Goal: Communication & Community: Answer question/provide support

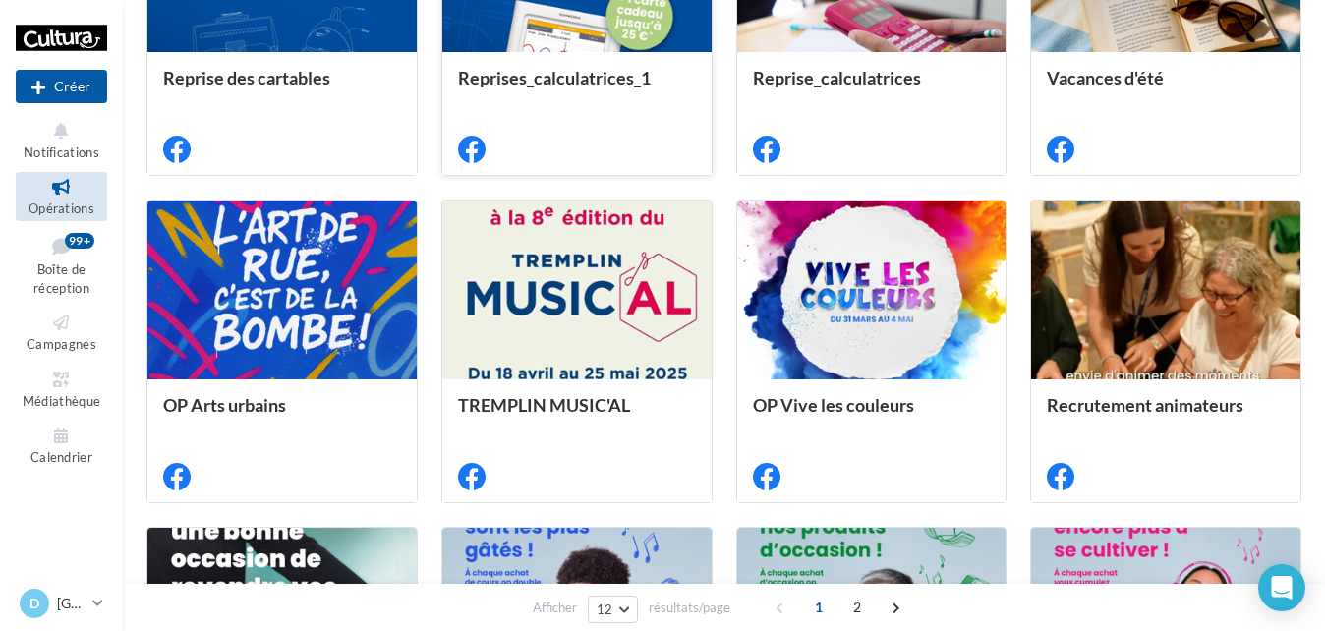
scroll to position [688, 0]
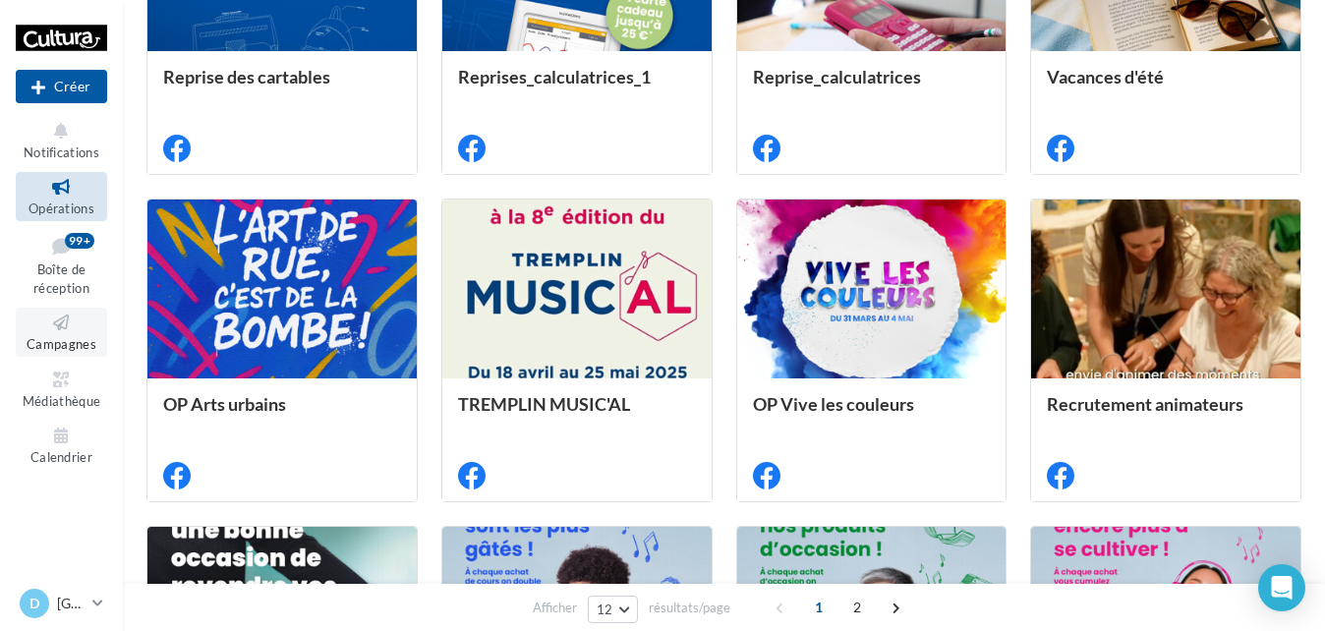
click at [62, 337] on span "Campagnes" at bounding box center [62, 344] width 70 height 16
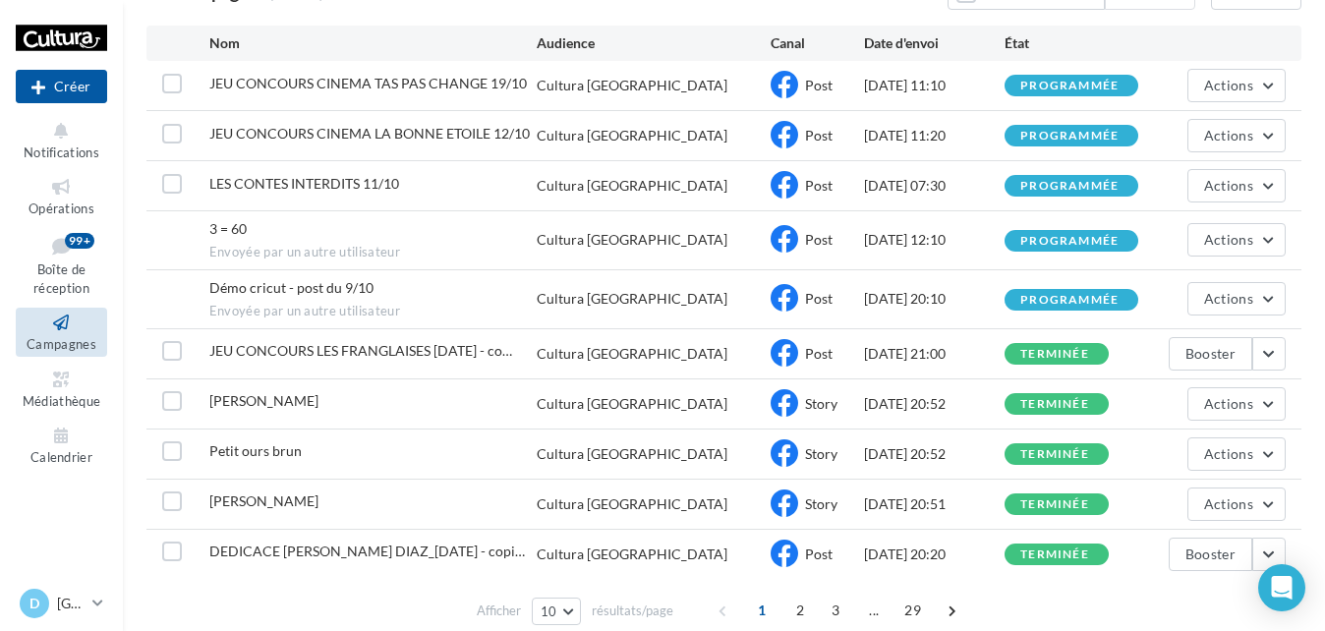
scroll to position [284, 0]
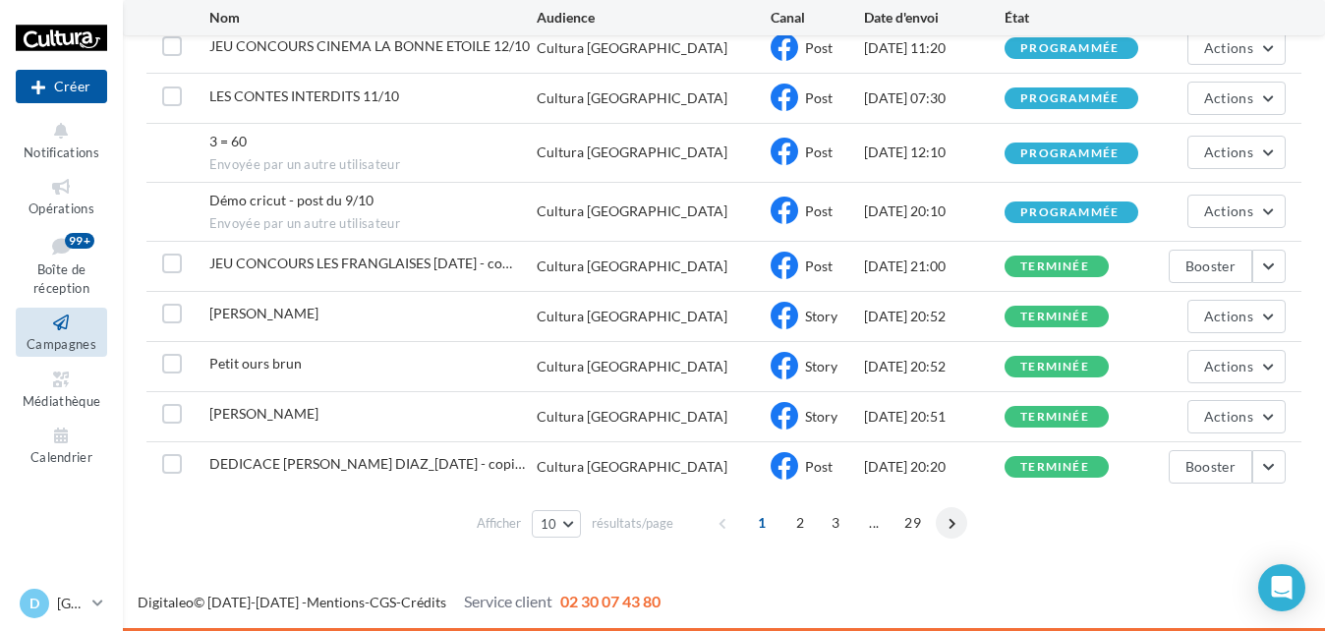
click at [956, 527] on span at bounding box center [951, 522] width 31 height 31
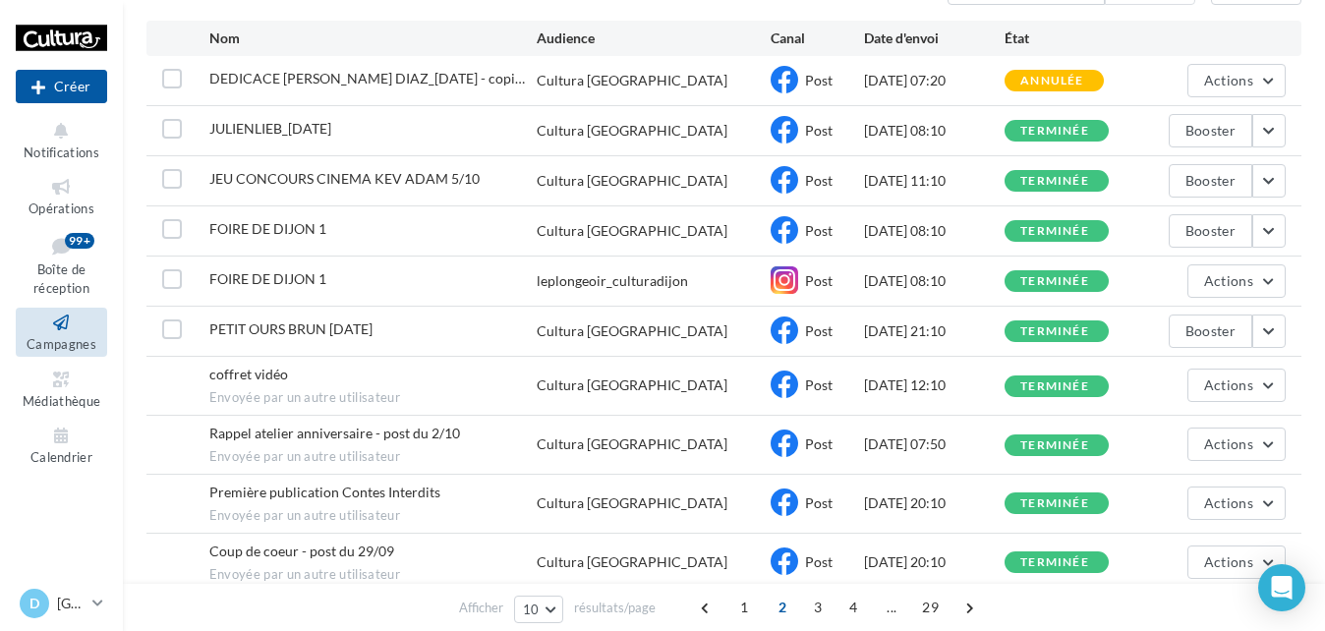
scroll to position [105, 0]
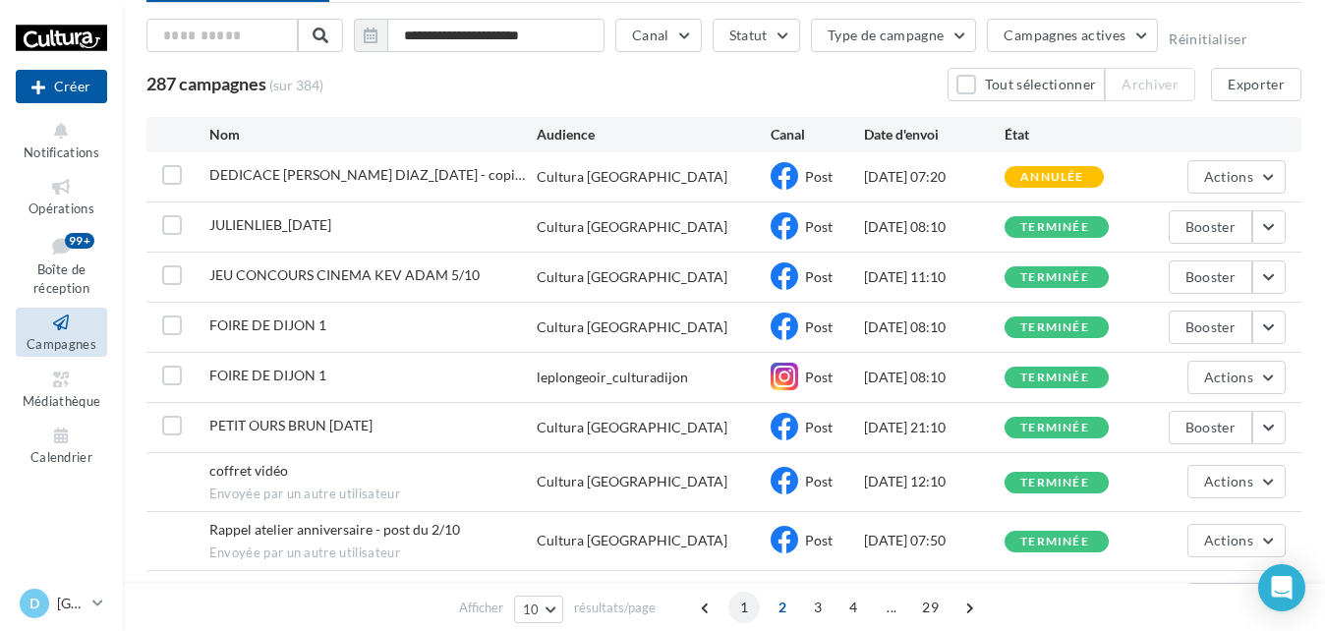
click at [742, 607] on span "1" at bounding box center [743, 607] width 31 height 31
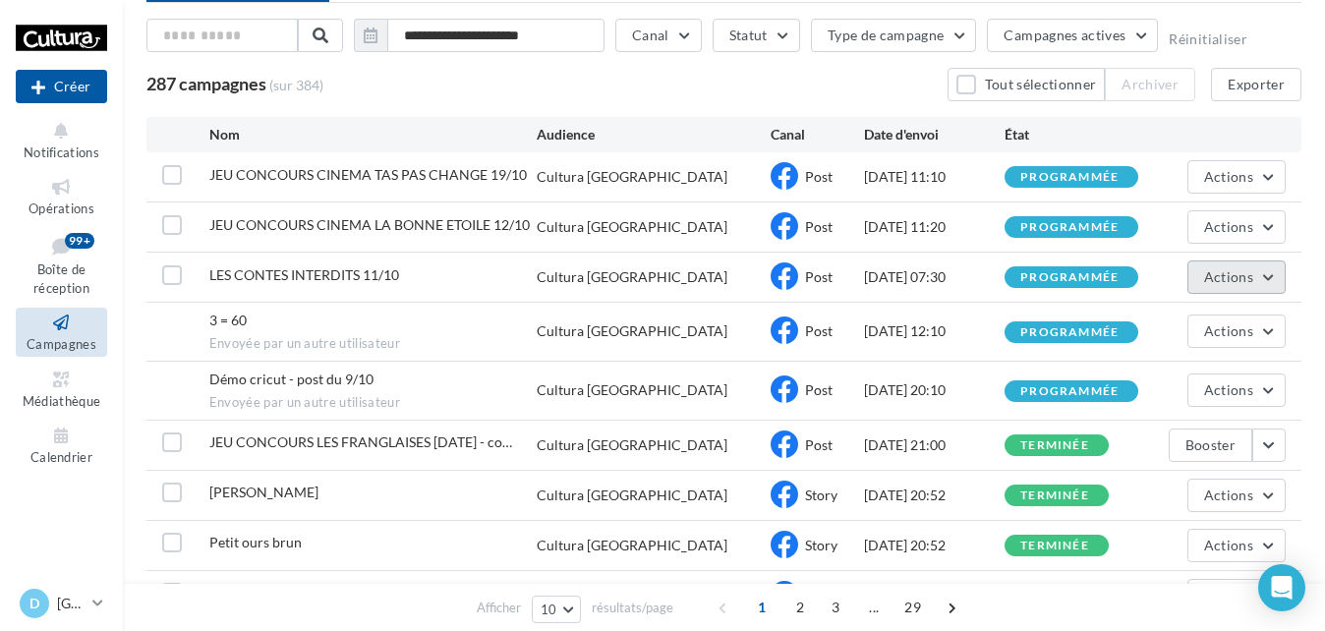
click at [1209, 280] on span "Actions" at bounding box center [1228, 276] width 49 height 17
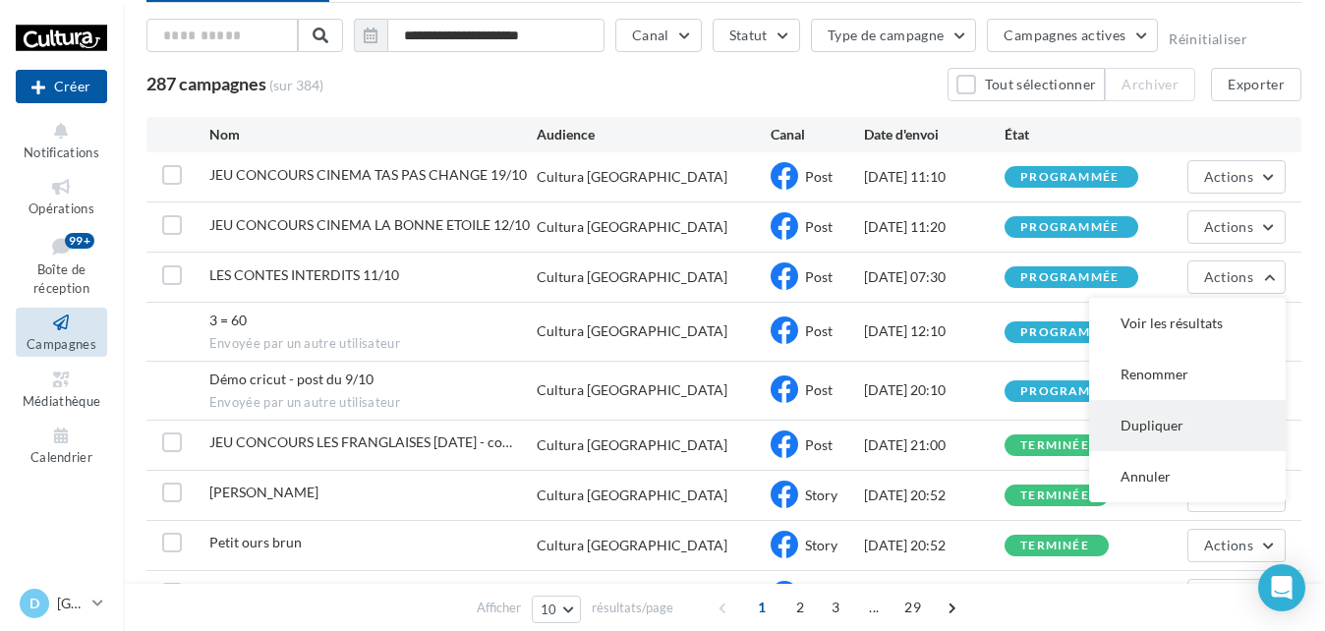
click at [1174, 417] on button "Dupliquer" at bounding box center [1187, 425] width 197 height 51
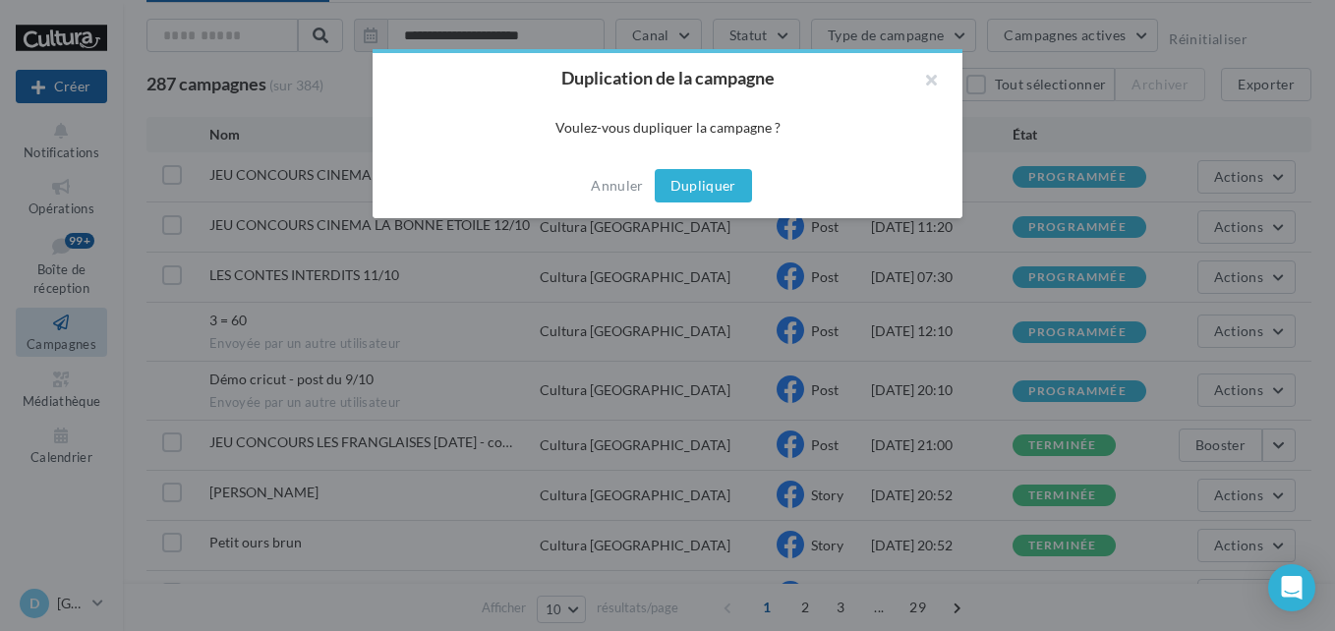
click at [686, 182] on button "Dupliquer" at bounding box center [703, 185] width 97 height 33
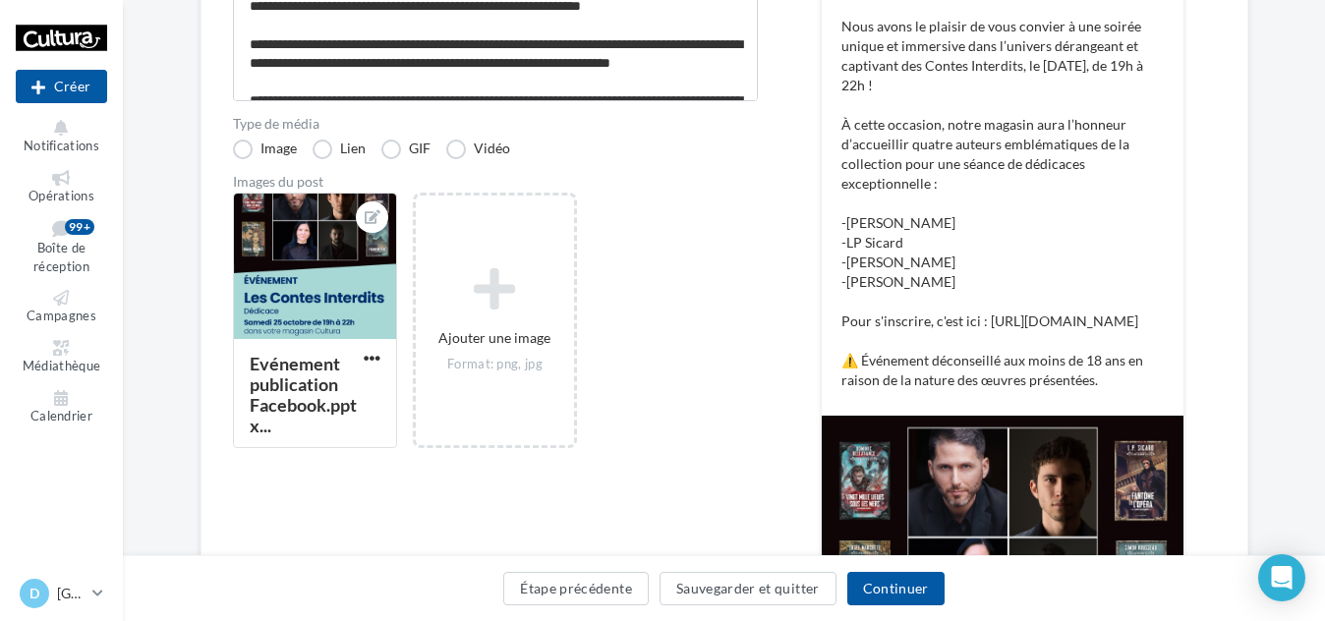
scroll to position [393, 0]
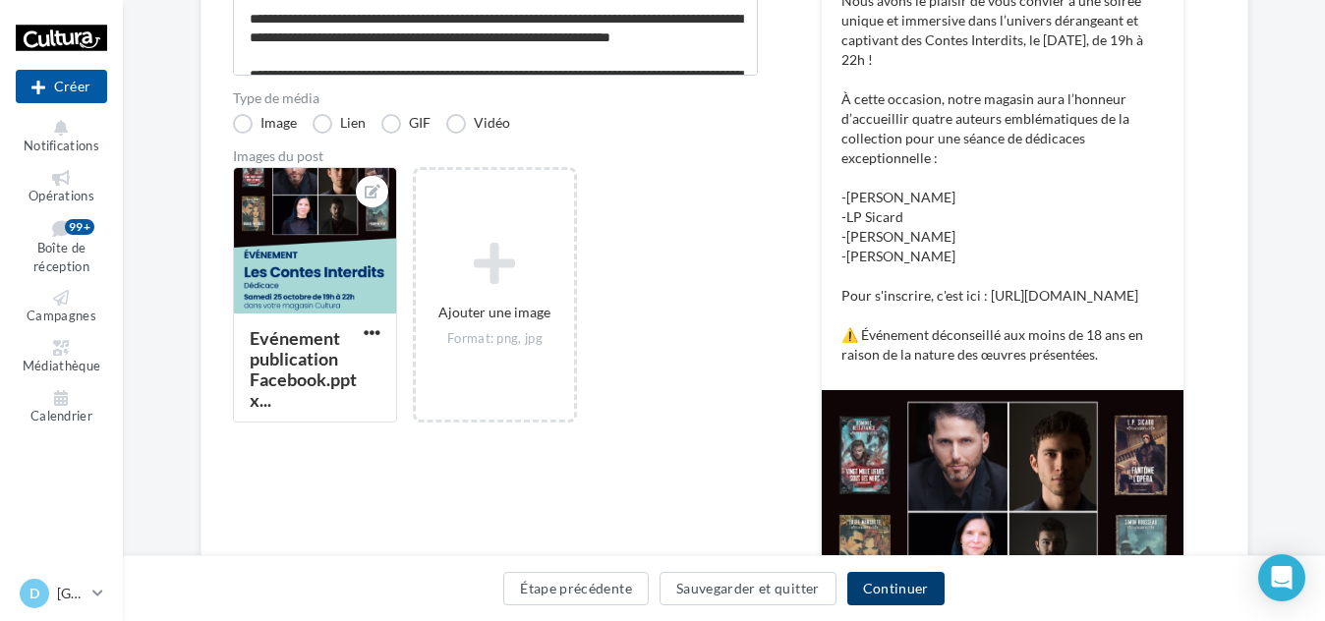
click at [893, 603] on button "Continuer" at bounding box center [895, 588] width 97 height 33
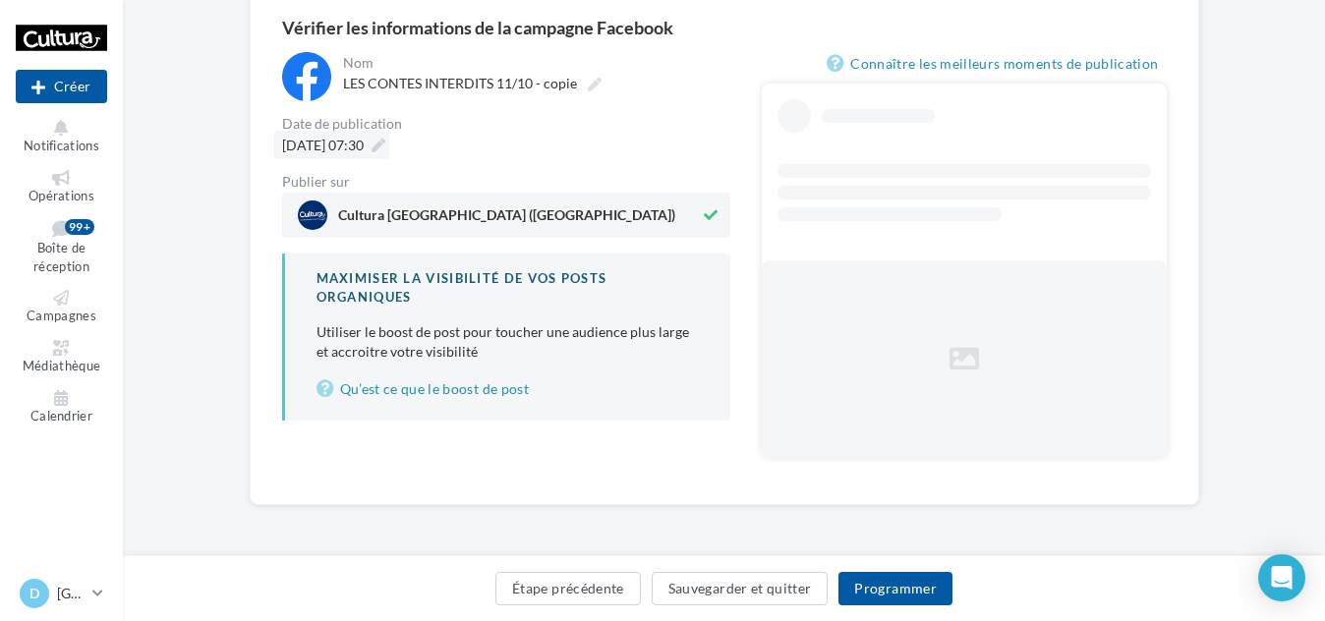
scroll to position [127, 0]
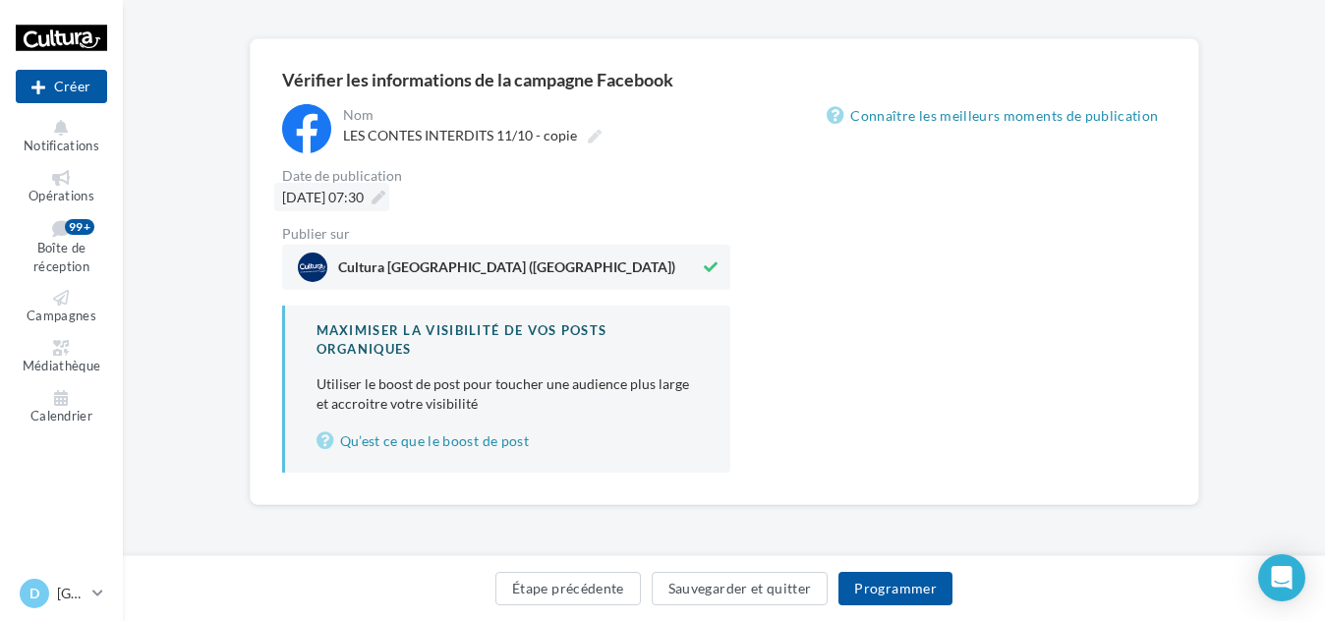
click at [416, 146] on label "LES CONTES INTERDITS 11/10 - copie" at bounding box center [470, 136] width 270 height 28
click at [416, 146] on input "**********" at bounding box center [429, 138] width 173 height 33
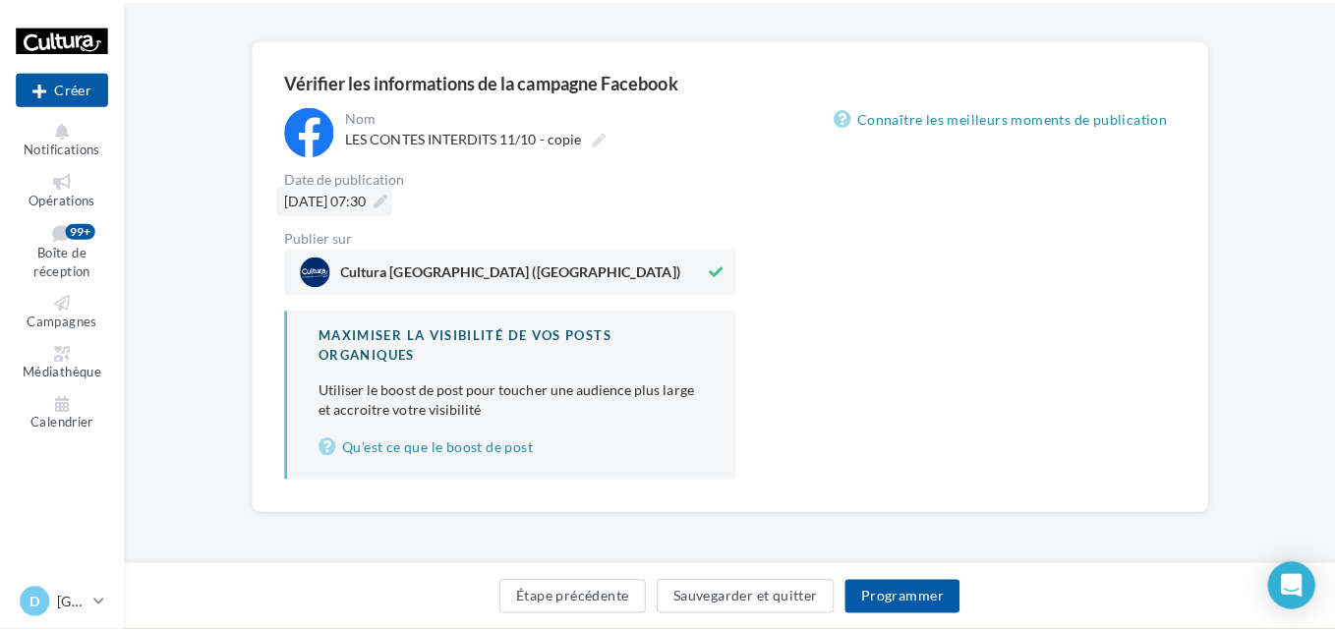
scroll to position [0, 0]
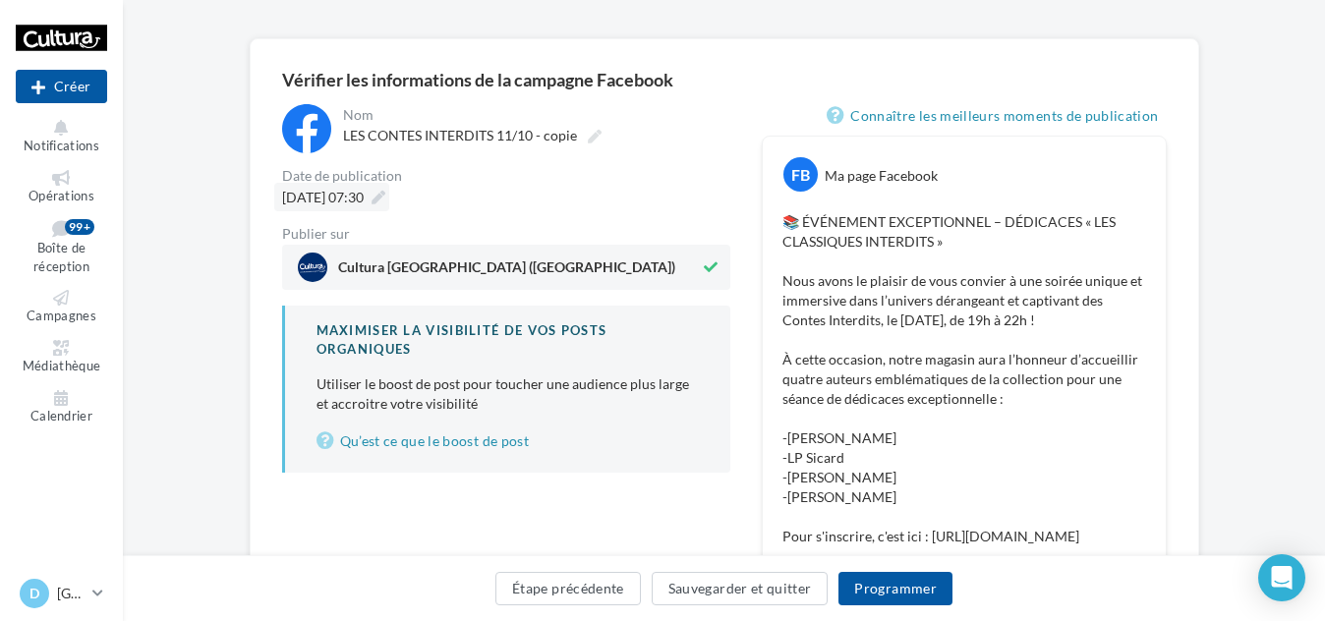
click at [340, 195] on div "11/10/2025 à 07:30" at bounding box center [331, 197] width 115 height 29
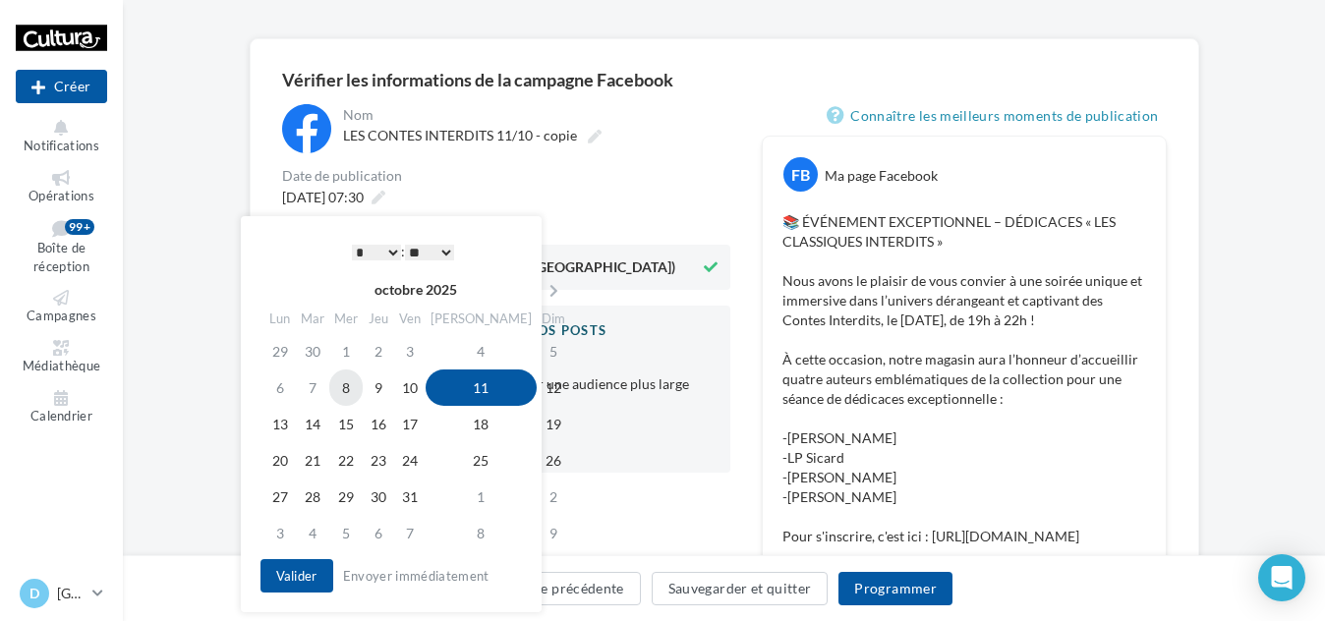
click at [363, 390] on td "8" at bounding box center [345, 388] width 33 height 36
click at [379, 253] on select "* * * * * * * * * * ** ** ** ** ** ** ** ** ** ** ** ** ** **" at bounding box center [376, 253] width 49 height 16
click at [422, 254] on select "** ** ** ** ** **" at bounding box center [429, 253] width 49 height 16
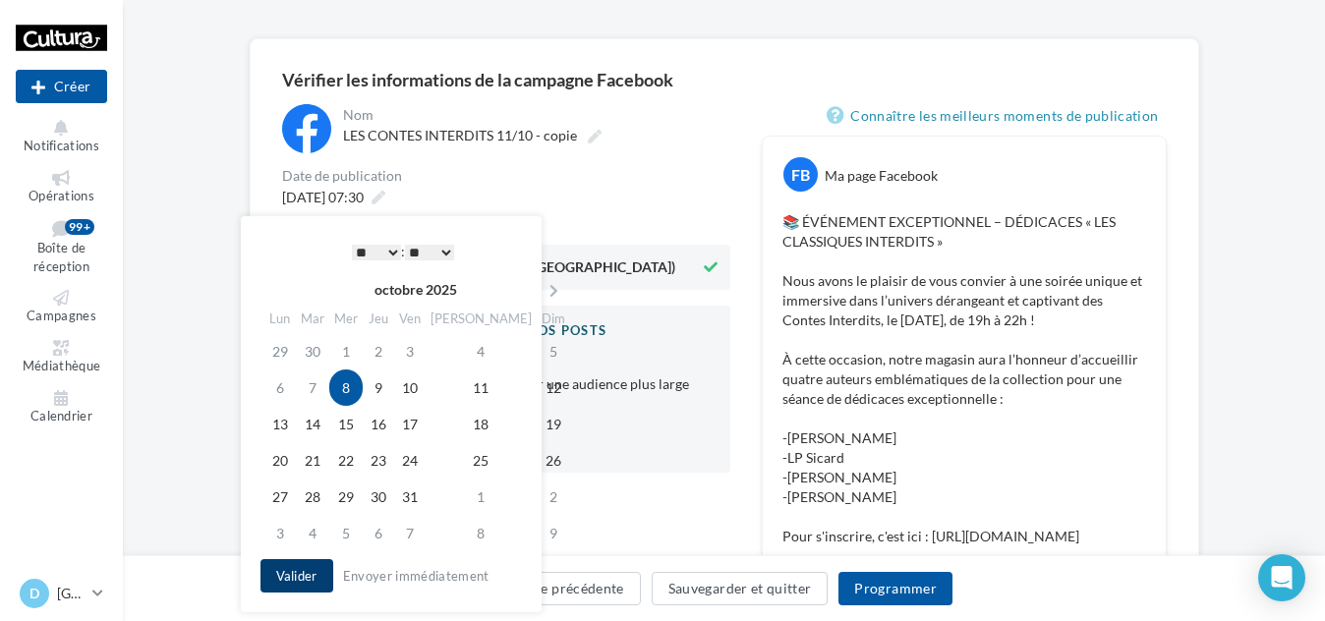
click at [314, 579] on button "Valider" at bounding box center [296, 575] width 73 height 33
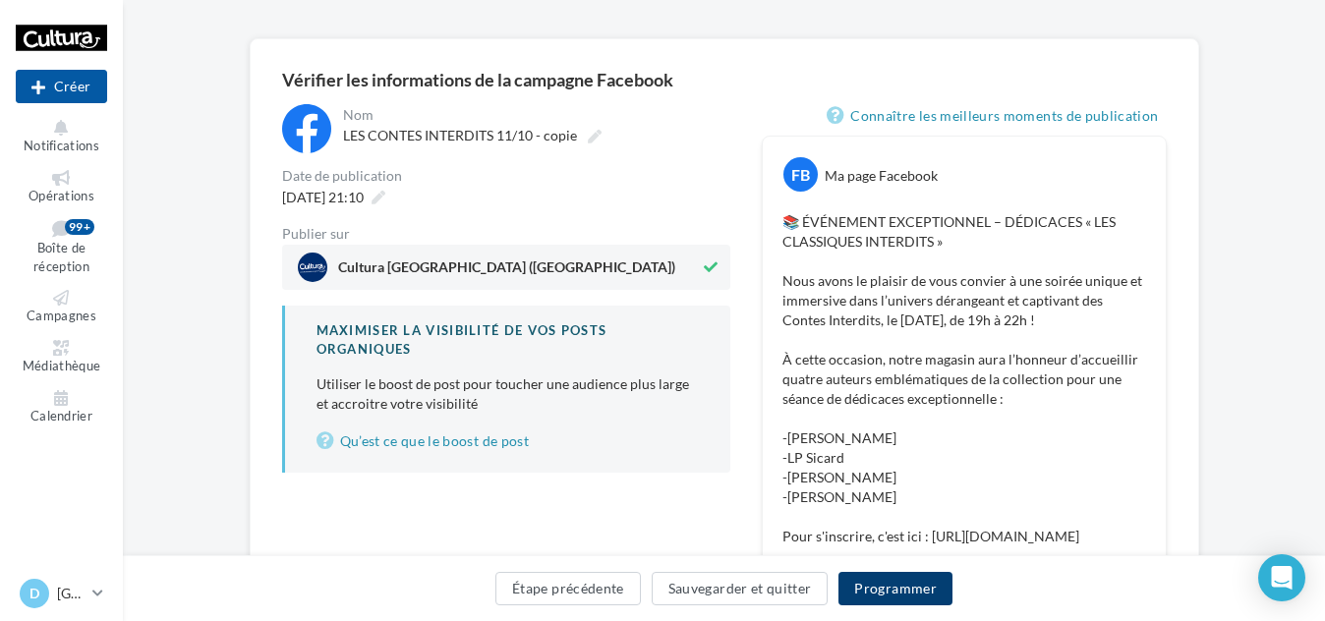
click at [906, 594] on button "Programmer" at bounding box center [895, 588] width 114 height 33
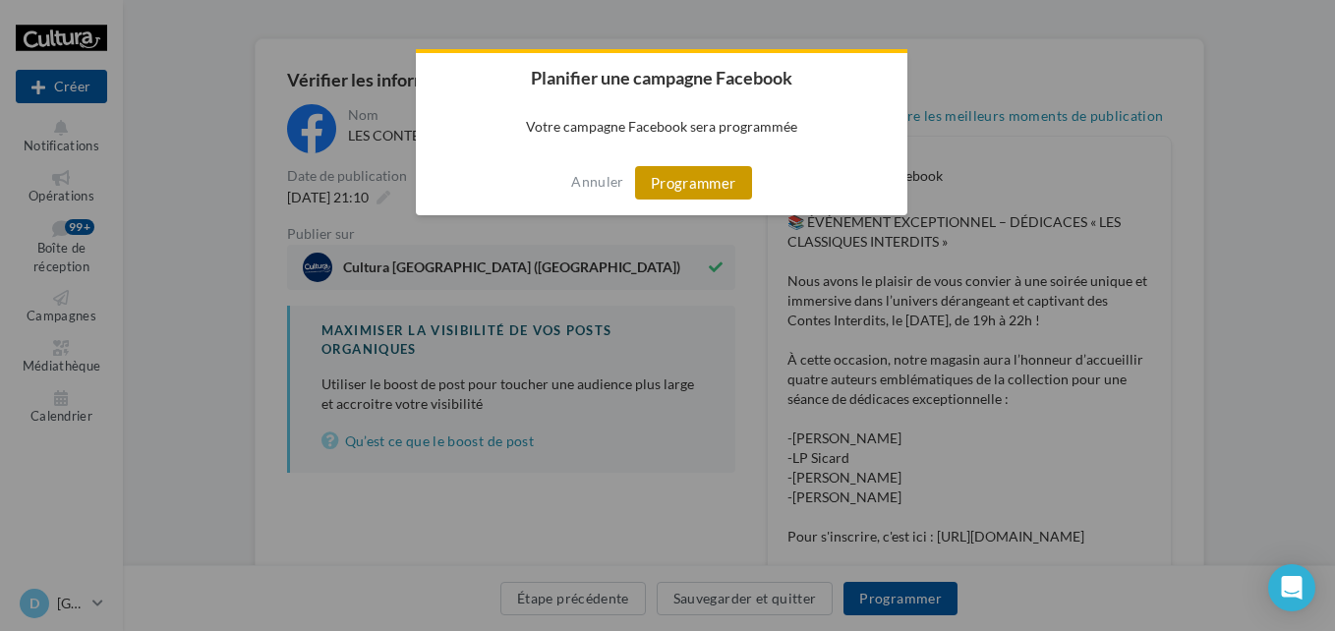
click at [669, 180] on button "Programmer" at bounding box center [693, 182] width 117 height 33
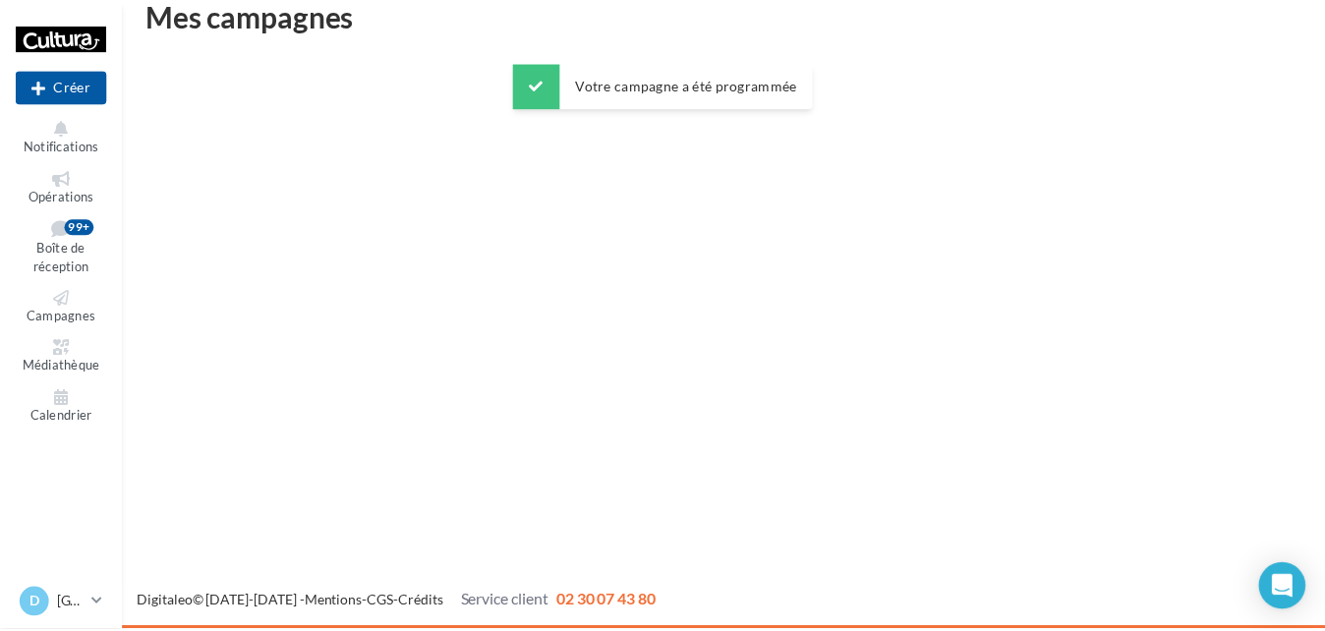
scroll to position [31, 0]
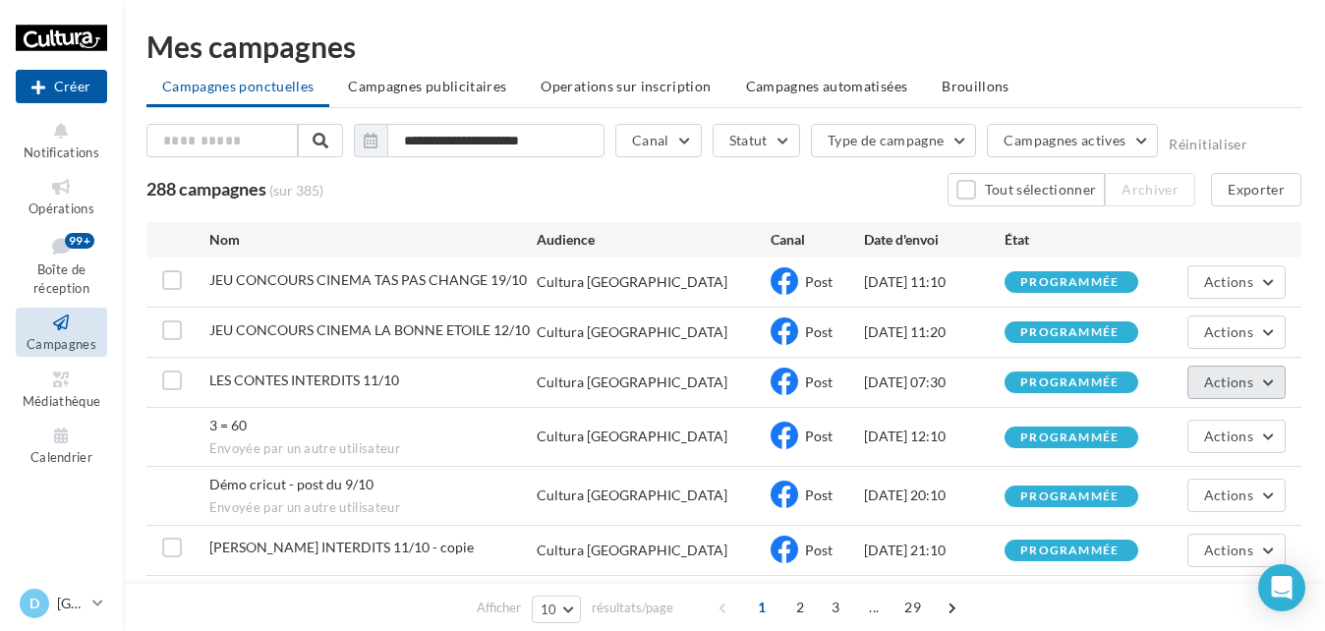
click at [1232, 378] on span "Actions" at bounding box center [1228, 381] width 49 height 17
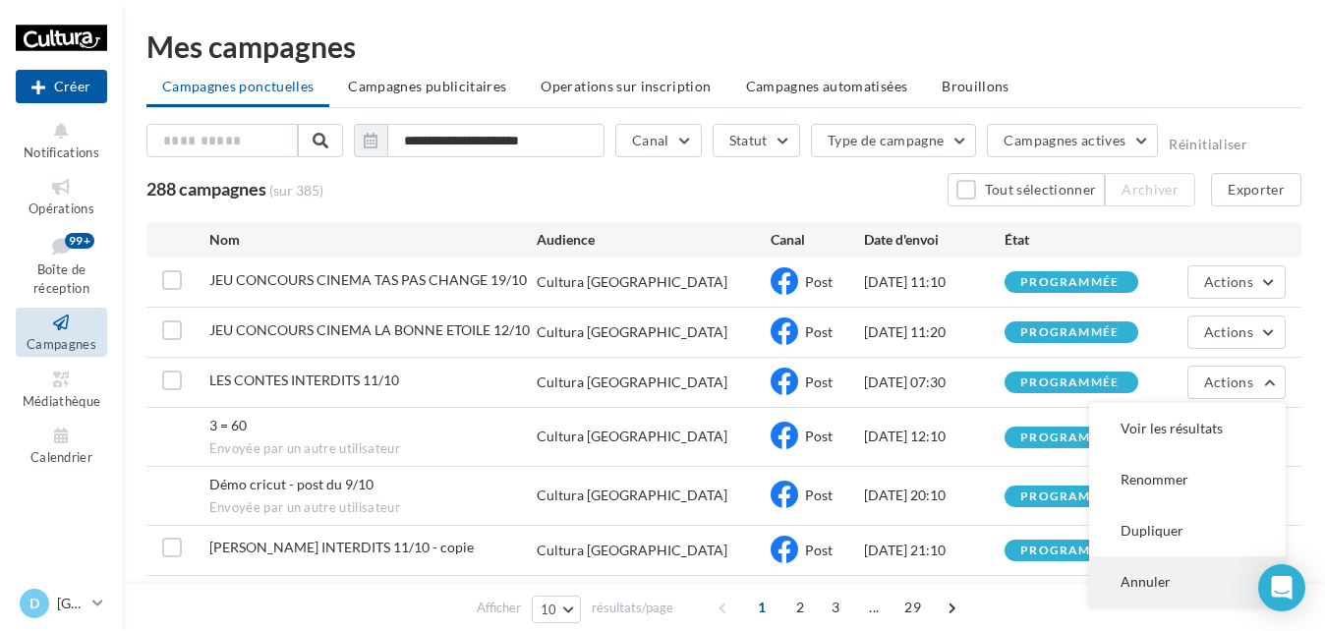
click at [1179, 582] on button "Annuler" at bounding box center [1187, 581] width 197 height 51
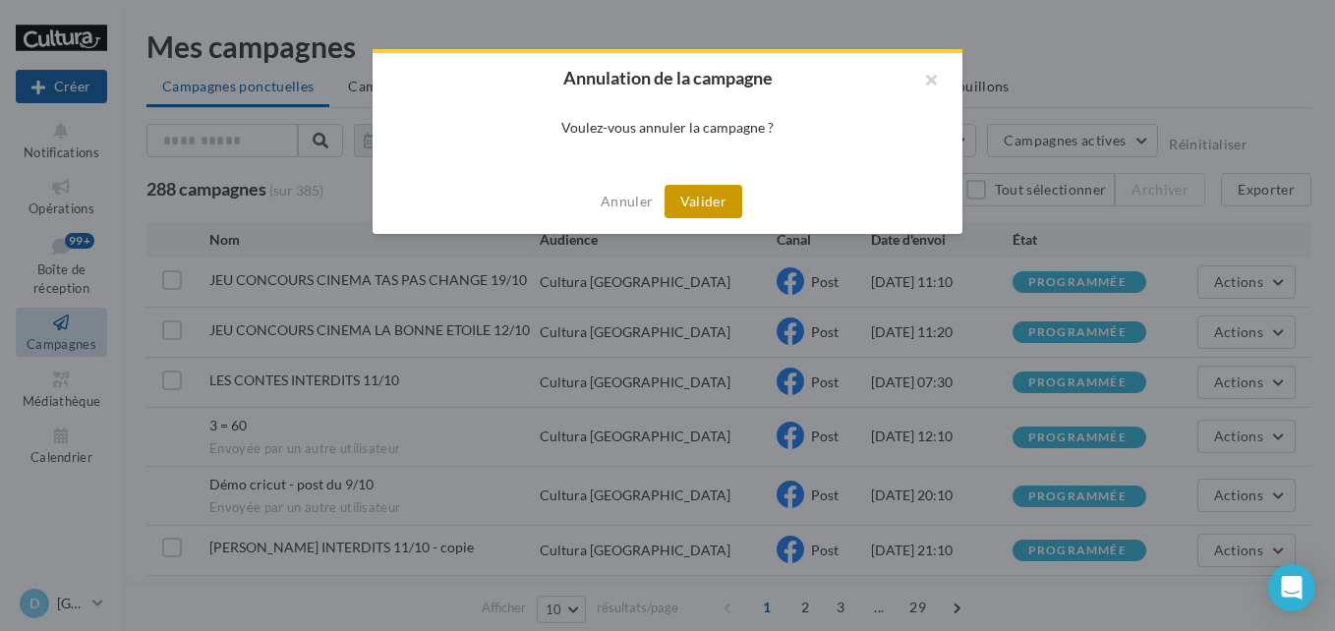
click at [709, 200] on button "Valider" at bounding box center [703, 201] width 78 height 33
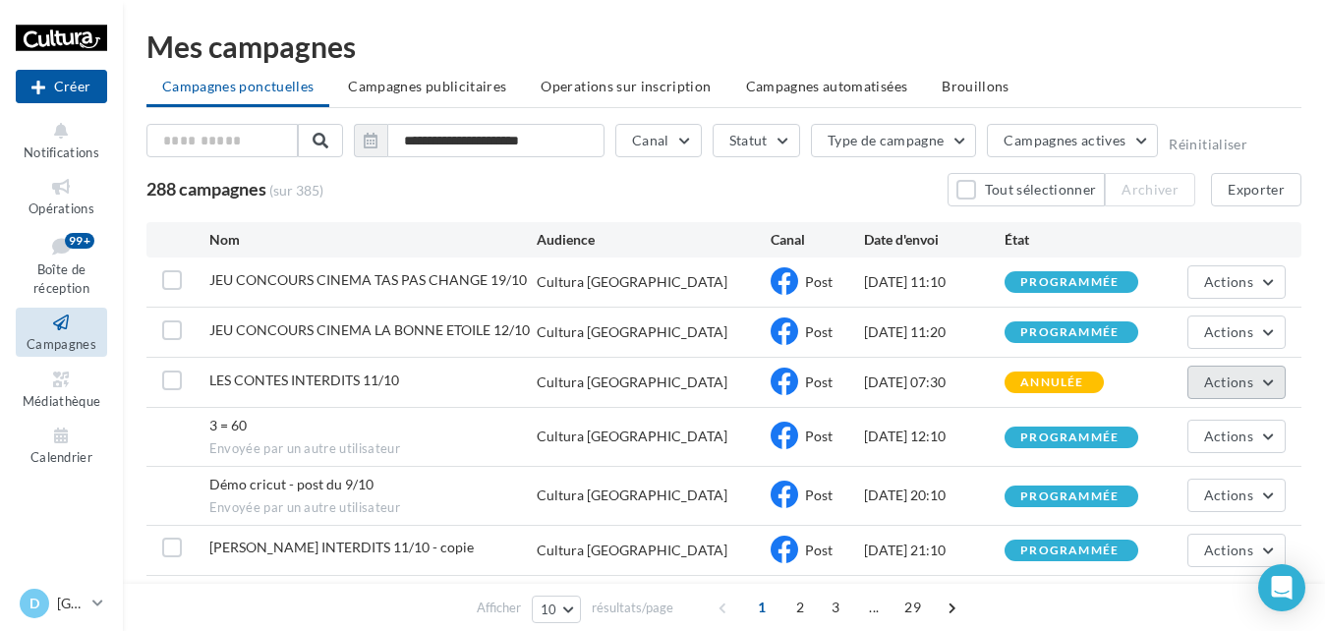
click at [1232, 385] on span "Actions" at bounding box center [1228, 381] width 49 height 17
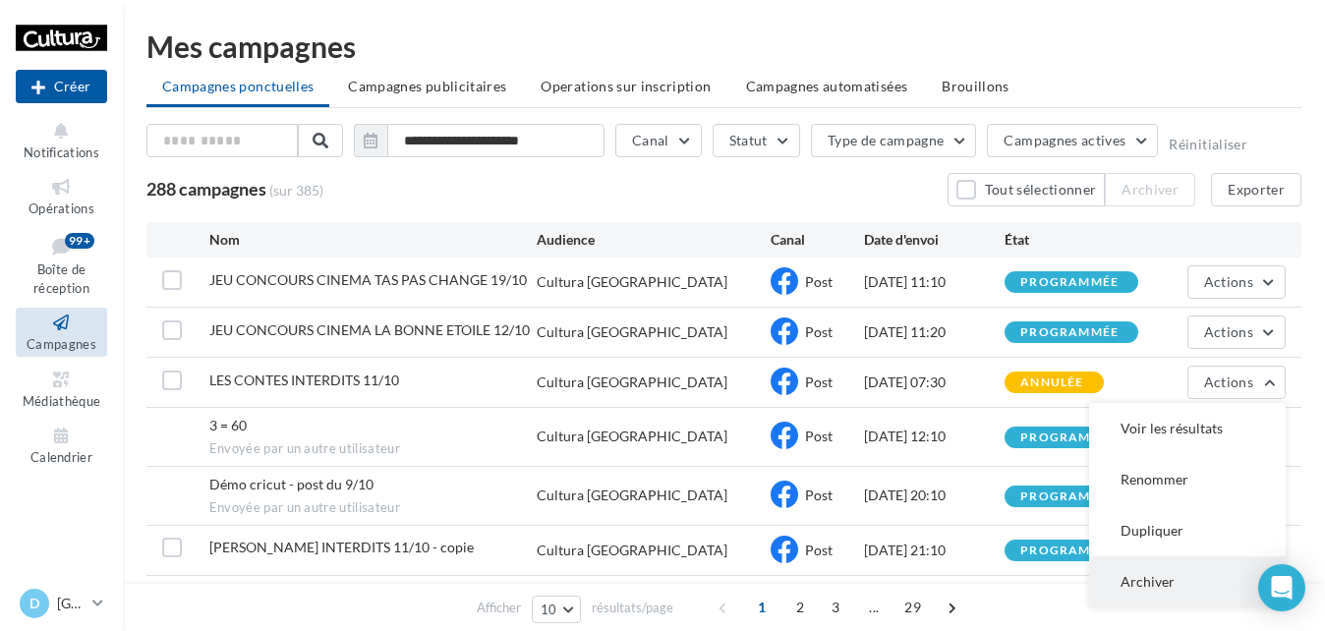
click at [1170, 571] on button "Archiver" at bounding box center [1187, 581] width 197 height 51
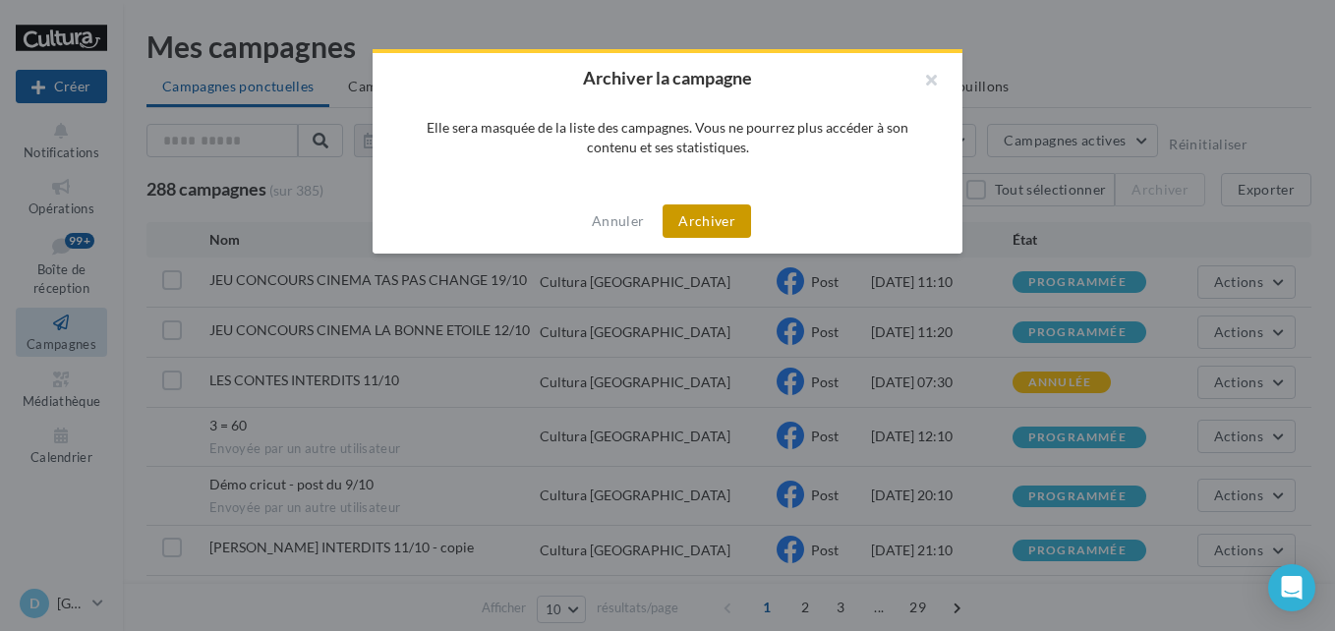
click at [697, 217] on button "Archiver" at bounding box center [706, 220] width 88 height 33
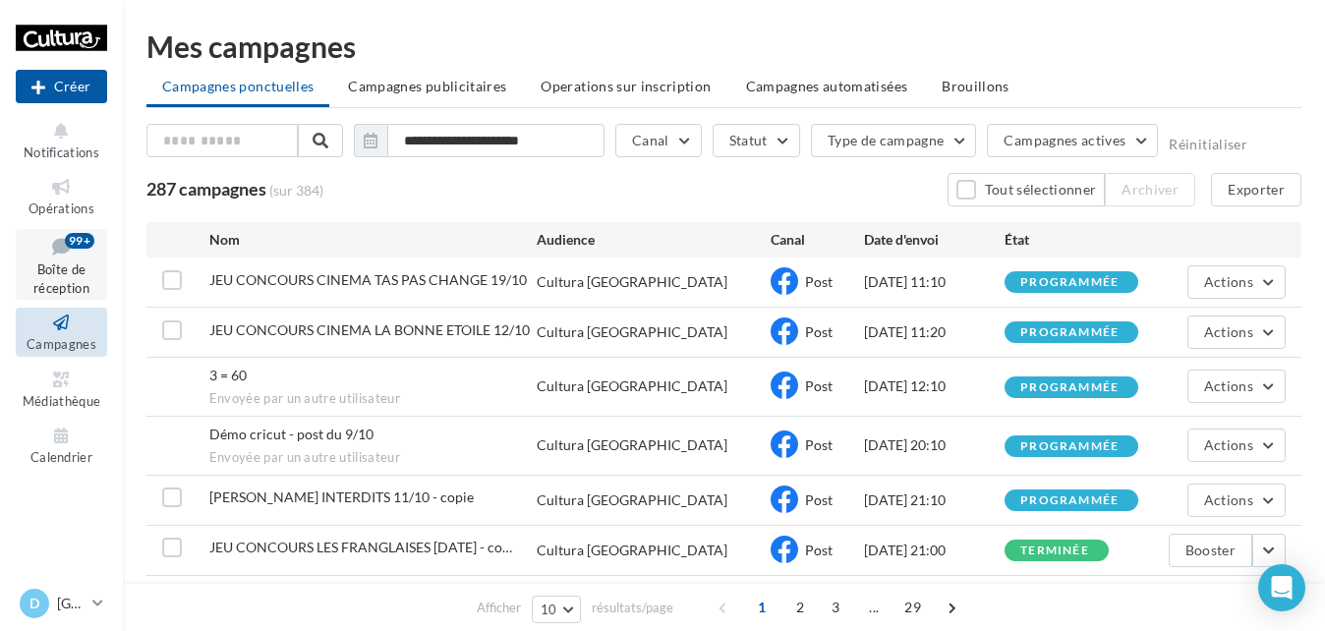
click at [57, 285] on span "Boîte de réception" at bounding box center [61, 278] width 56 height 34
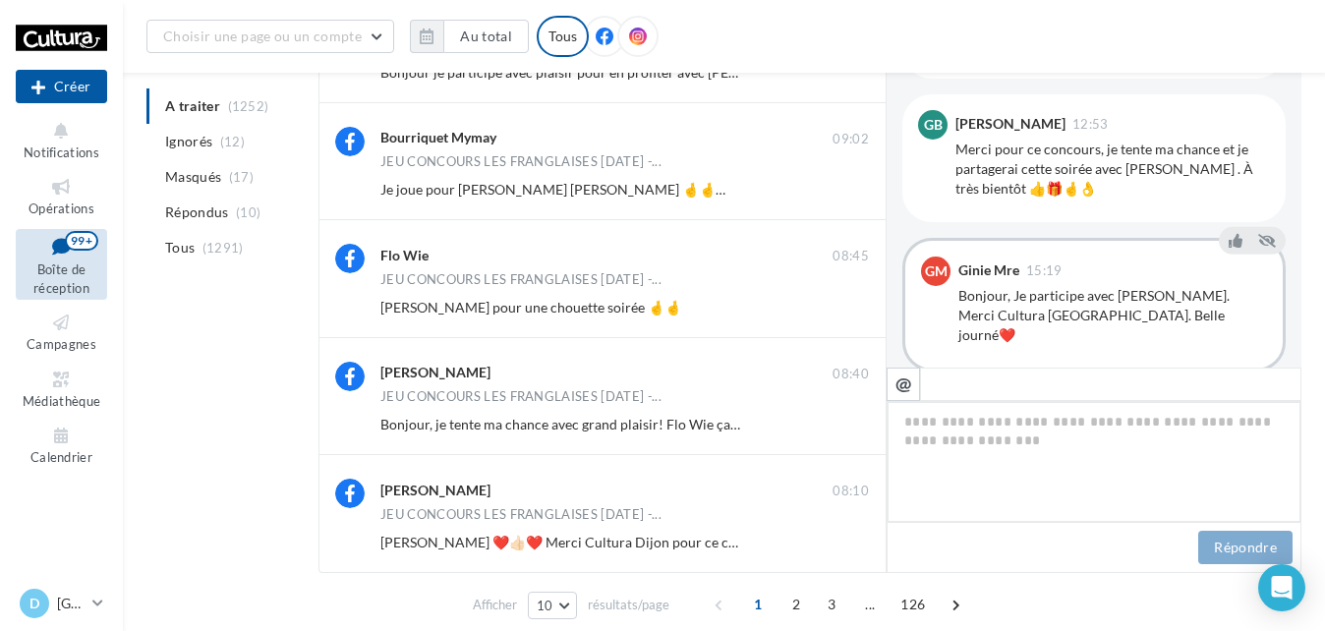
scroll to position [867, 0]
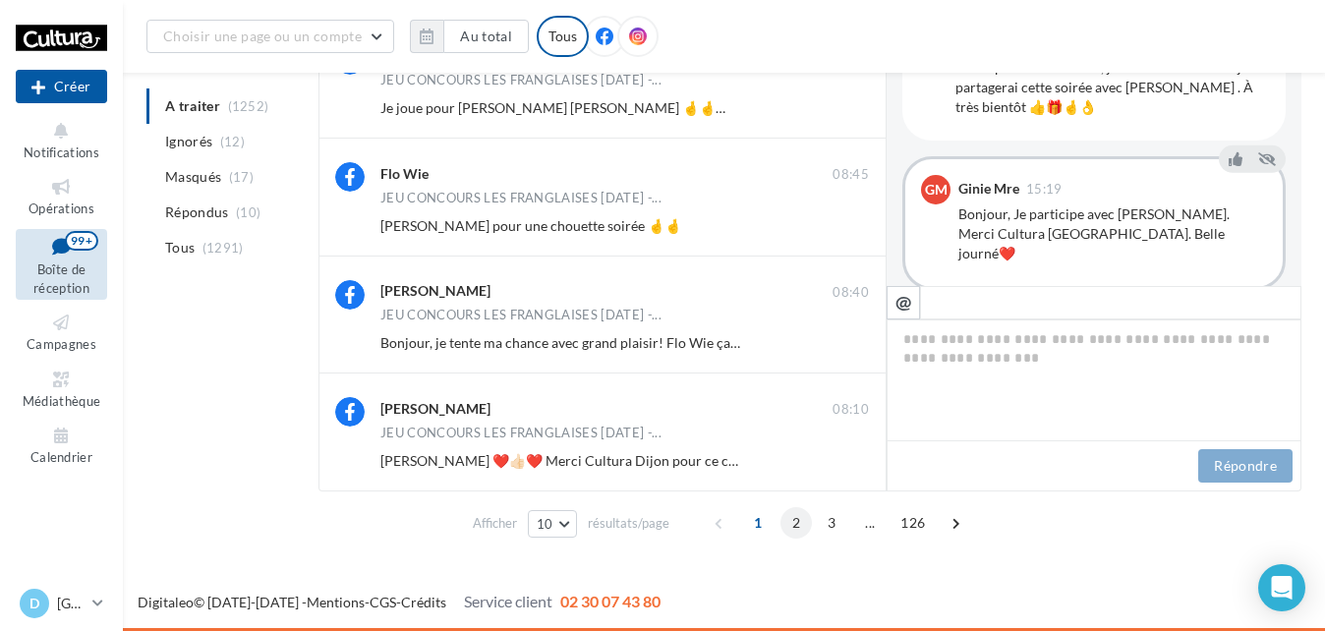
click at [804, 525] on span "2" at bounding box center [795, 522] width 31 height 31
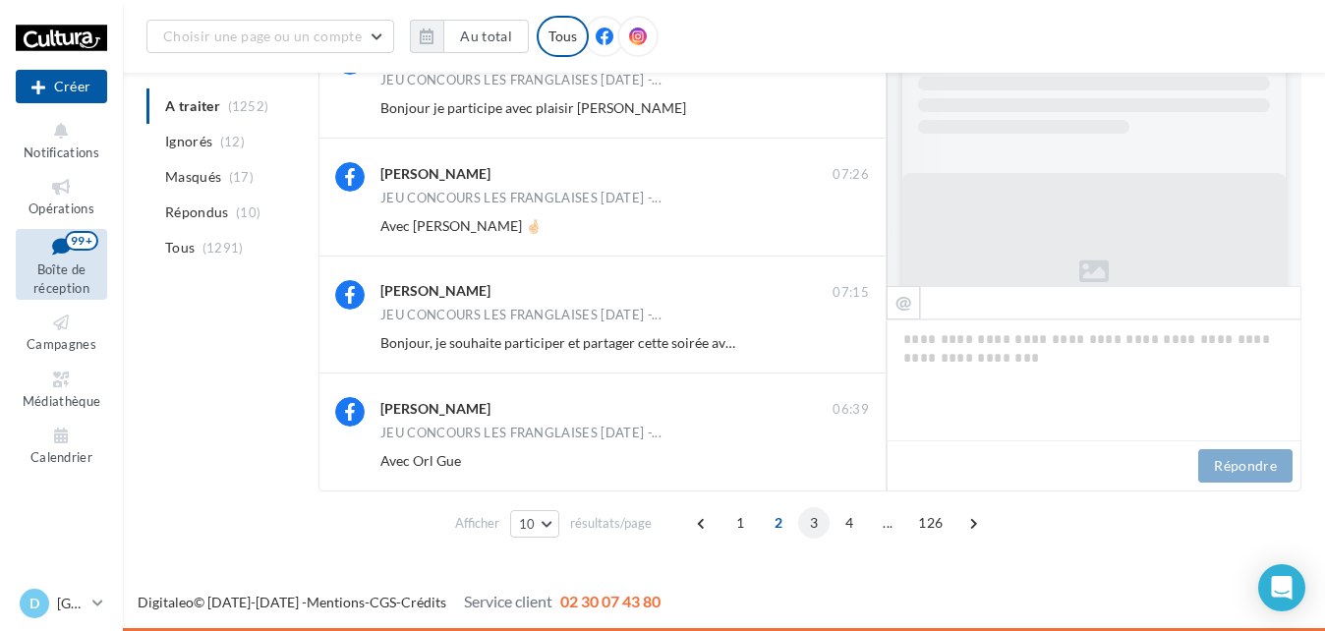
click at [811, 521] on span "3" at bounding box center [813, 522] width 31 height 31
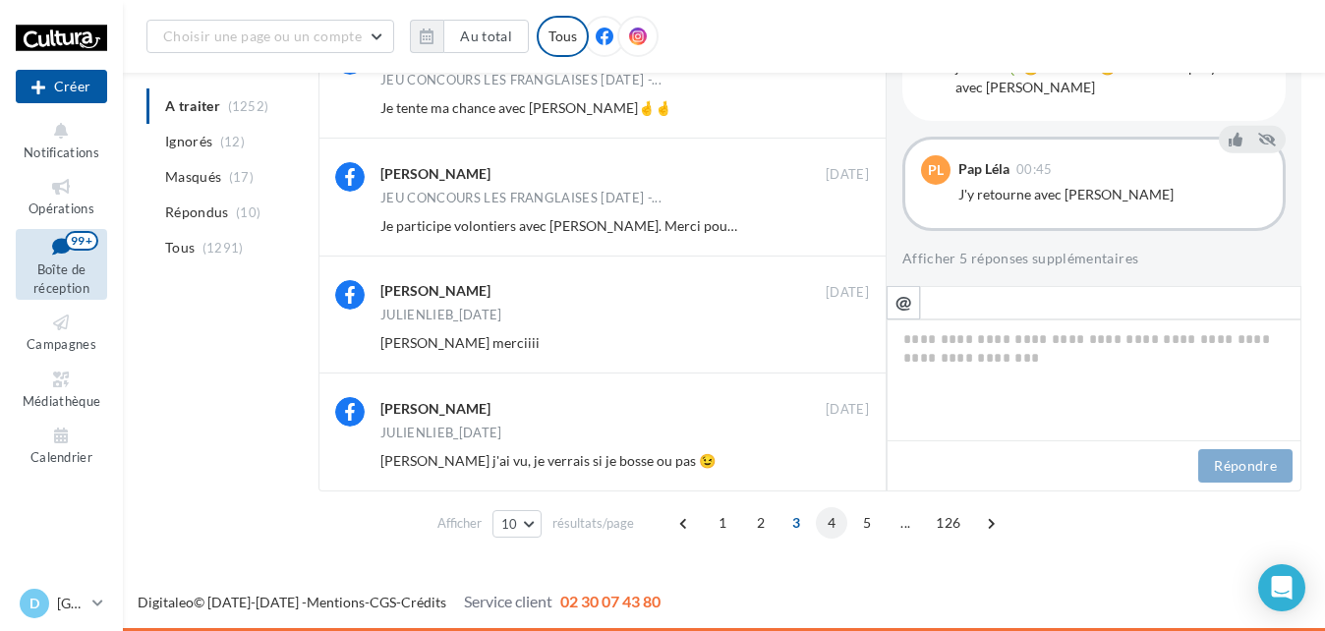
click at [835, 513] on span "4" at bounding box center [831, 522] width 31 height 31
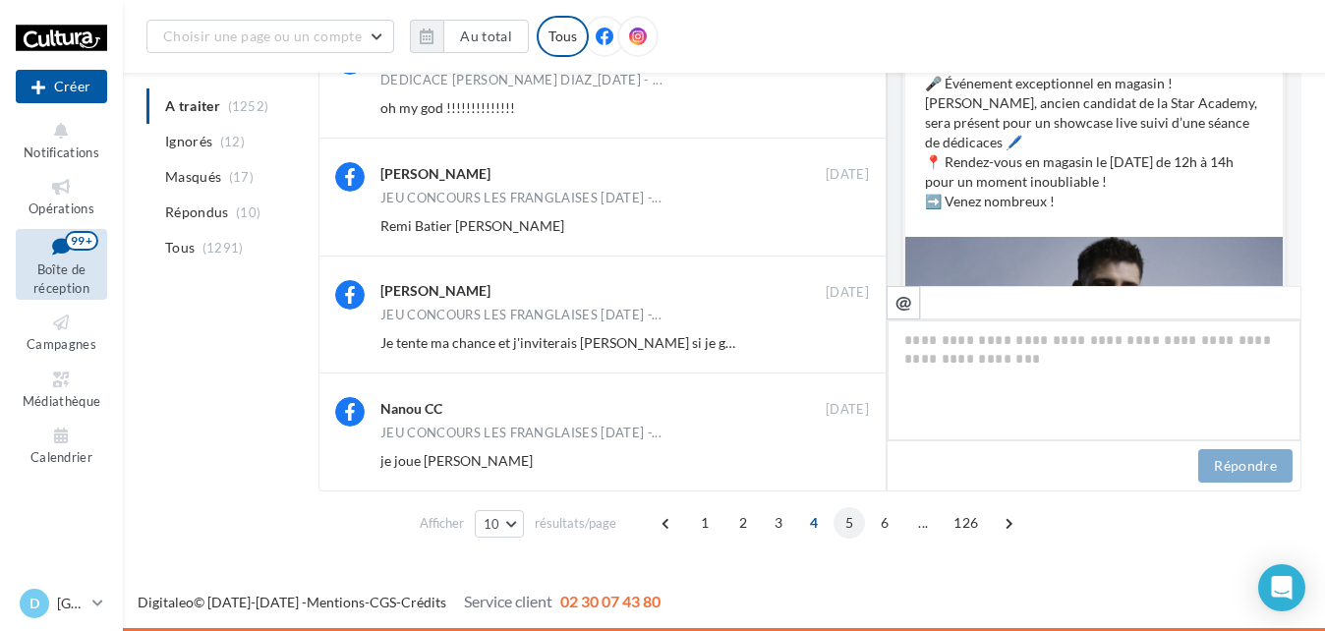
scroll to position [984, 0]
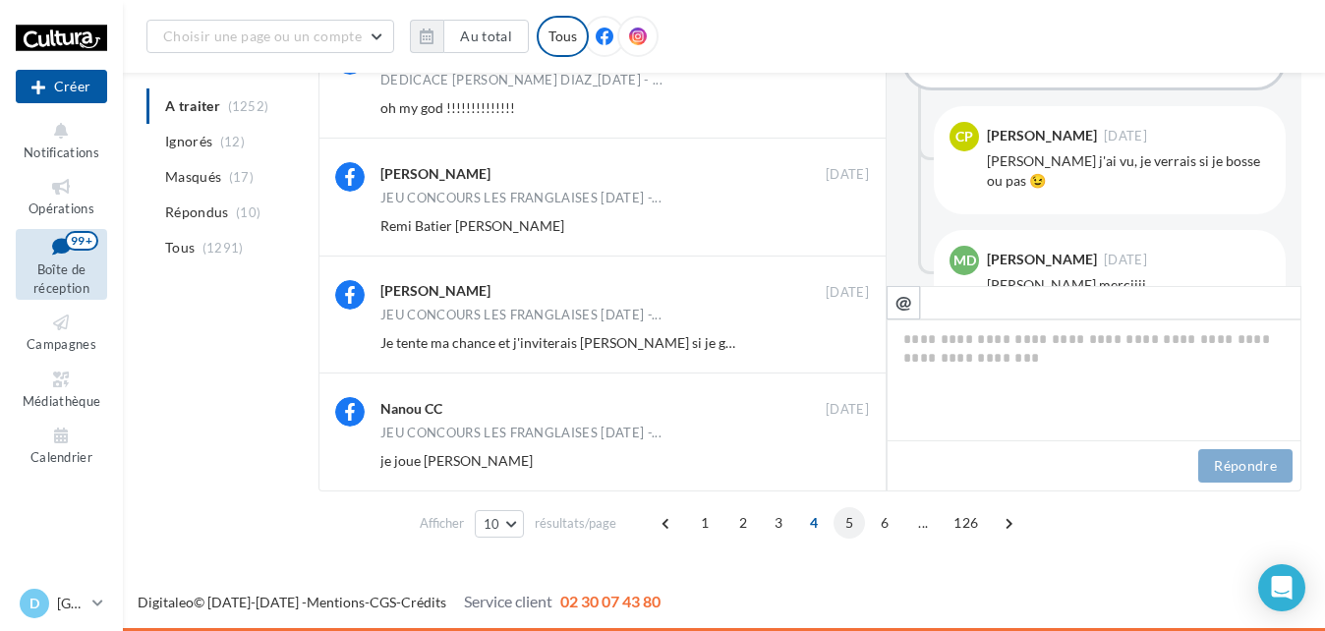
click at [845, 521] on span "5" at bounding box center [848, 522] width 31 height 31
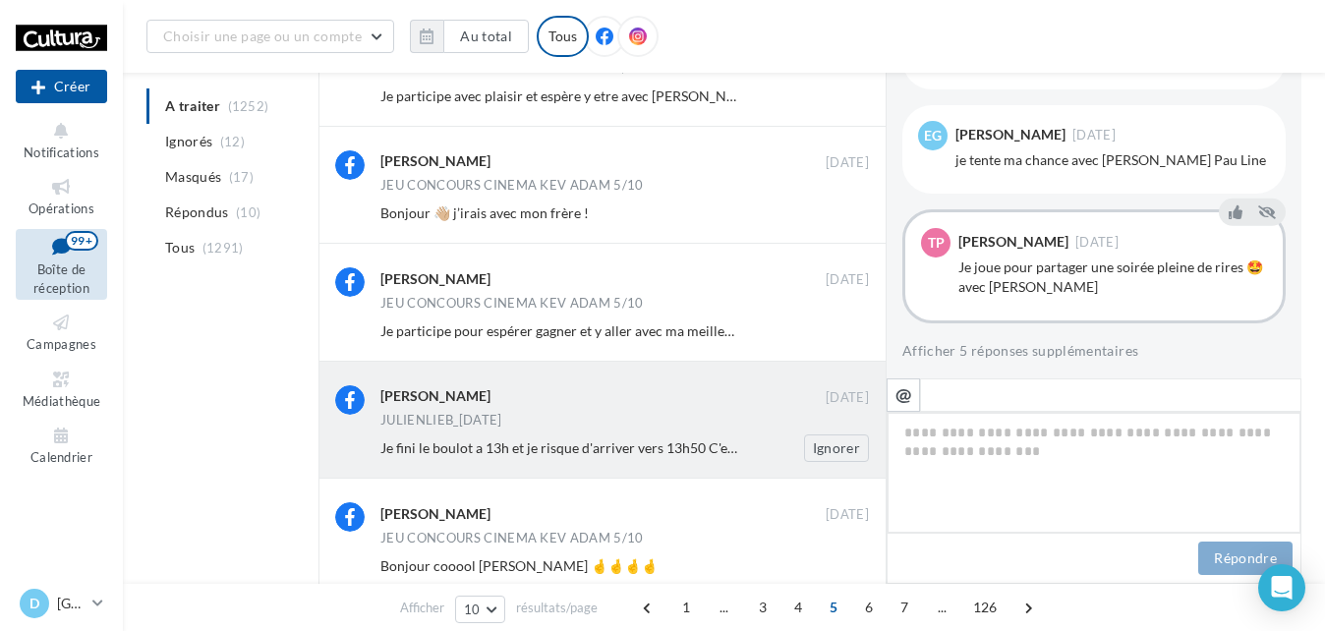
scroll to position [867, 0]
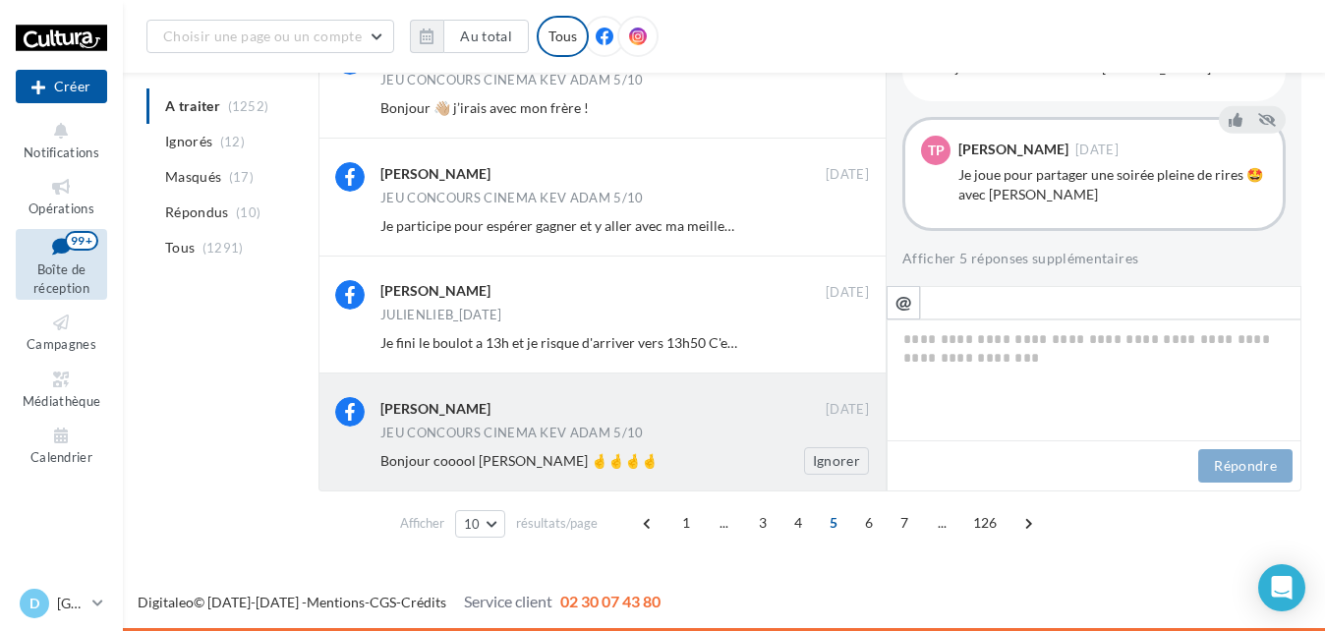
click at [676, 451] on div "Bonjour cooool [PERSON_NAME] 🤞🤞🤞🤞" at bounding box center [560, 461] width 361 height 20
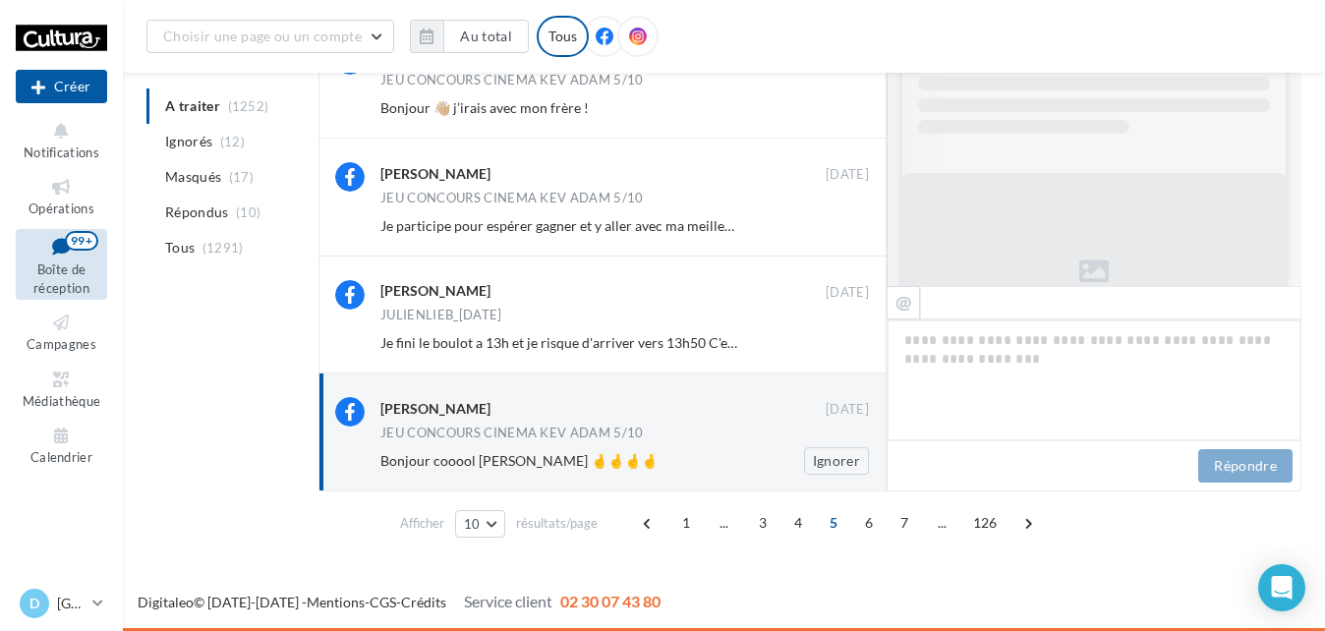
scroll to position [1052, 0]
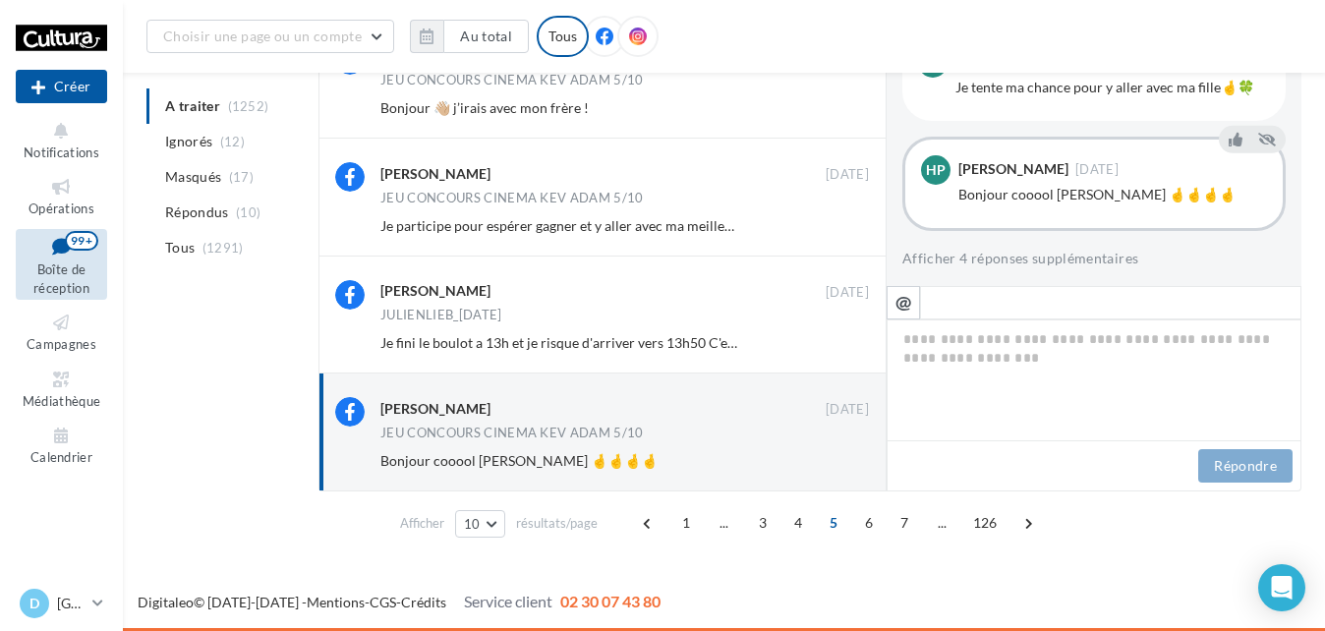
click at [983, 585] on div "Digitaleo © [DATE]-[DATE] - Mentions - CGS - Crédits Service client 02 30 07 43…" at bounding box center [662, 603] width 1325 height 55
click at [949, 374] on textarea at bounding box center [1093, 380] width 415 height 122
paste textarea "**********"
type textarea "**********"
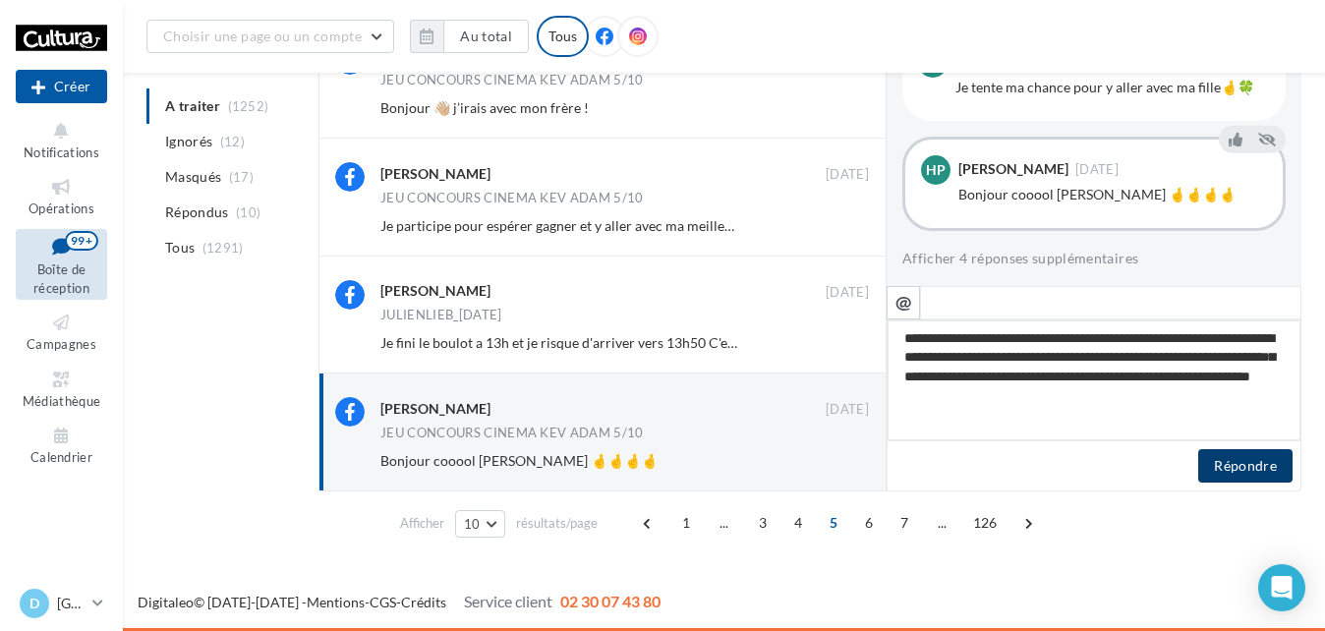
type textarea "**********"
click at [1234, 467] on button "Répondre" at bounding box center [1245, 465] width 94 height 33
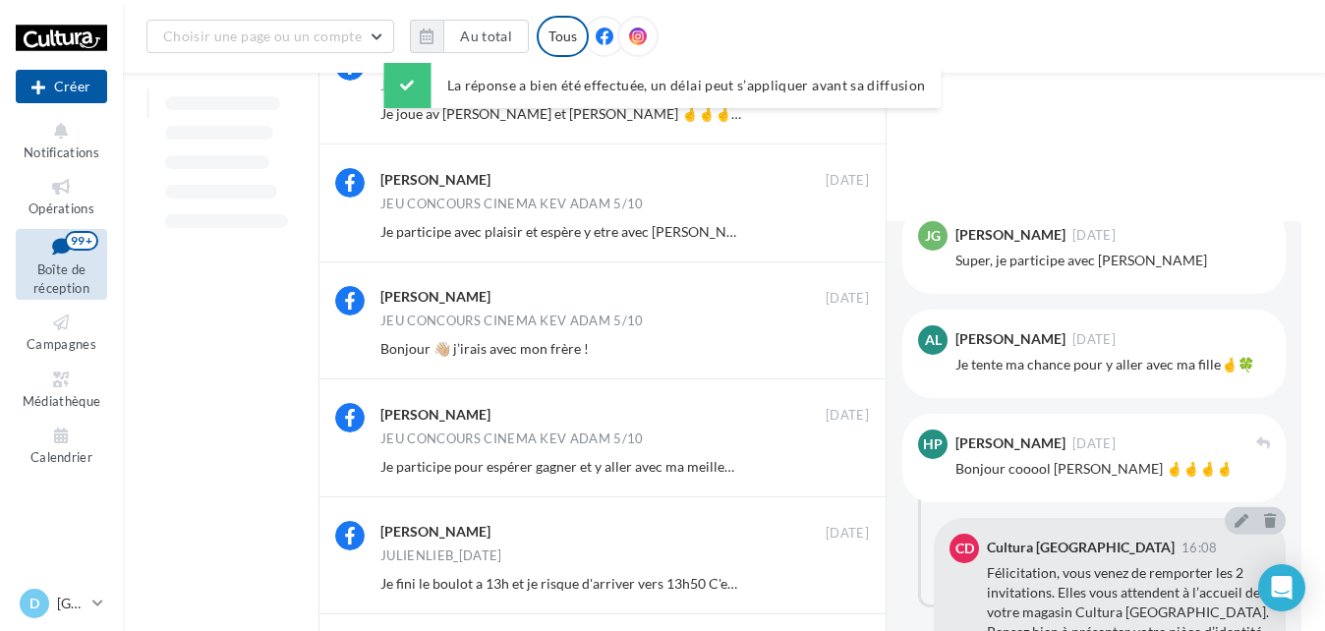
scroll to position [867, 0]
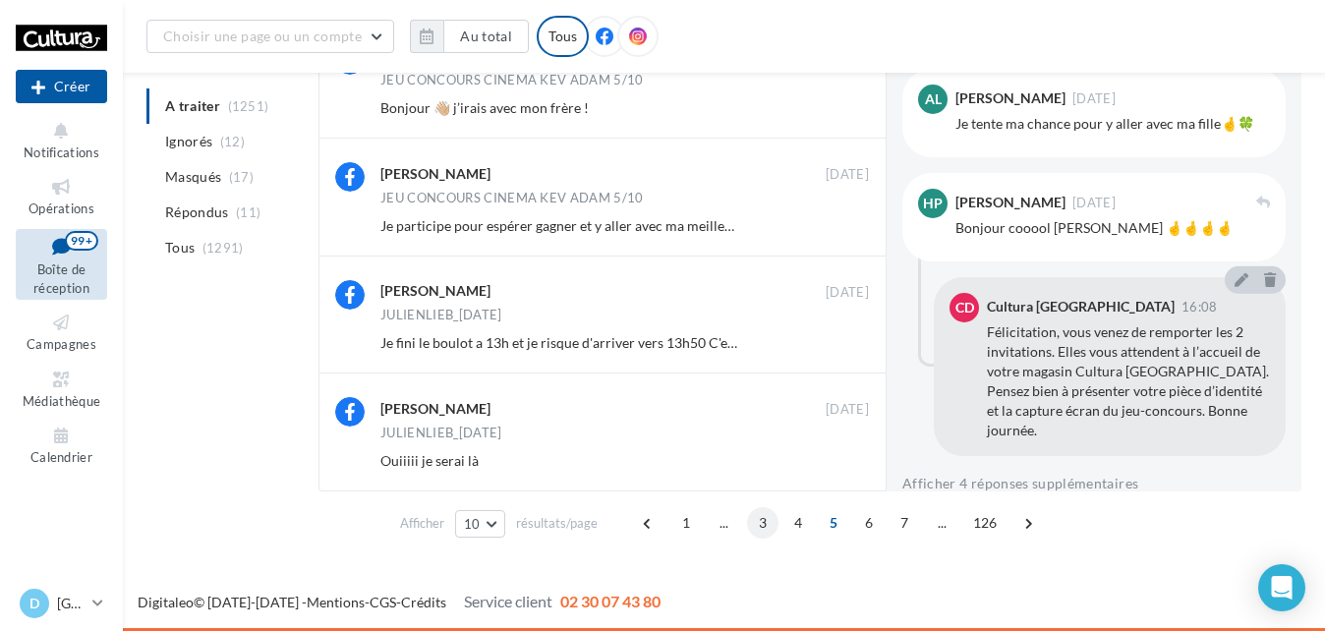
click at [761, 527] on span "3" at bounding box center [762, 522] width 31 height 31
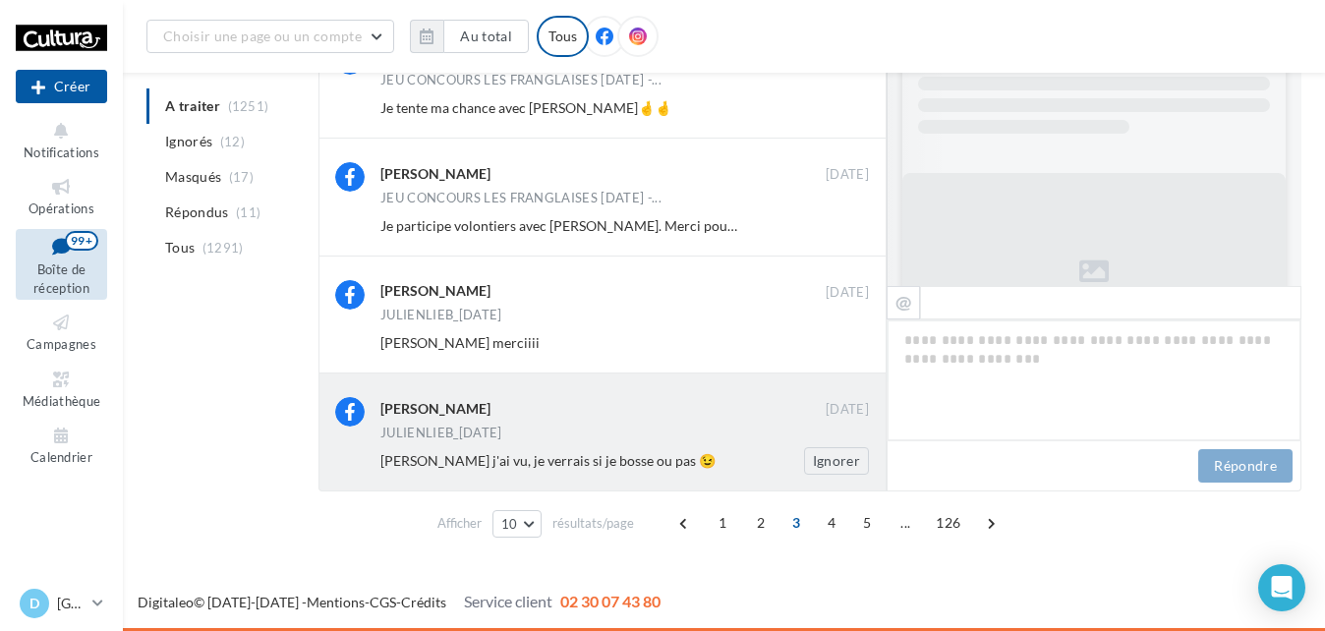
scroll to position [1401, 0]
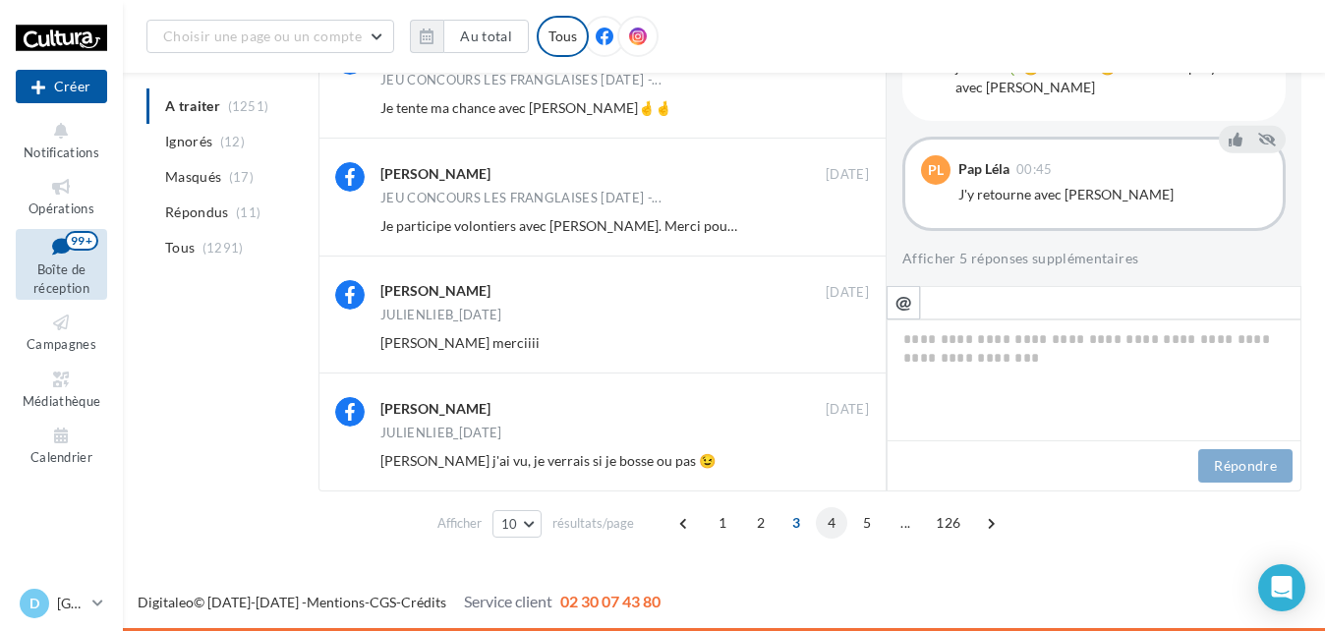
click at [838, 521] on span "4" at bounding box center [831, 522] width 31 height 31
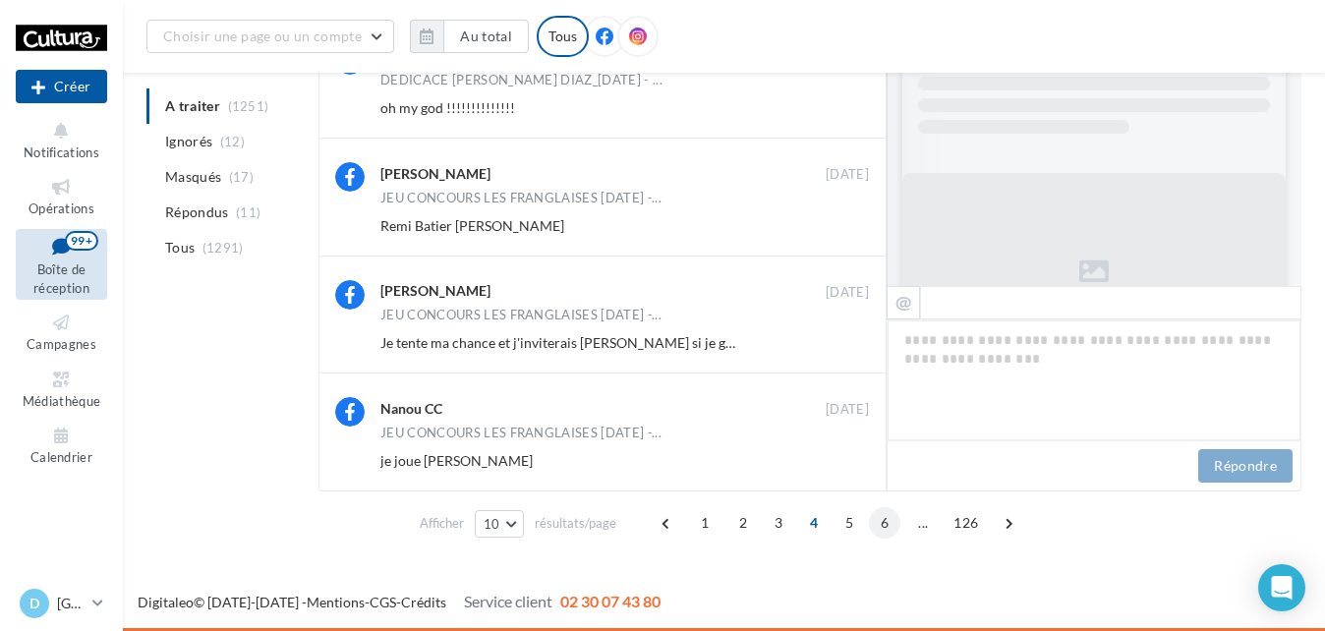
scroll to position [984, 0]
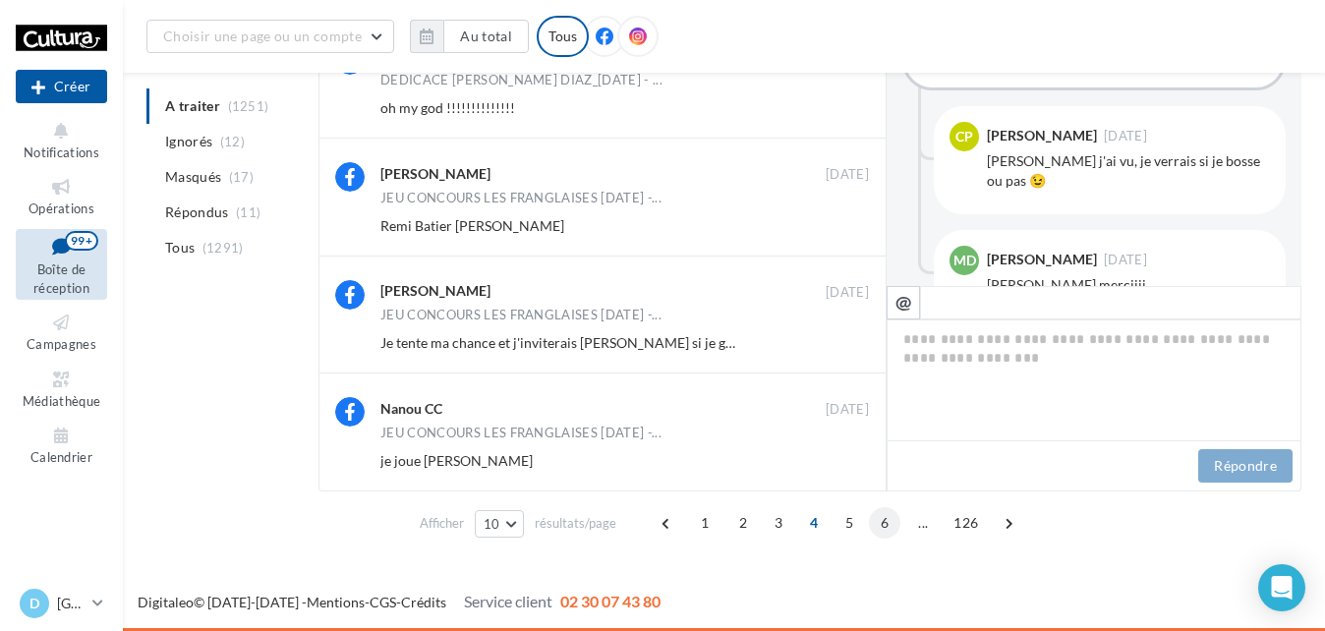
click at [883, 519] on span "6" at bounding box center [884, 522] width 31 height 31
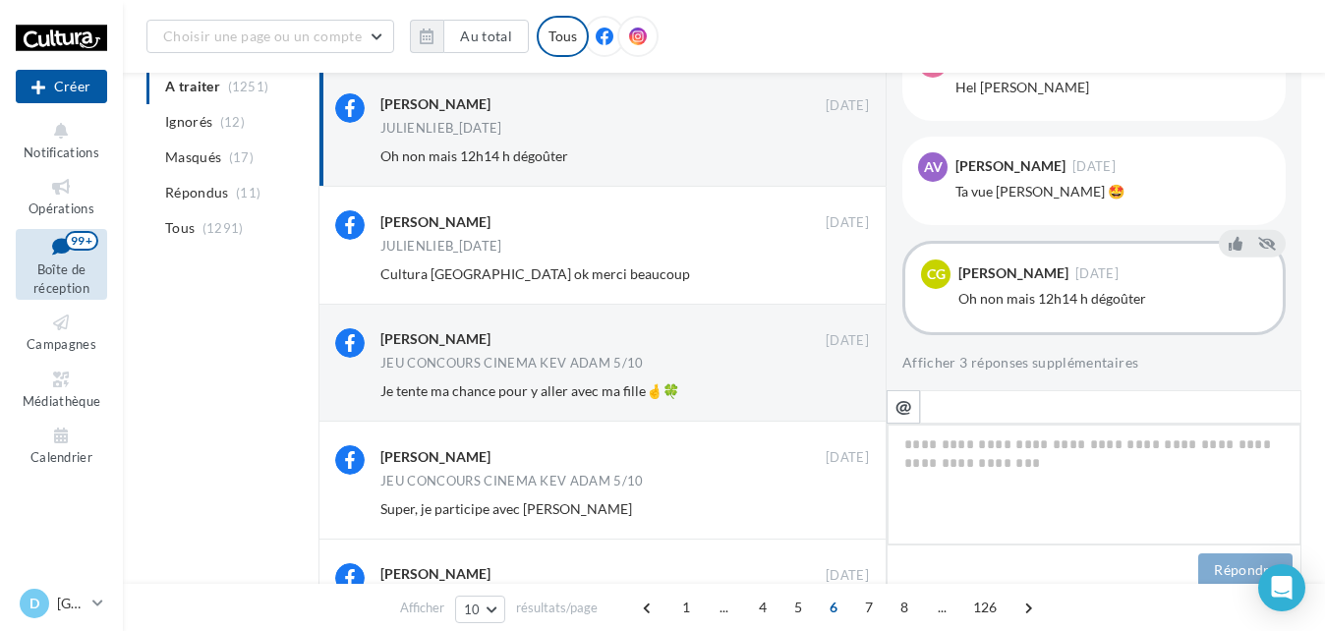
scroll to position [824, 0]
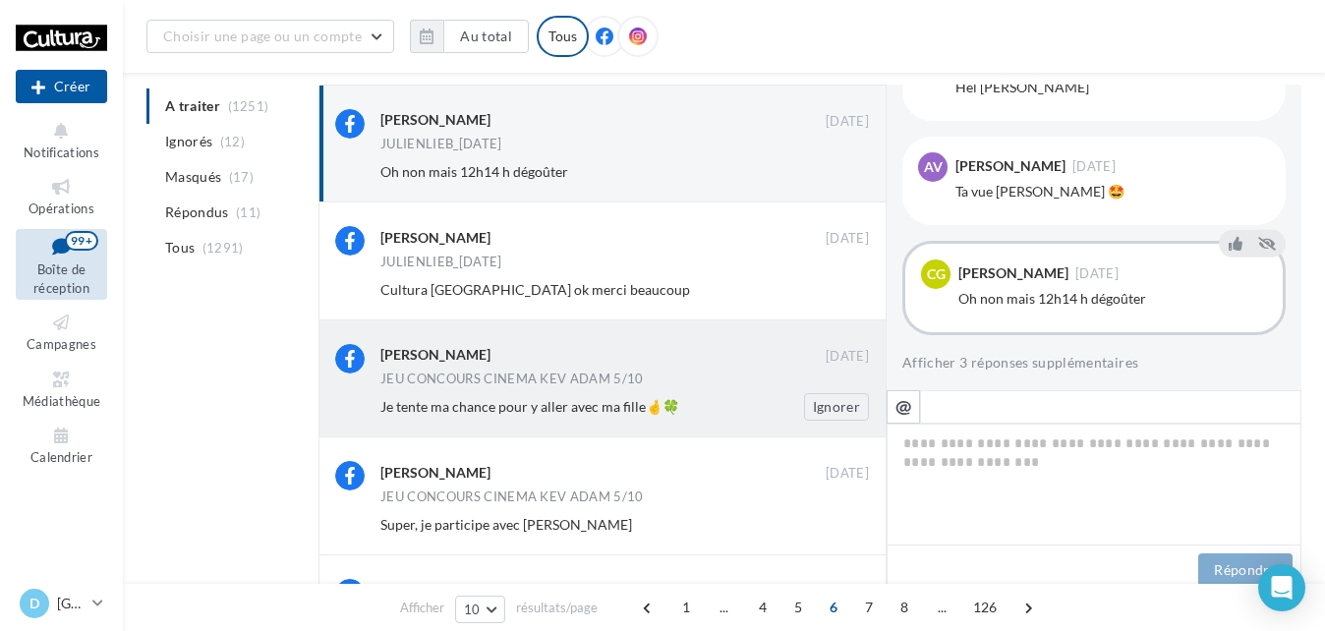
click at [668, 379] on div "JEU CONCOURS CINEMA KEV ADAM 5/10" at bounding box center [624, 380] width 488 height 17
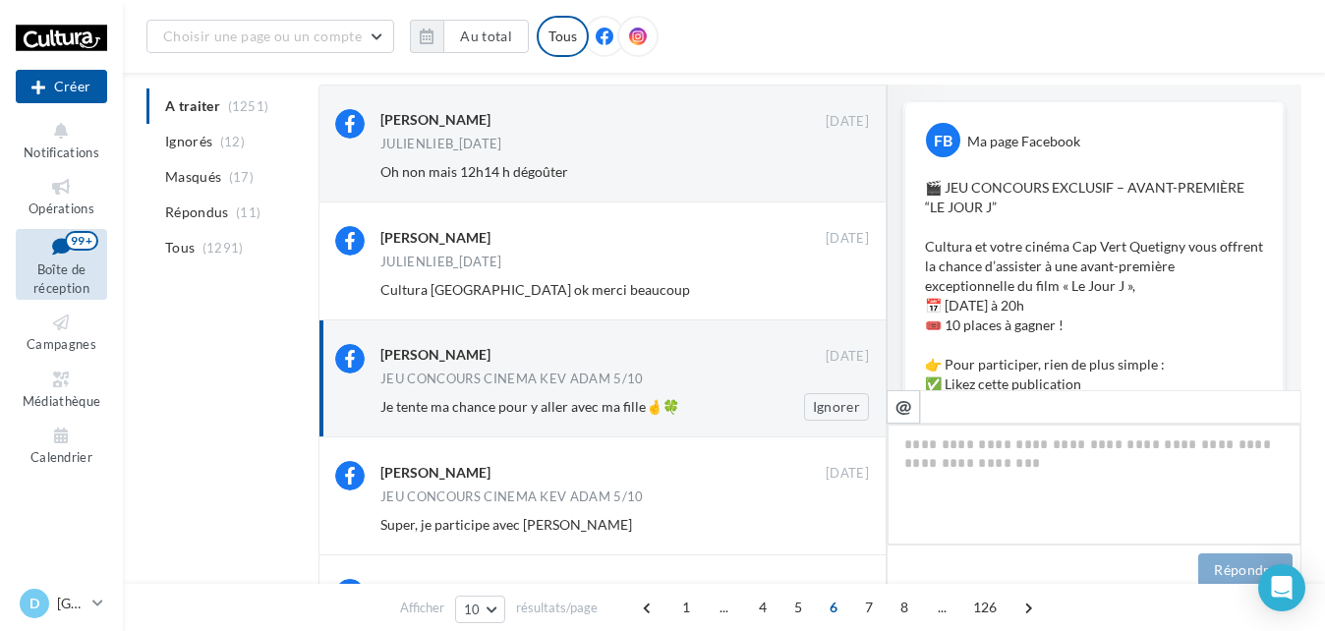
scroll to position [1111, 0]
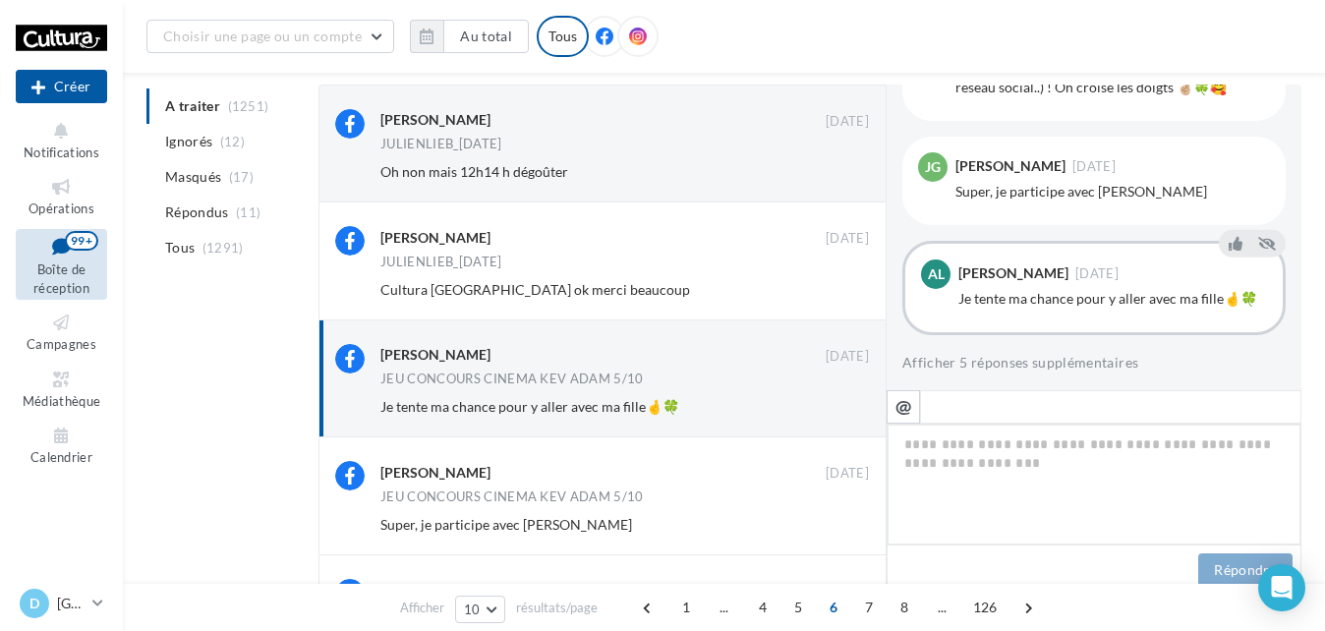
click at [942, 452] on textarea at bounding box center [1093, 485] width 415 height 122
paste textarea "**********"
type textarea "**********"
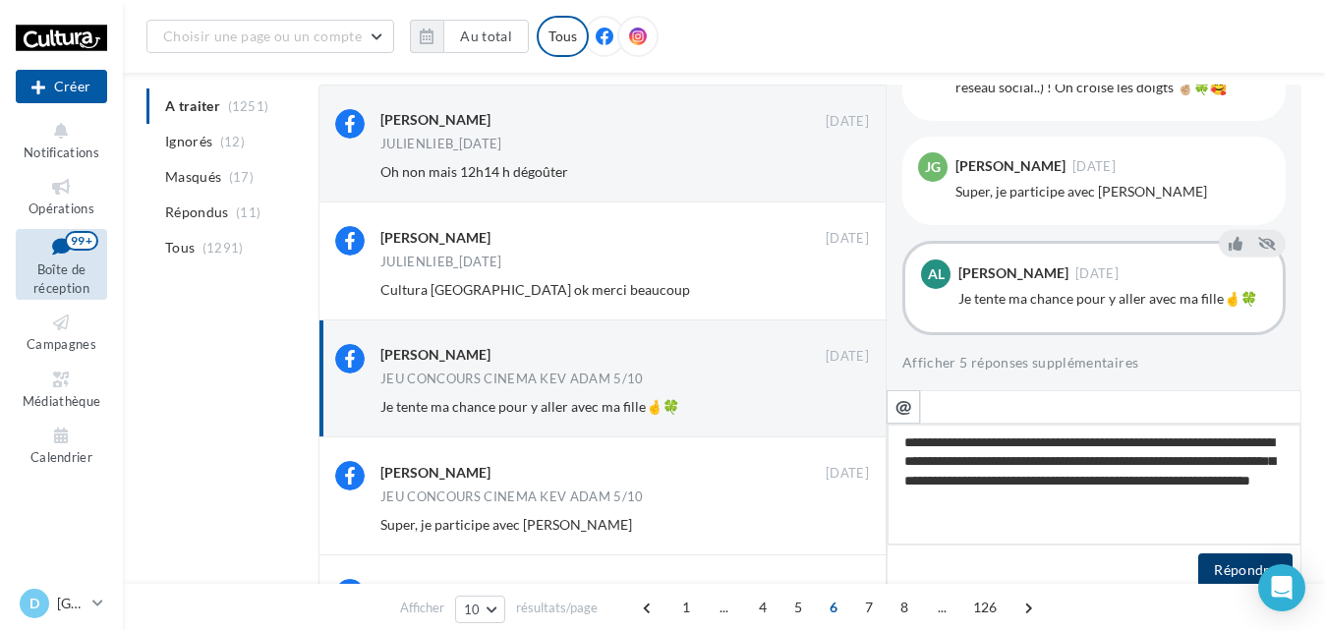
type textarea "**********"
click at [1232, 573] on button "Répondre" at bounding box center [1245, 569] width 94 height 33
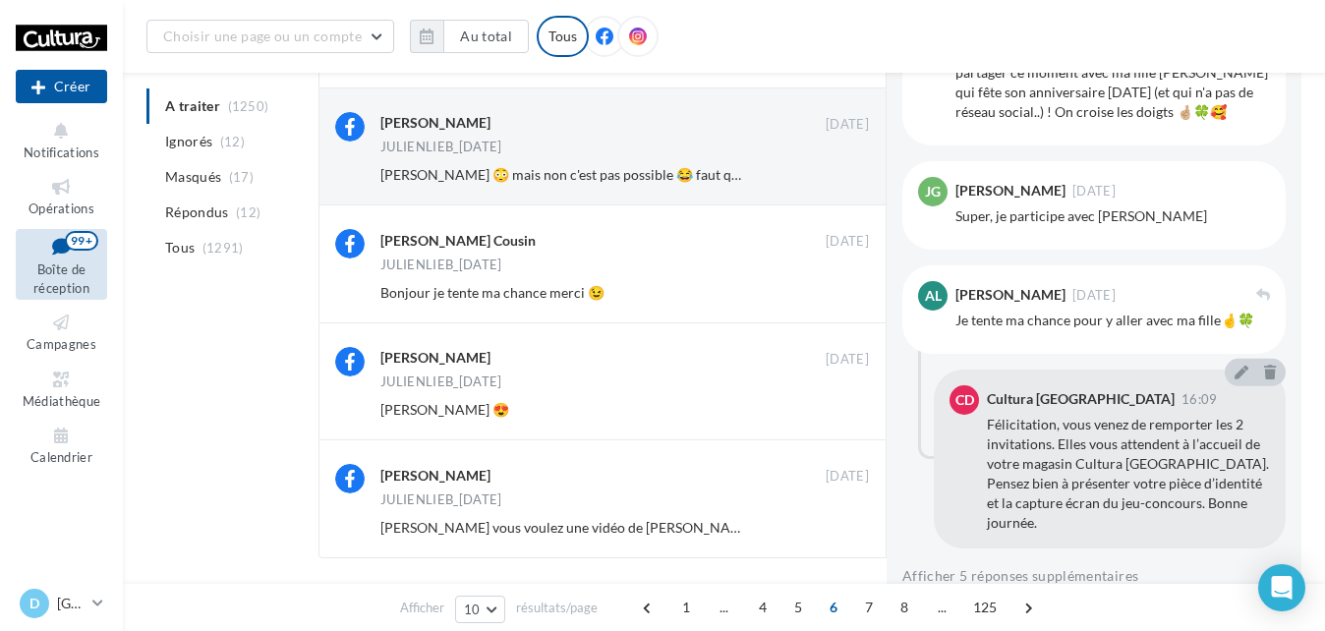
scroll to position [867, 0]
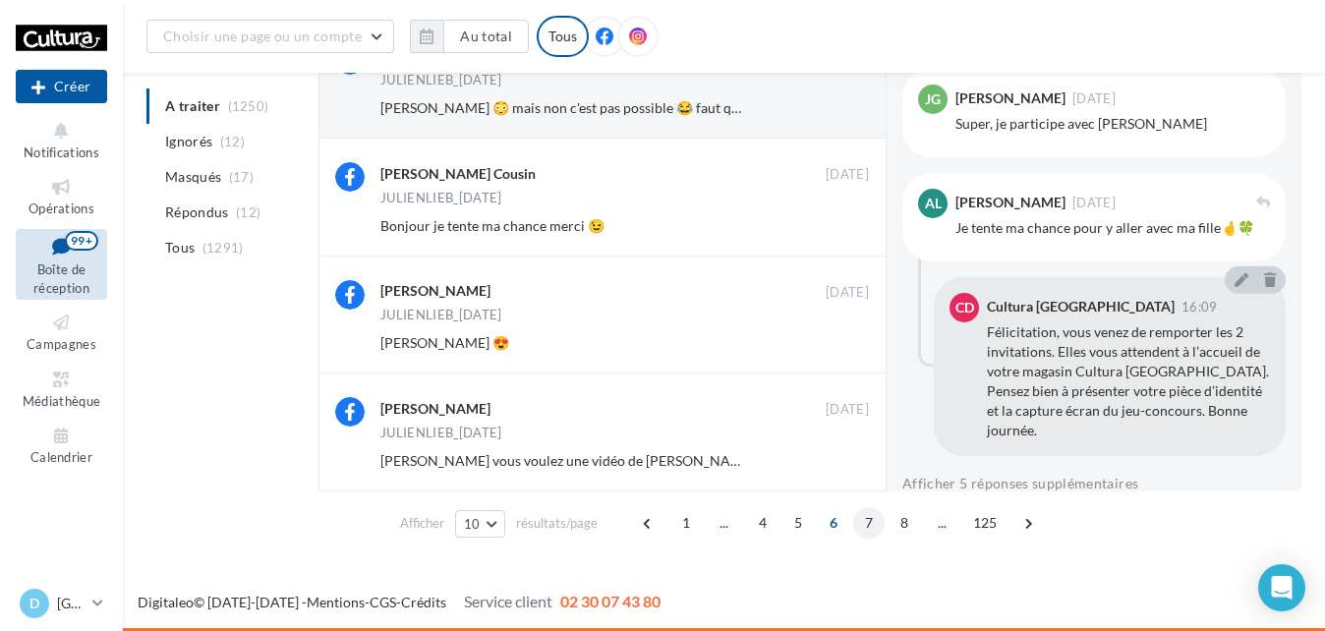
click at [871, 526] on span "7" at bounding box center [868, 522] width 31 height 31
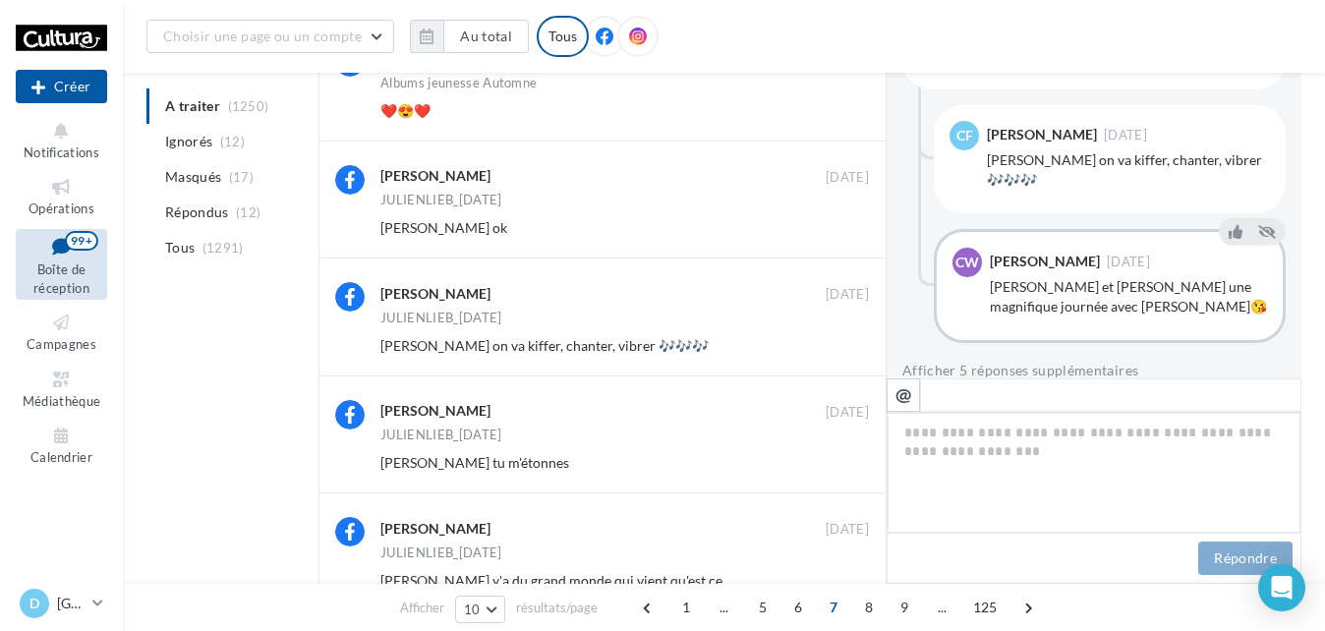
scroll to position [0, 0]
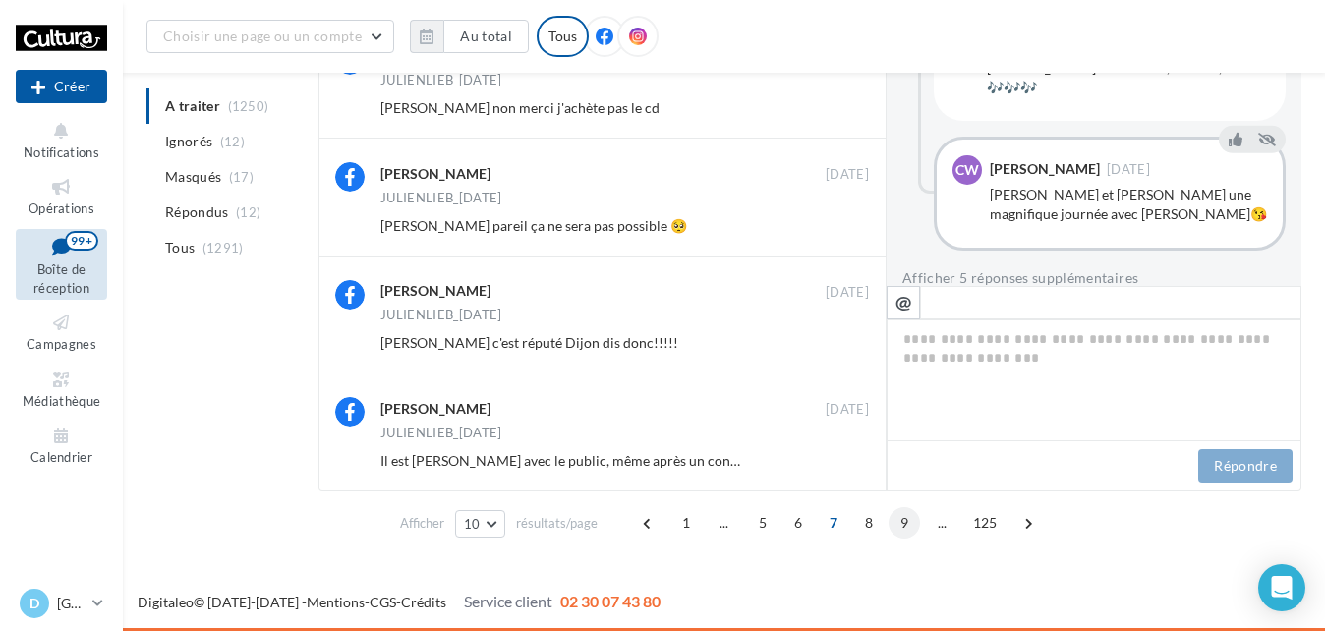
click at [903, 515] on span "9" at bounding box center [903, 522] width 31 height 31
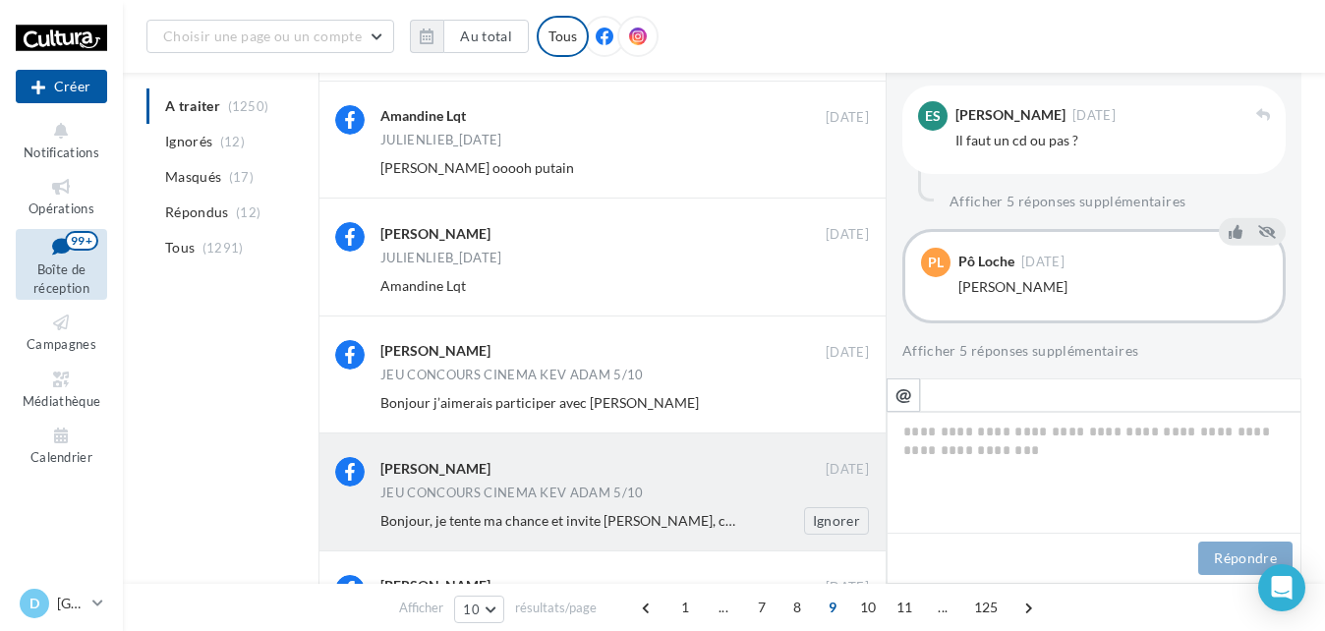
click at [745, 504] on div "[PERSON_NAME] [DATE] JEU CONCOURS CINEMA KEV ADAM 5/10 Bonjour, je tente ma cha…" at bounding box center [624, 495] width 488 height 77
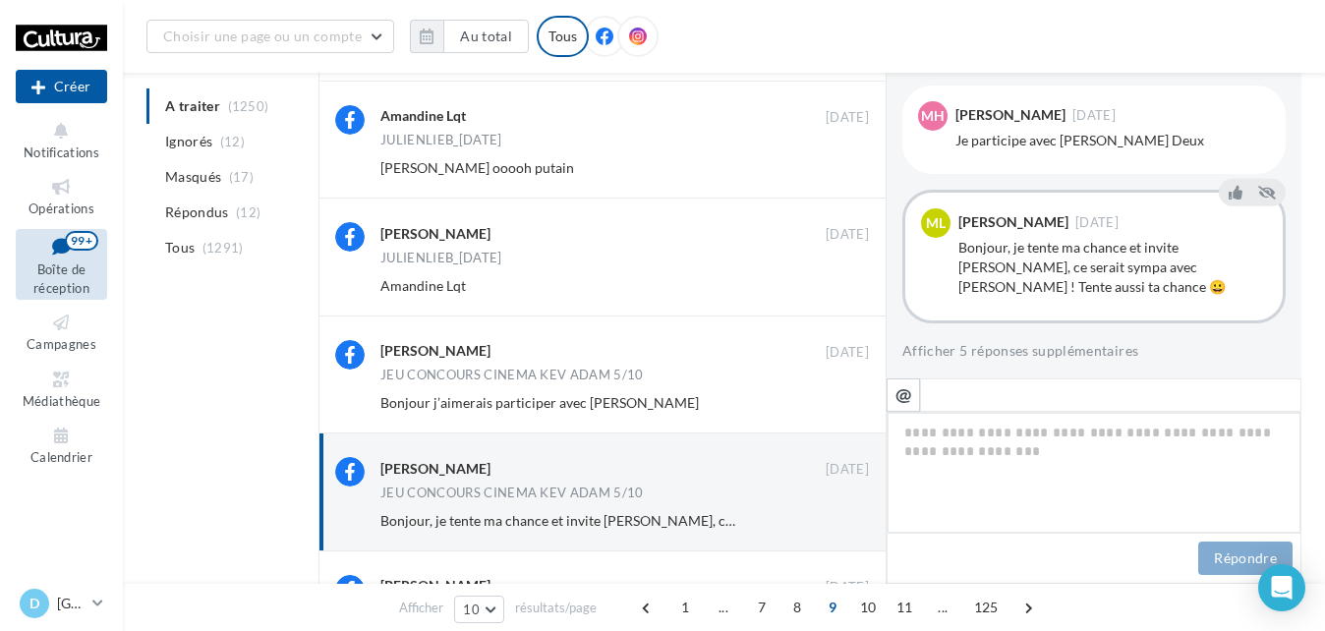
paste textarea "**********"
type textarea "**********"
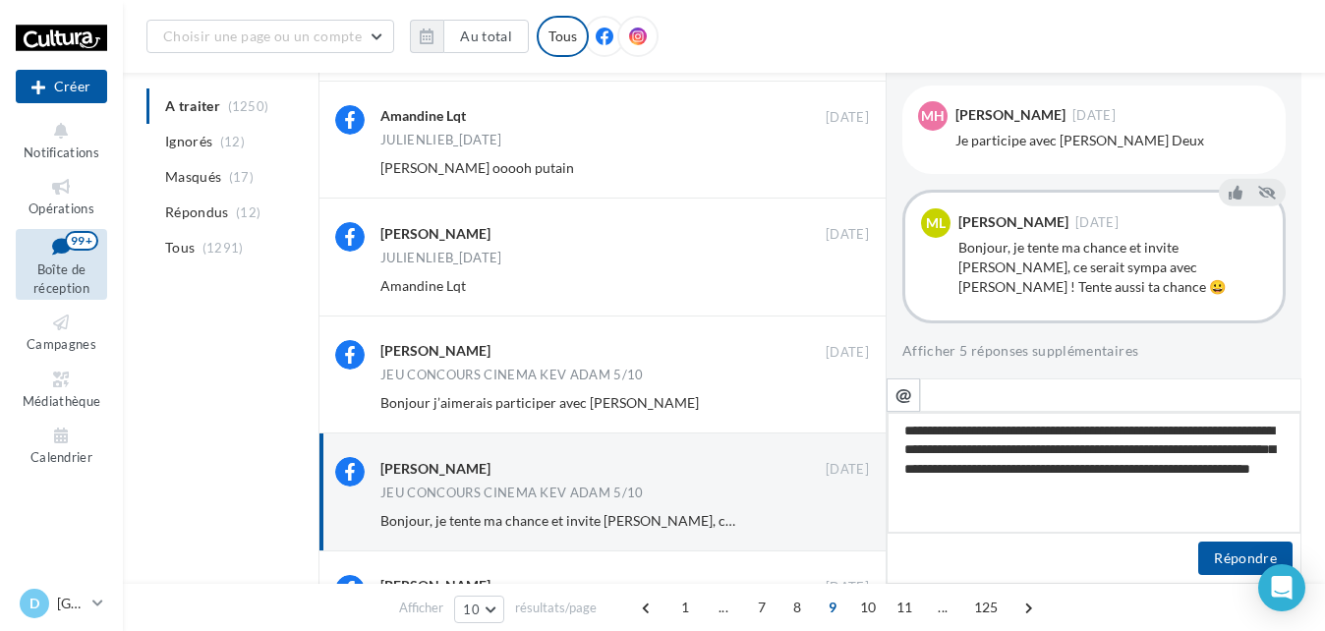
type textarea "**********"
click at [1240, 554] on button "Répondre" at bounding box center [1245, 558] width 94 height 33
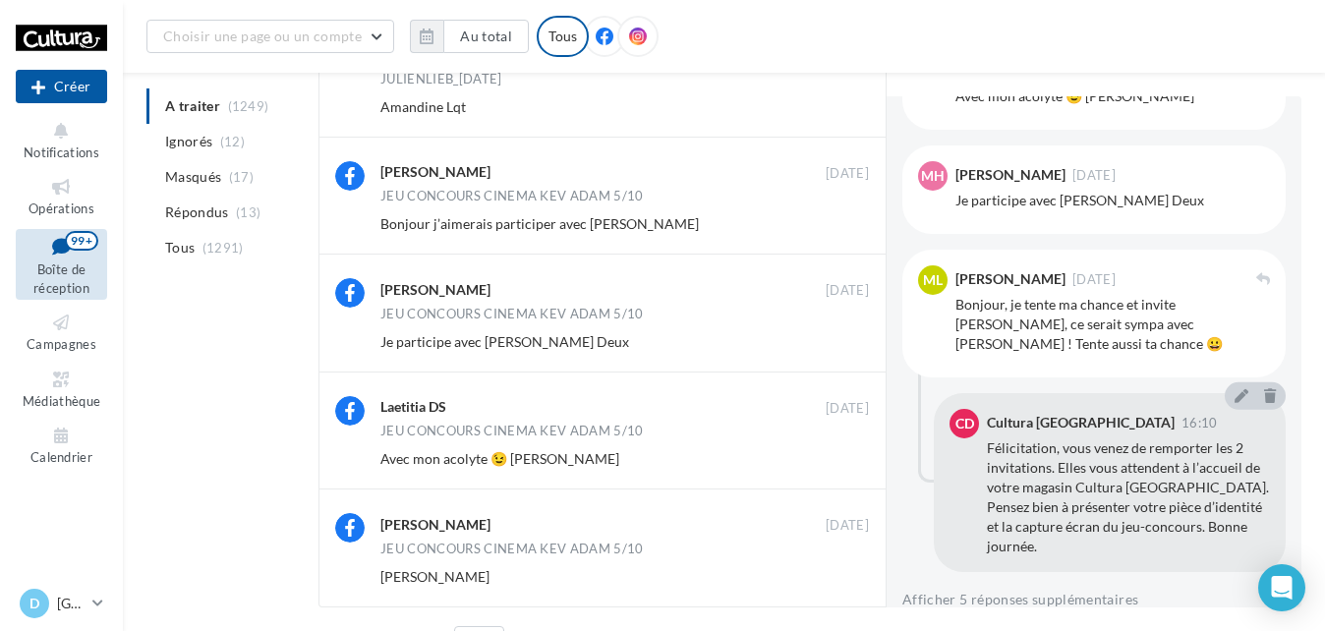
scroll to position [867, 0]
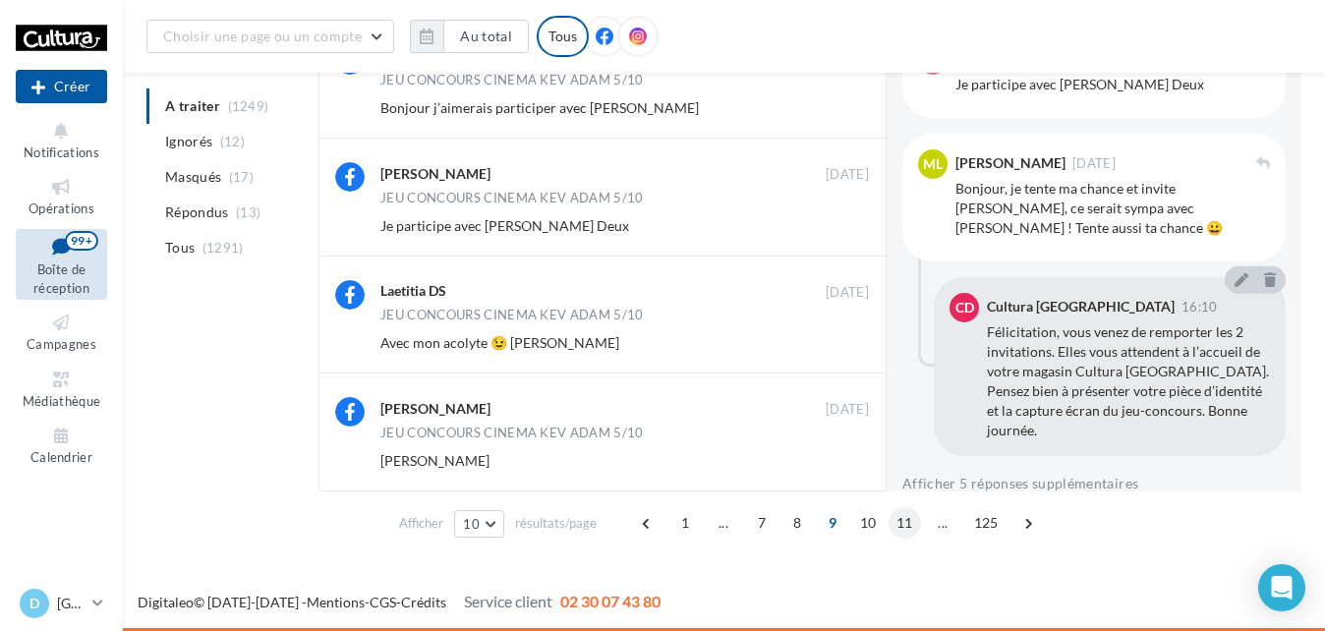
click at [908, 524] on span "11" at bounding box center [904, 522] width 32 height 31
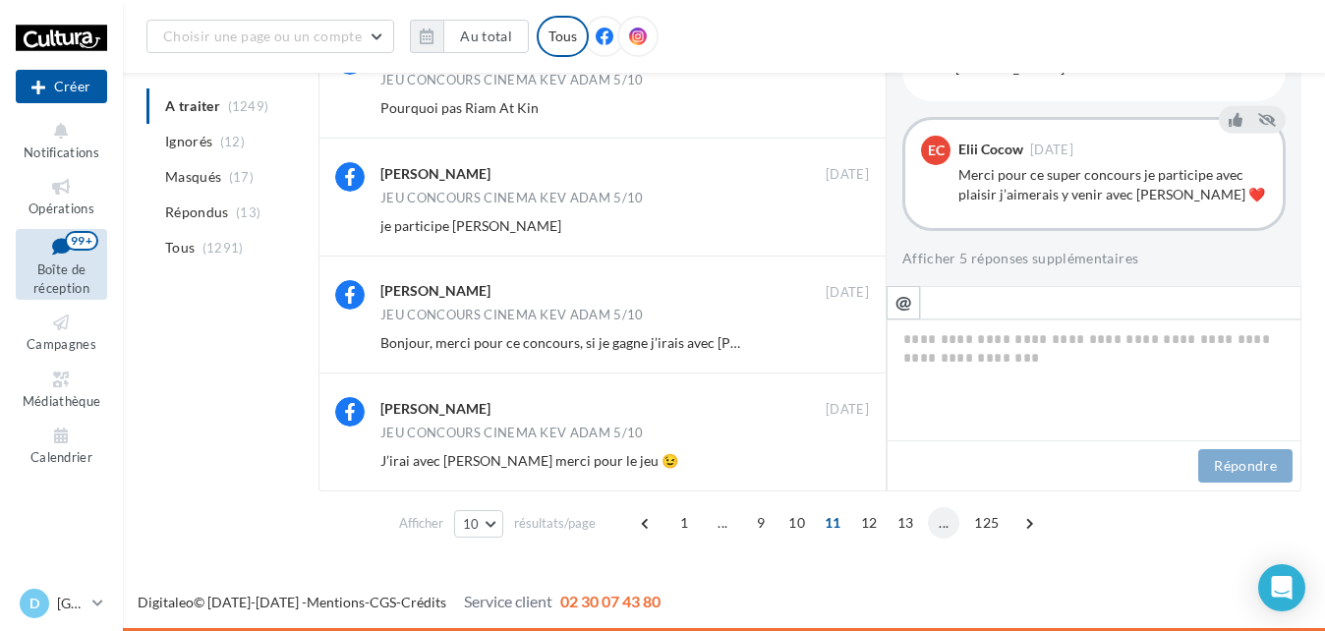
click at [942, 525] on span "..." at bounding box center [943, 522] width 31 height 31
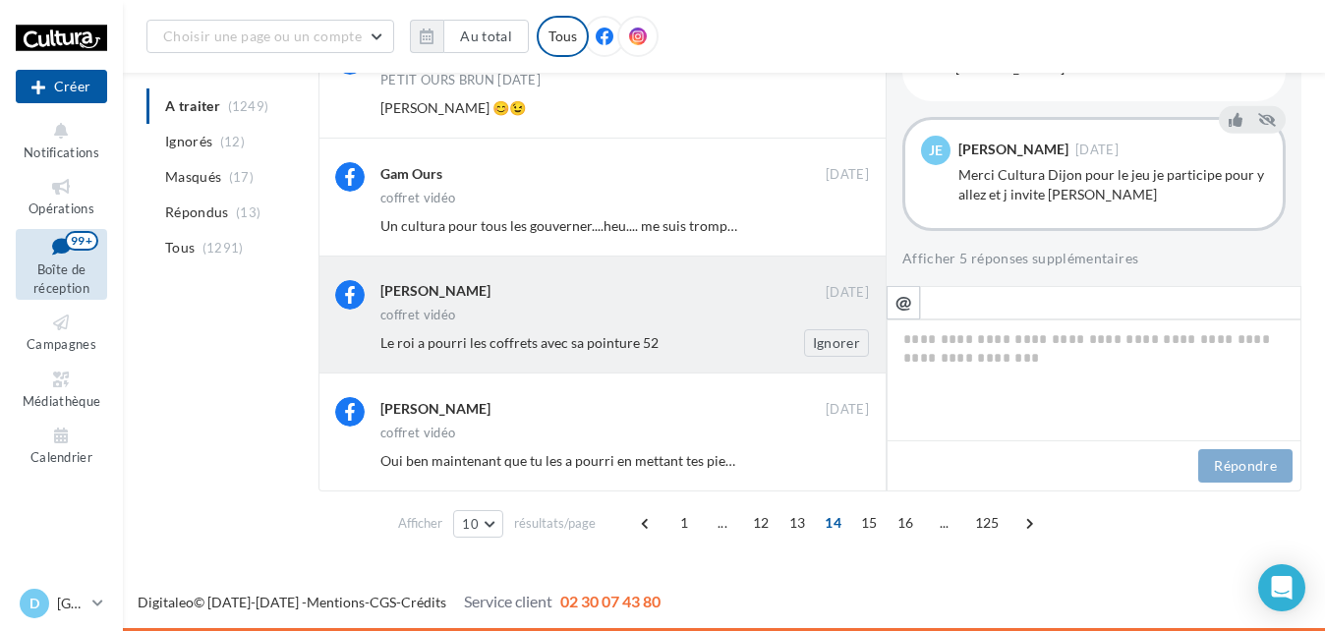
click at [685, 330] on div "Le roi a pourri les coffrets avec sa pointure 52 Ignorer" at bounding box center [632, 343] width 504 height 28
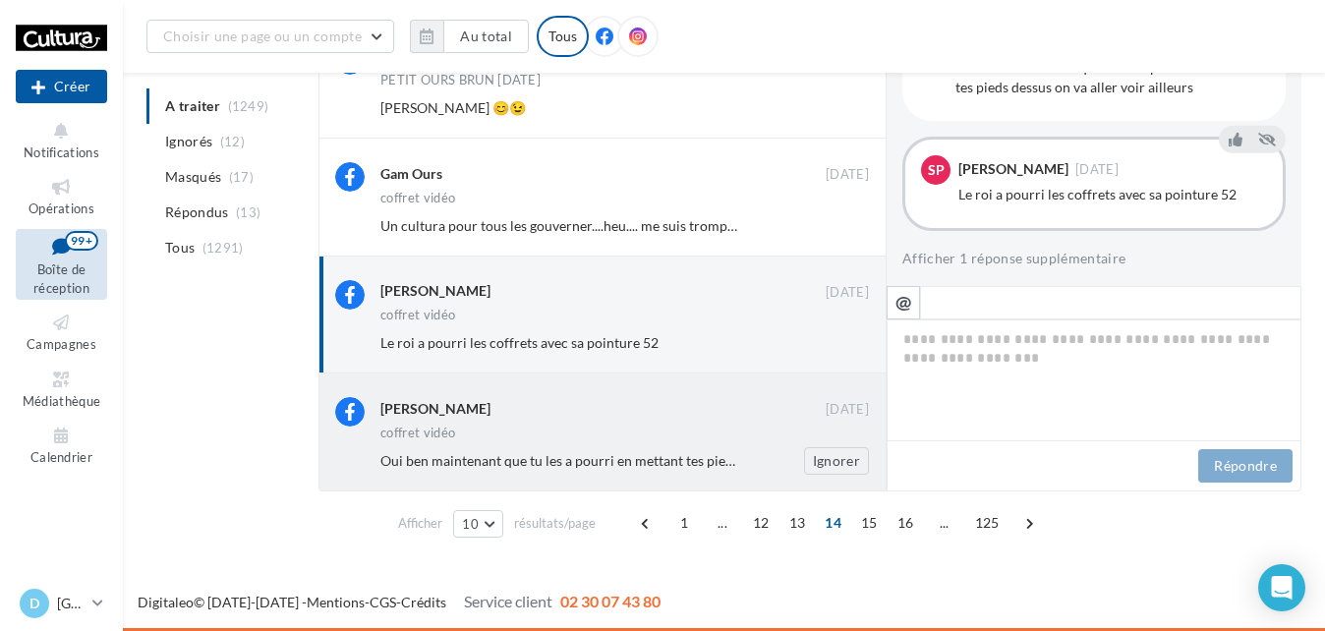
click at [710, 400] on div "[PERSON_NAME]" at bounding box center [602, 407] width 445 height 21
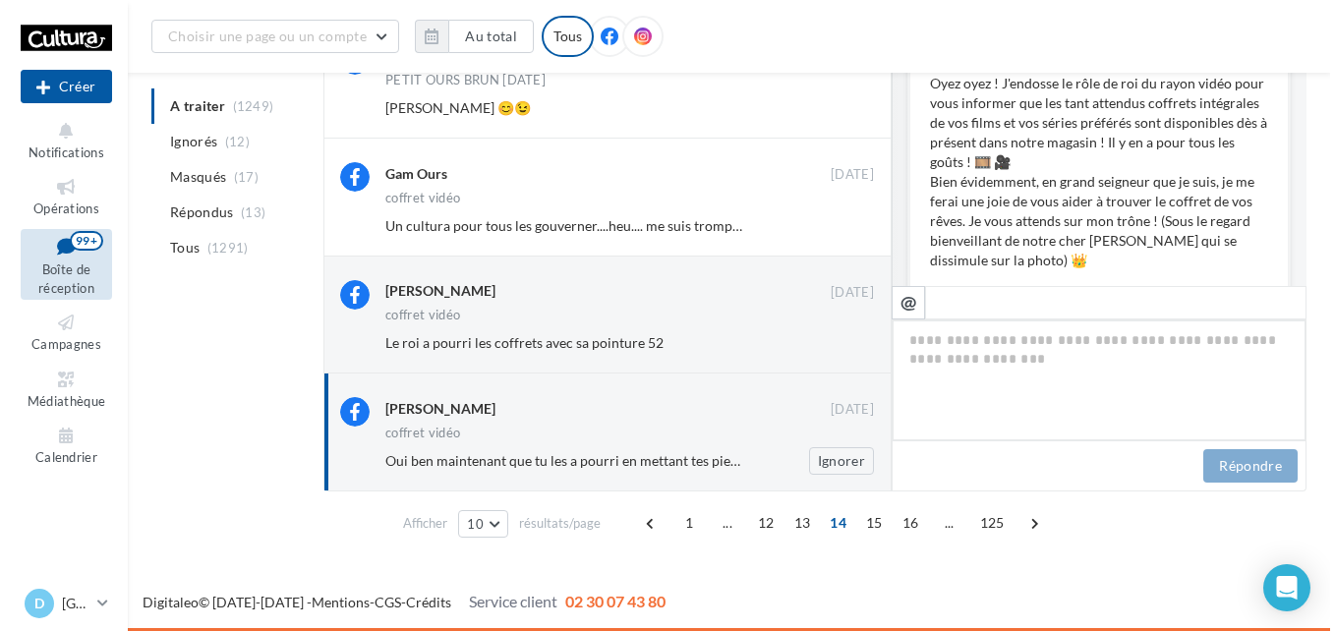
scroll to position [682, 0]
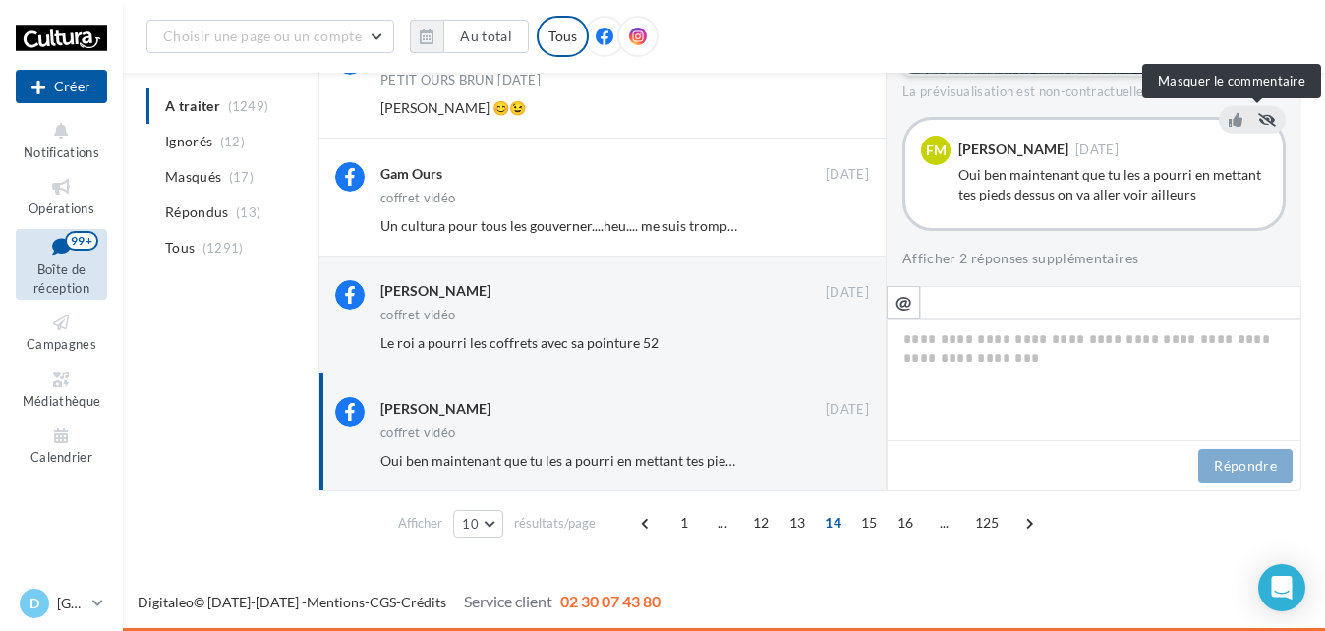
click at [1259, 113] on icon at bounding box center [1267, 120] width 18 height 14
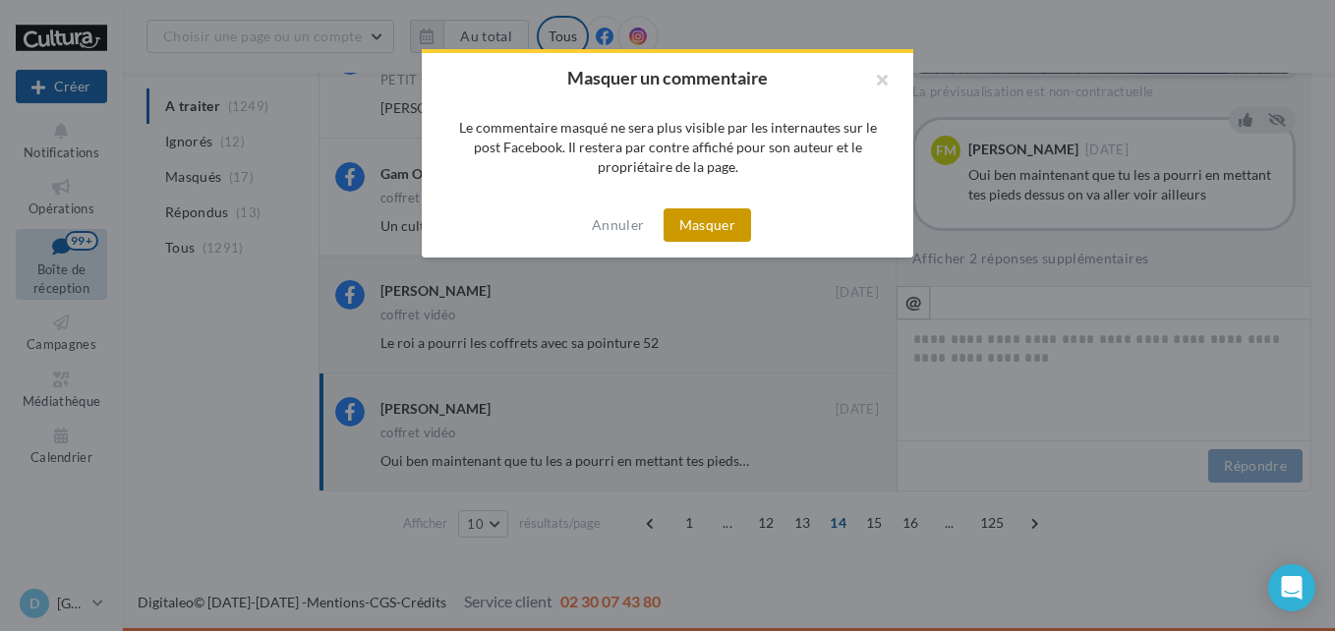
click at [701, 222] on button "Masquer" at bounding box center [706, 224] width 87 height 33
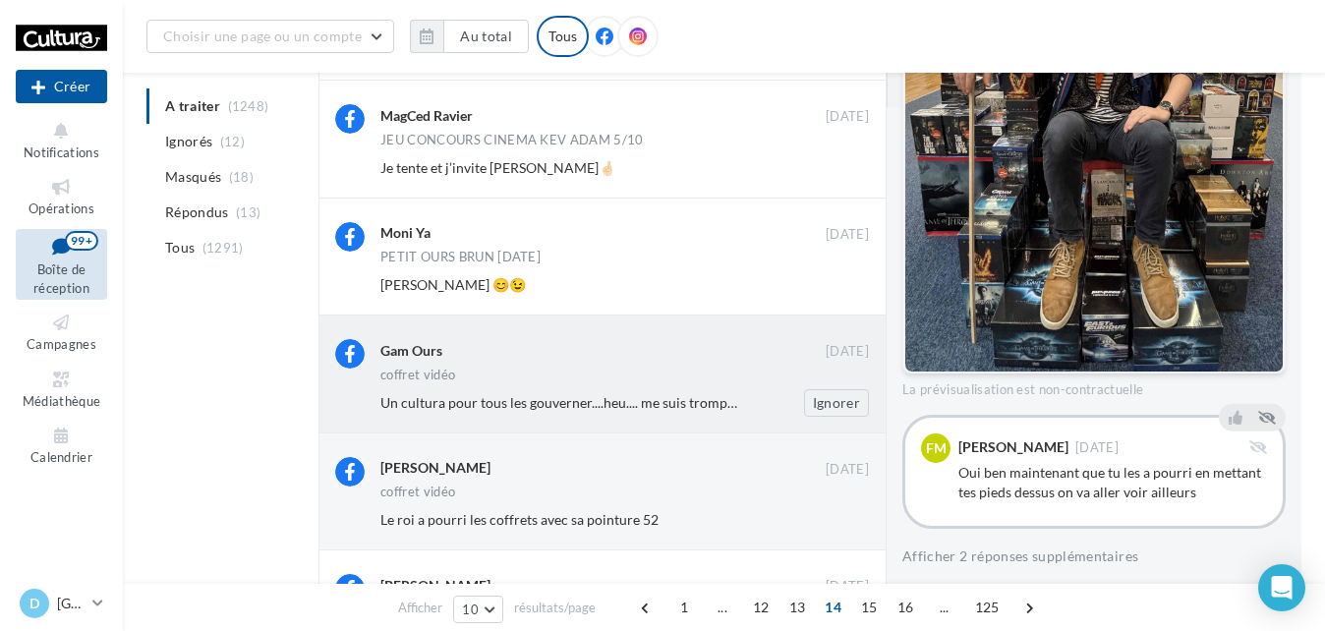
scroll to position [724, 0]
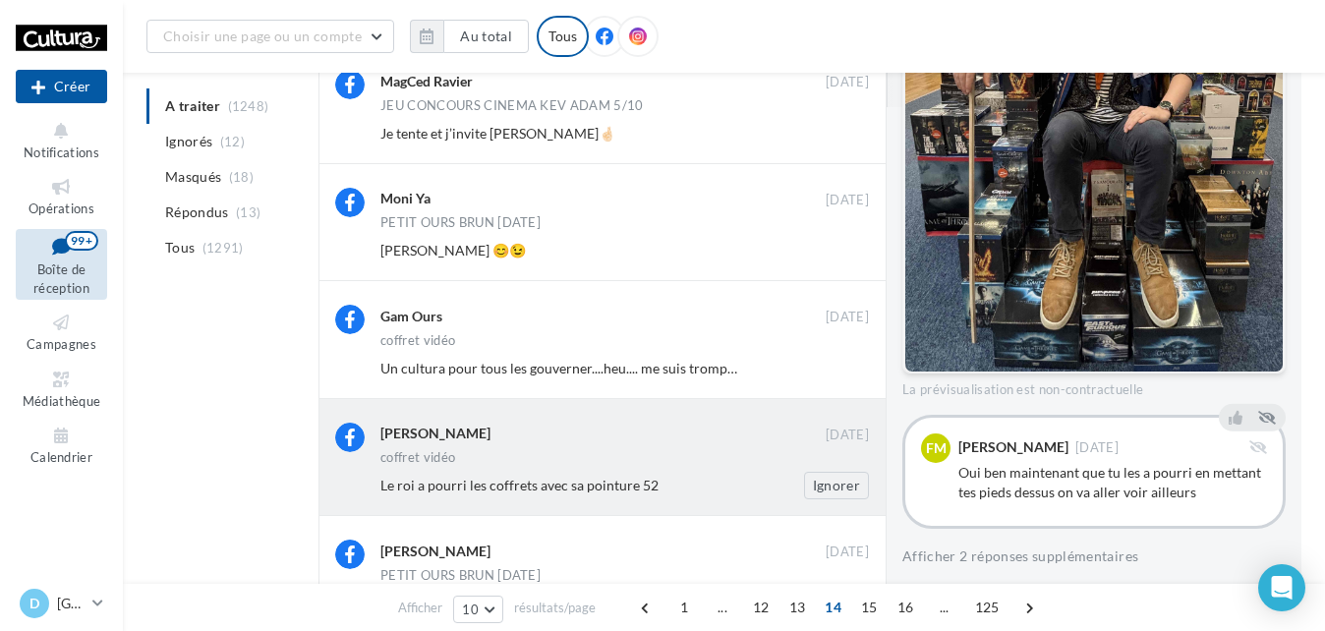
click at [762, 445] on div "[PERSON_NAME]" at bounding box center [602, 435] width 445 height 25
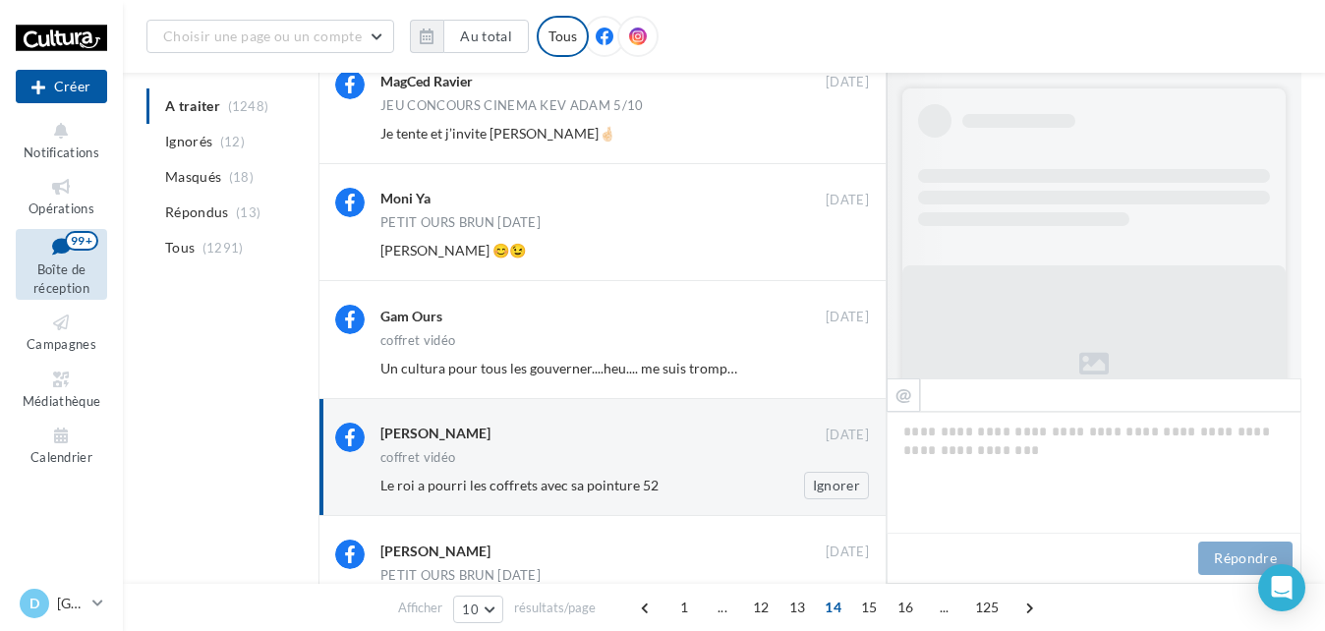
click at [770, 443] on div "[PERSON_NAME]" at bounding box center [602, 433] width 445 height 21
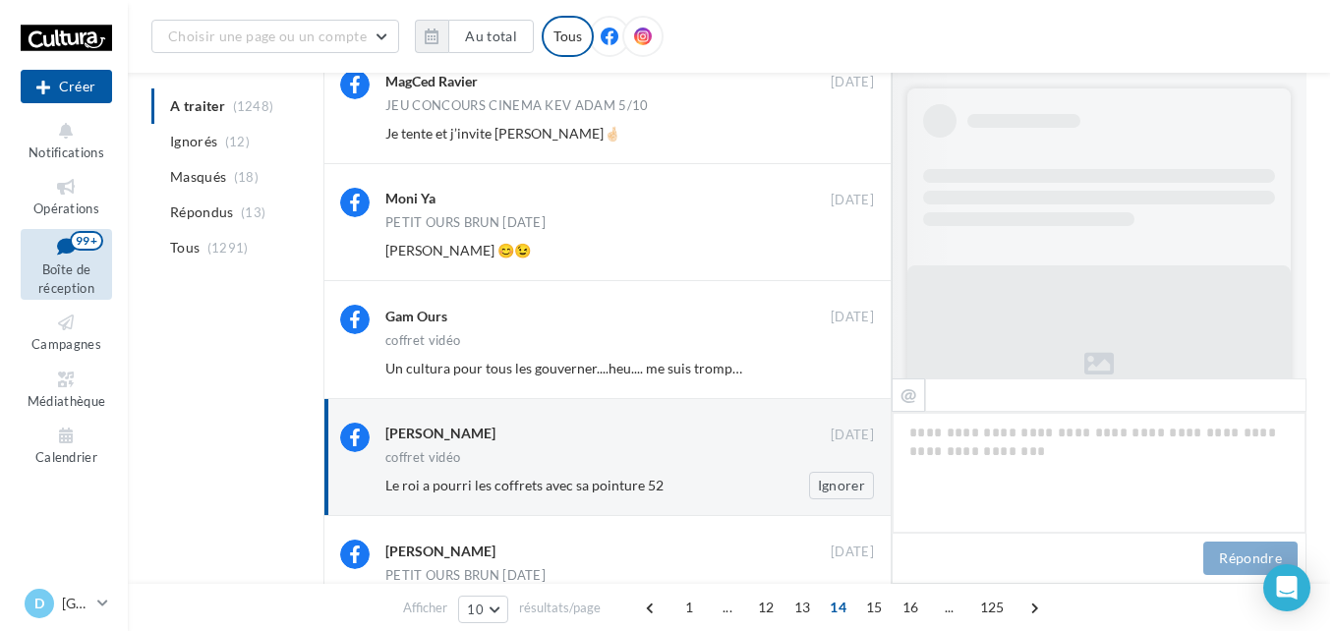
scroll to position [786, 0]
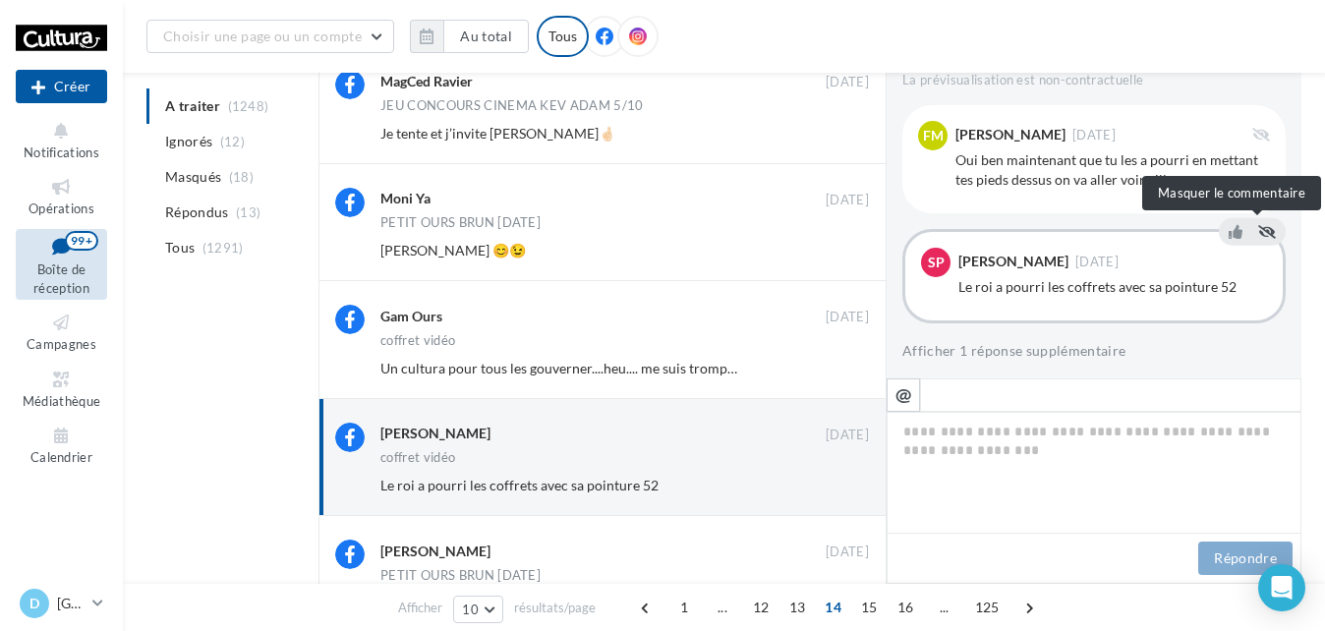
click at [1259, 228] on icon at bounding box center [1267, 232] width 18 height 14
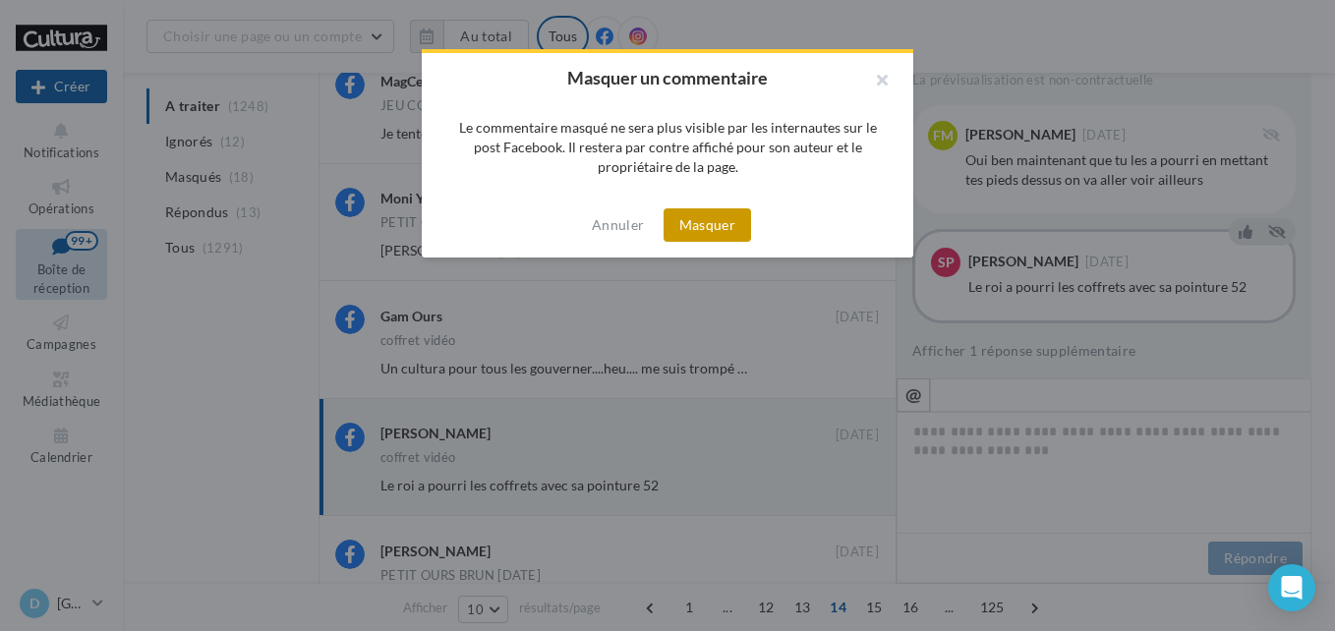
click at [704, 231] on button "Masquer" at bounding box center [706, 224] width 87 height 33
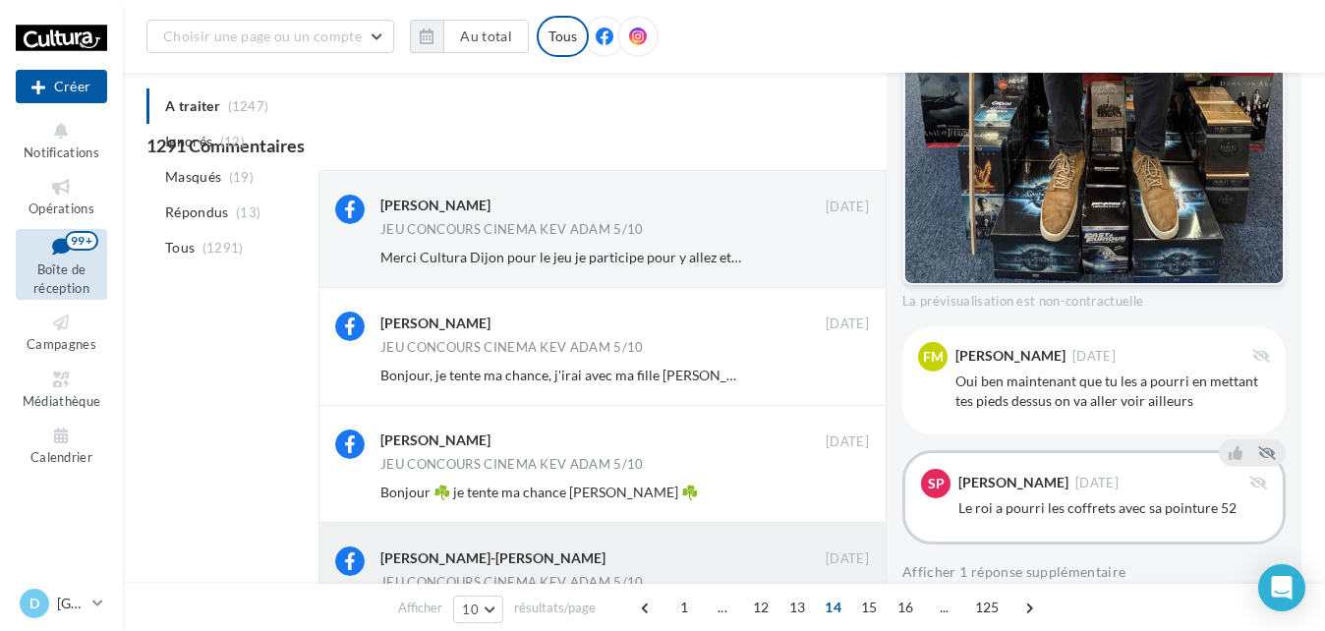
scroll to position [0, 0]
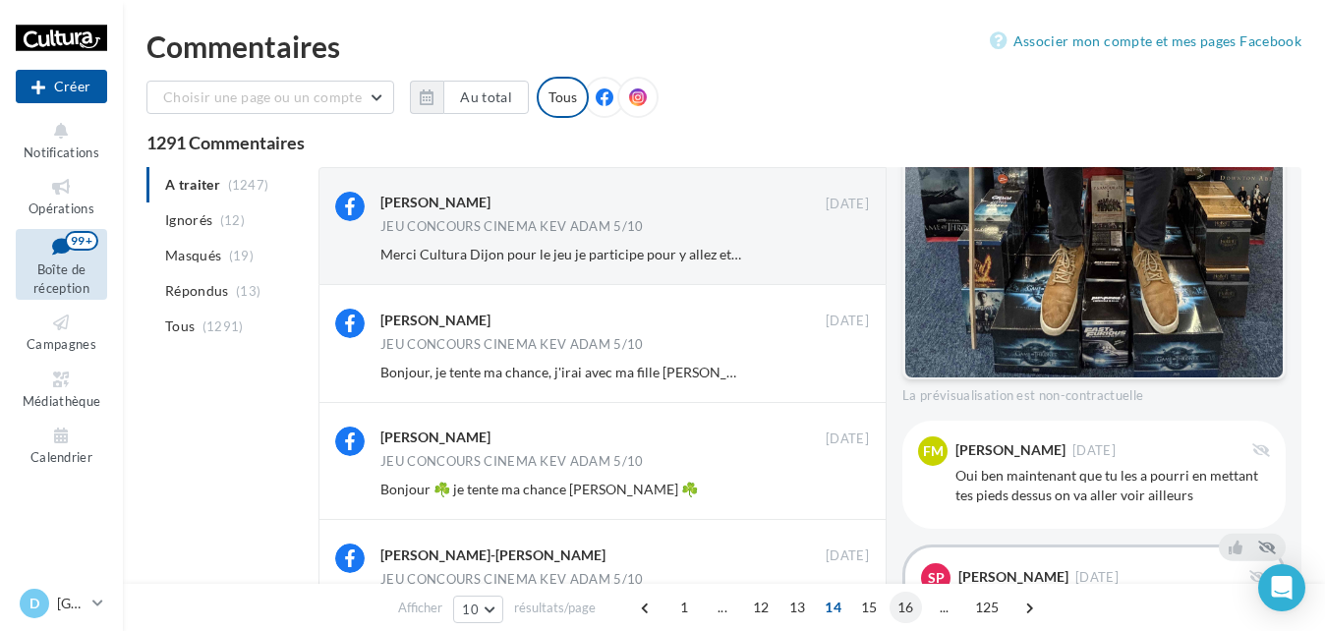
click at [871, 608] on span "15" at bounding box center [869, 607] width 32 height 31
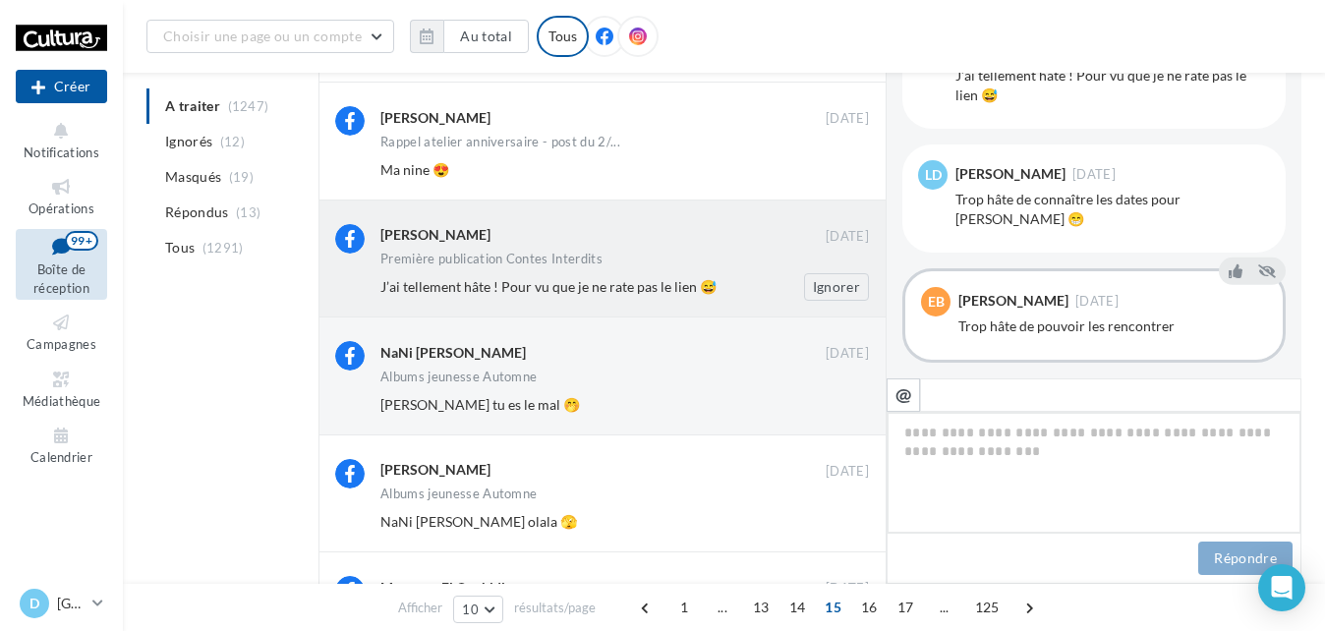
scroll to position [867, 0]
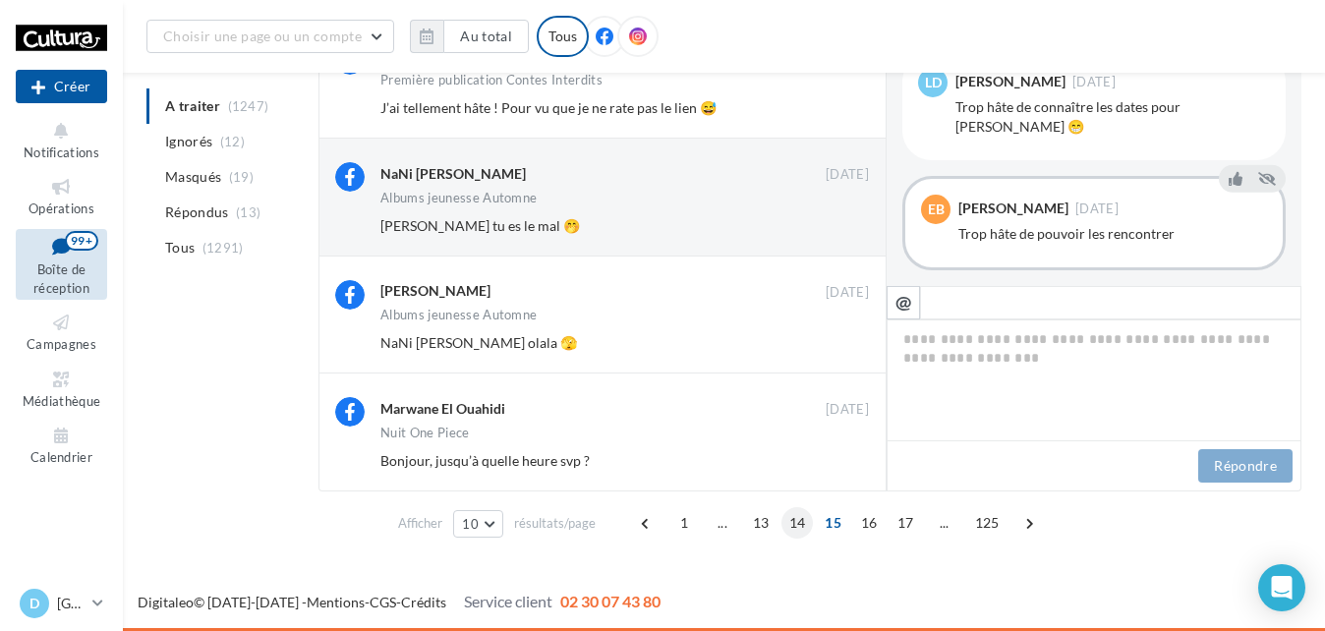
click at [798, 518] on span "14" at bounding box center [797, 522] width 32 height 31
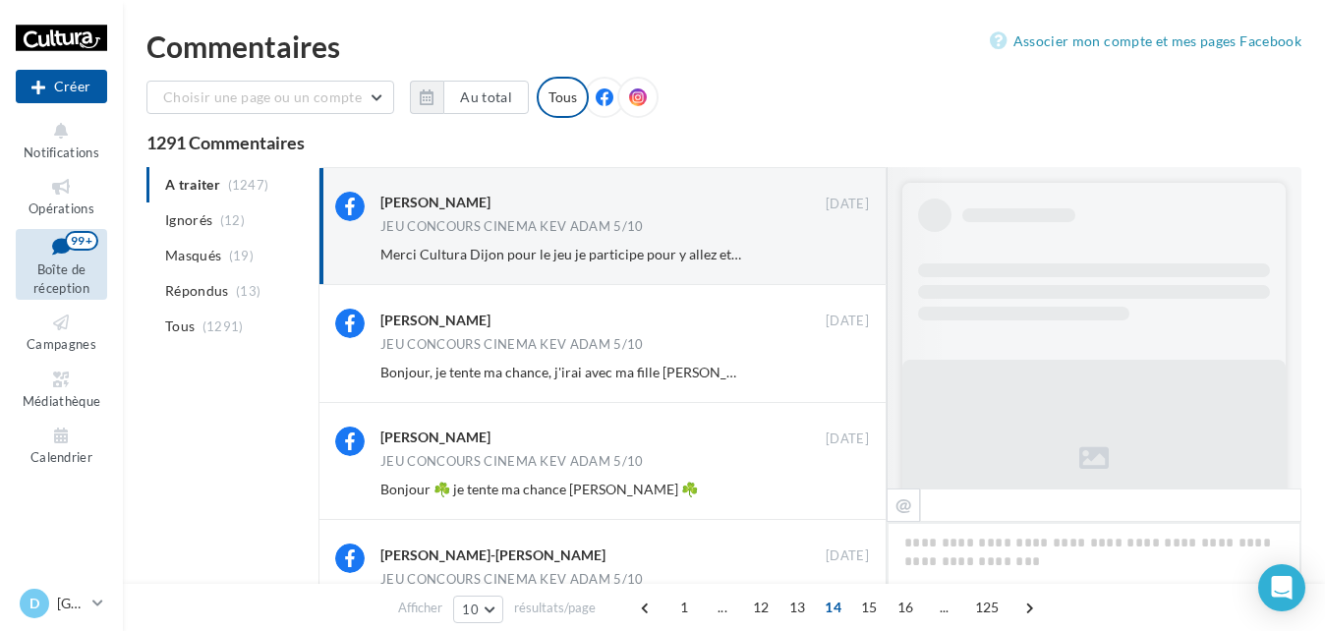
scroll to position [1095, 0]
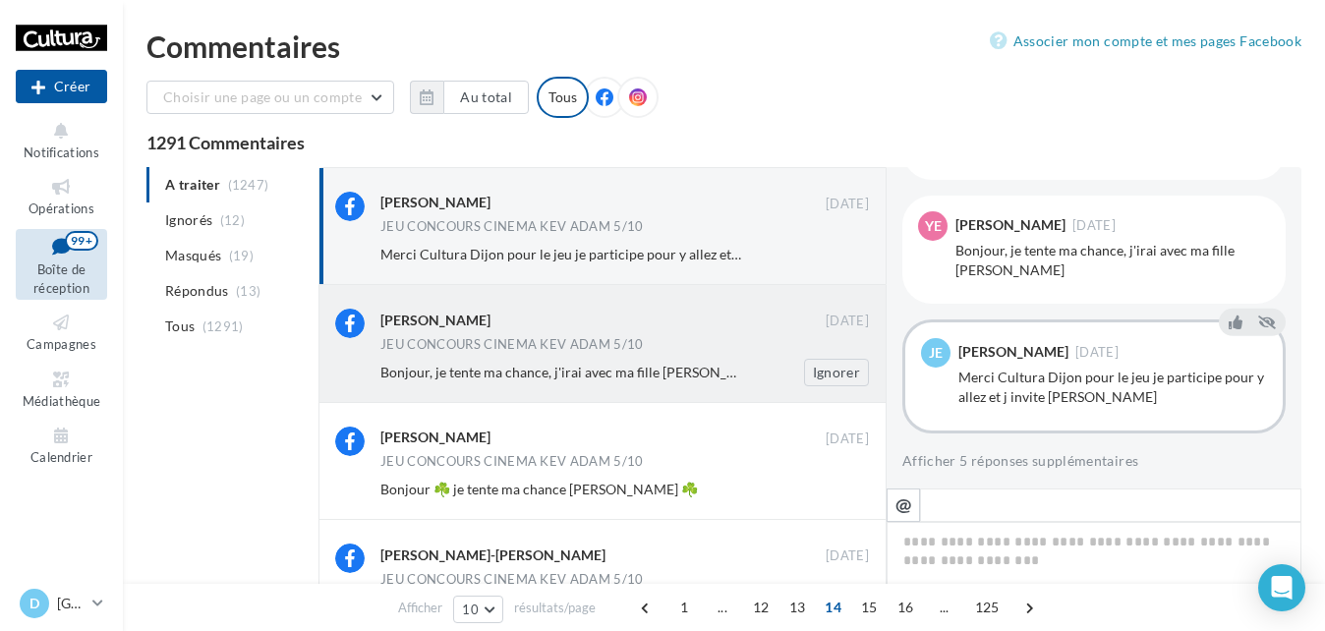
click at [465, 316] on div "[PERSON_NAME]" at bounding box center [602, 319] width 445 height 21
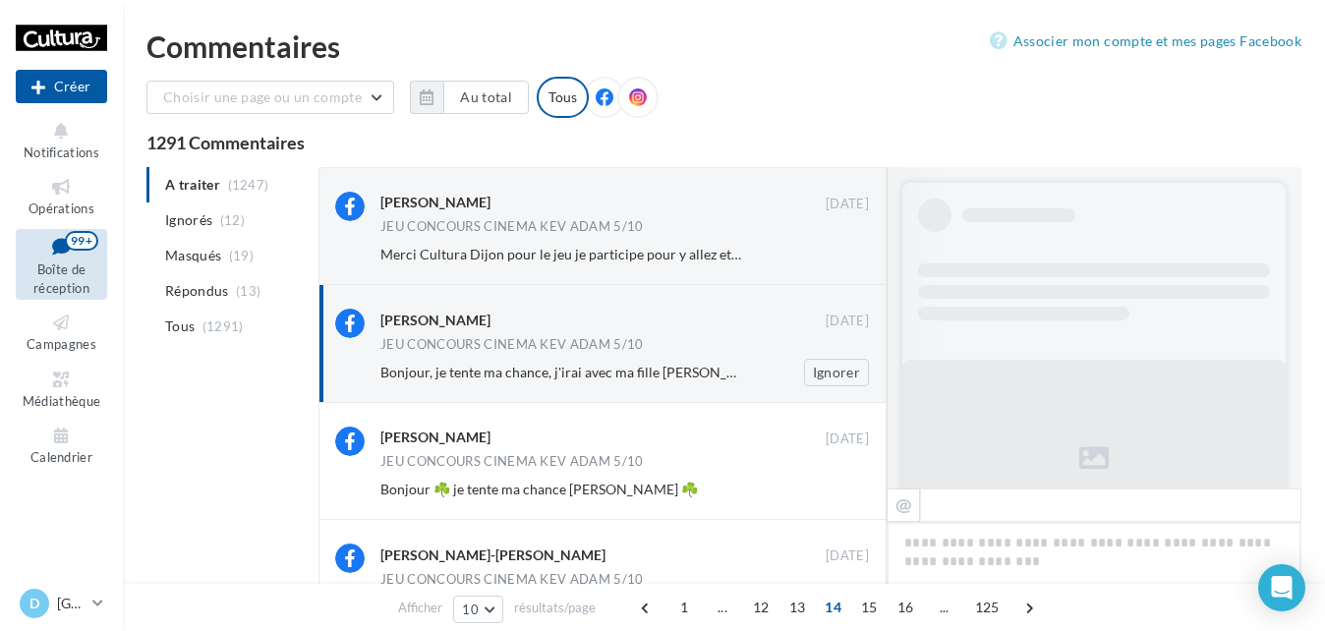
scroll to position [1075, 0]
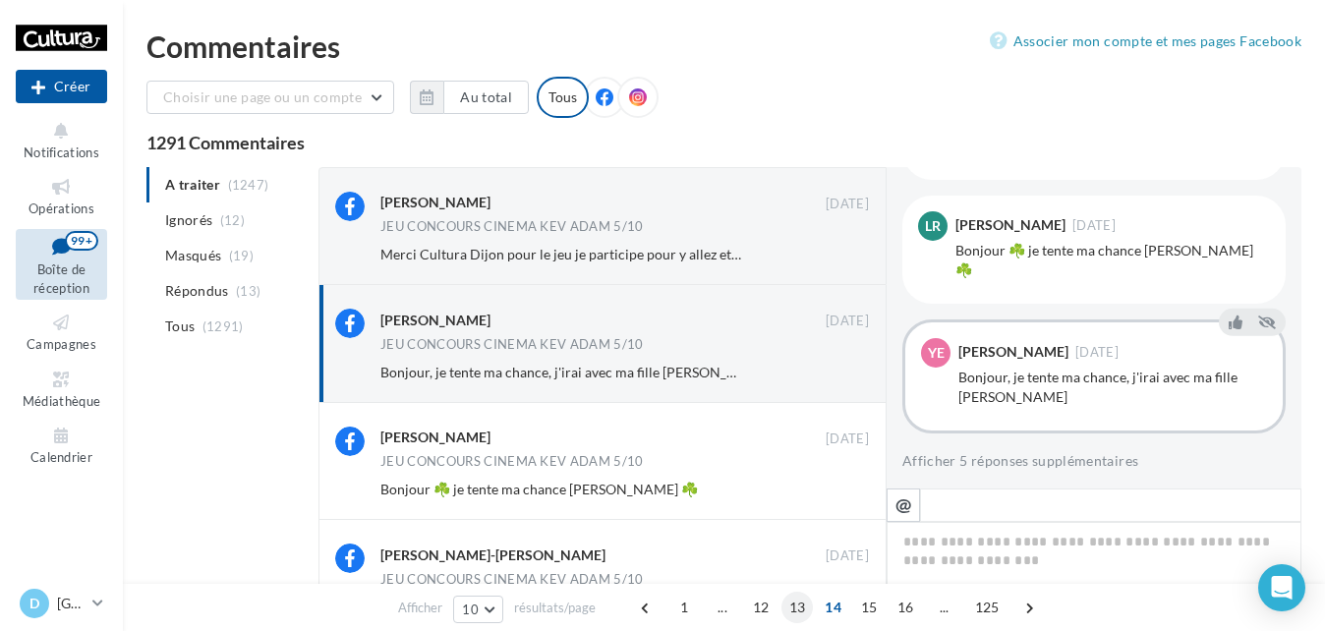
click at [796, 602] on span "13" at bounding box center [797, 607] width 32 height 31
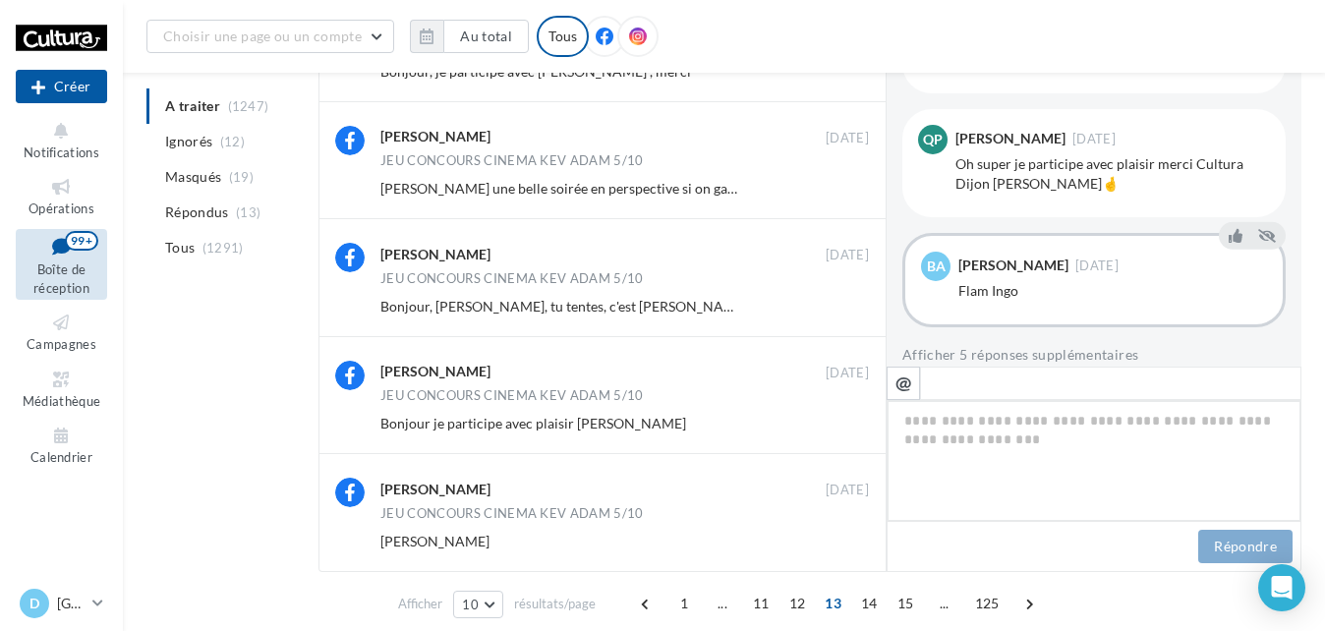
scroll to position [867, 0]
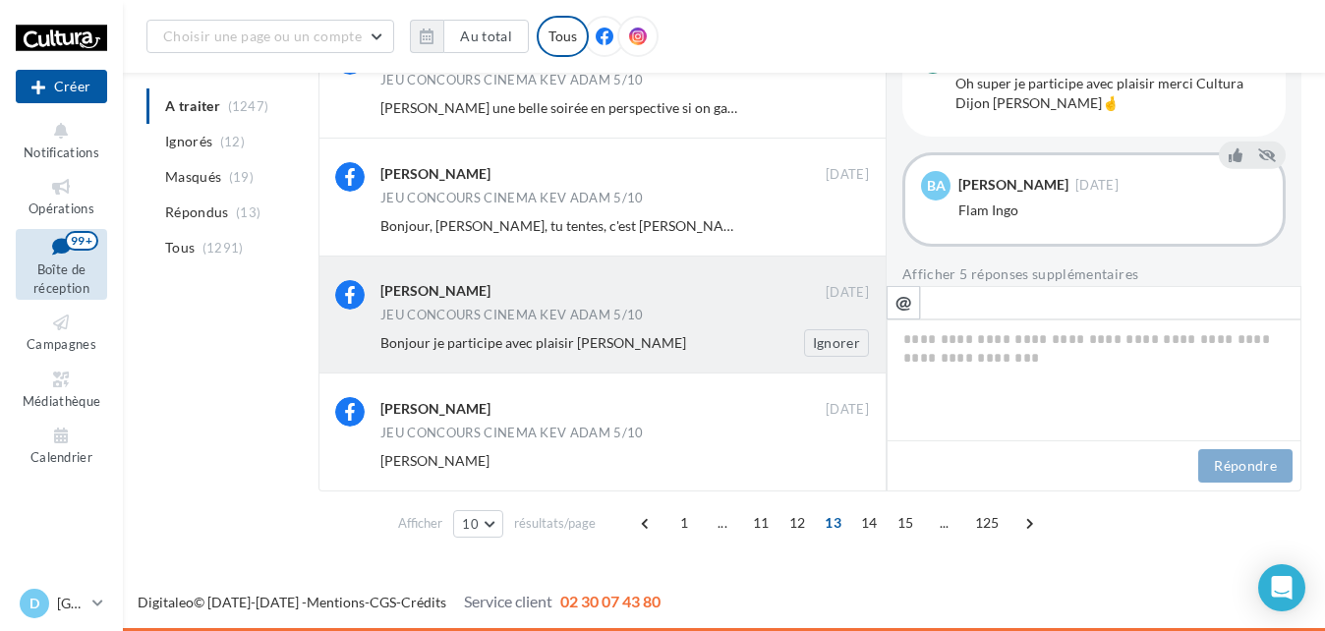
click at [631, 328] on div "[PERSON_NAME] [DATE] JEU CONCOURS CINEMA KEV ADAM 5/10 Bonjour je participe ave…" at bounding box center [624, 318] width 488 height 77
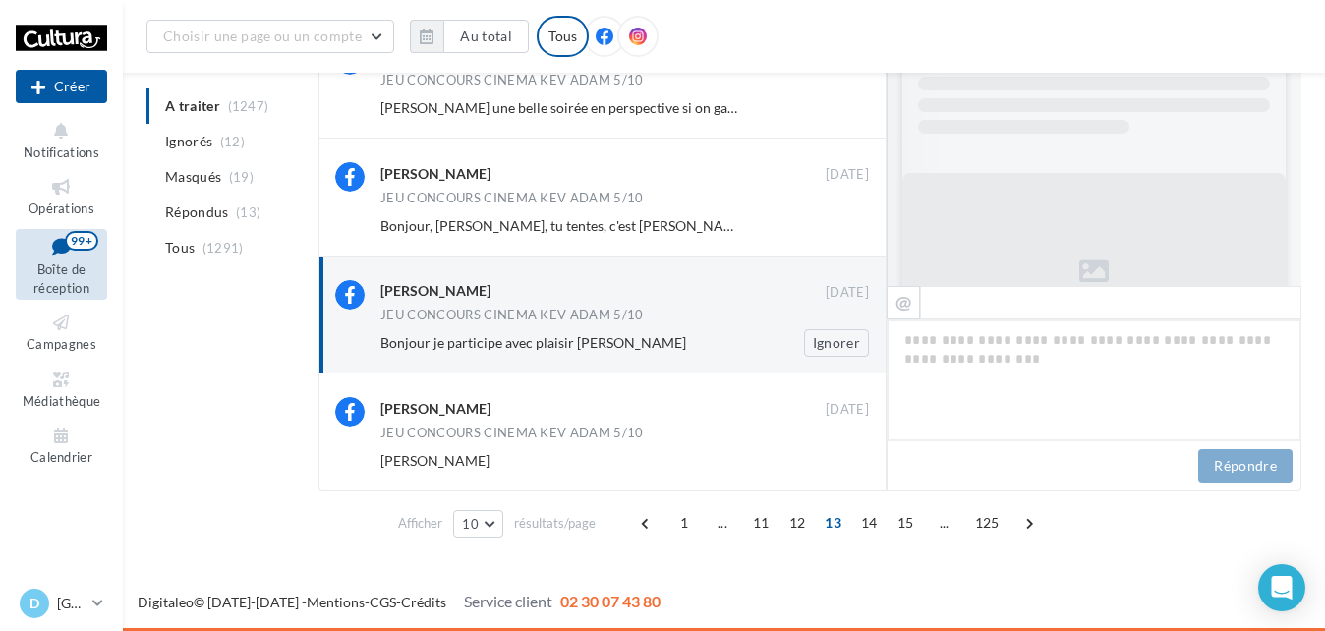
scroll to position [1091, 0]
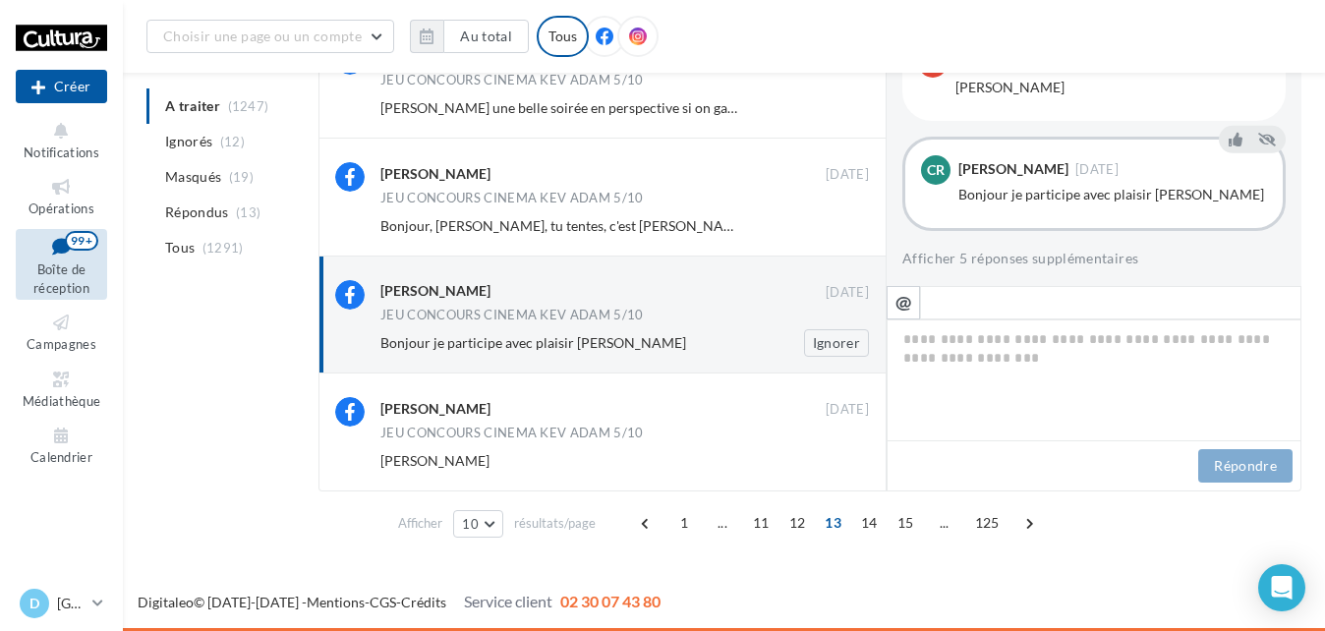
click at [631, 328] on div "[PERSON_NAME] [DATE] JEU CONCOURS CINEMA KEV ADAM 5/10 Bonjour je participe ave…" at bounding box center [624, 318] width 488 height 77
click at [966, 342] on textarea at bounding box center [1093, 380] width 415 height 122
paste textarea "**********"
type textarea "**********"
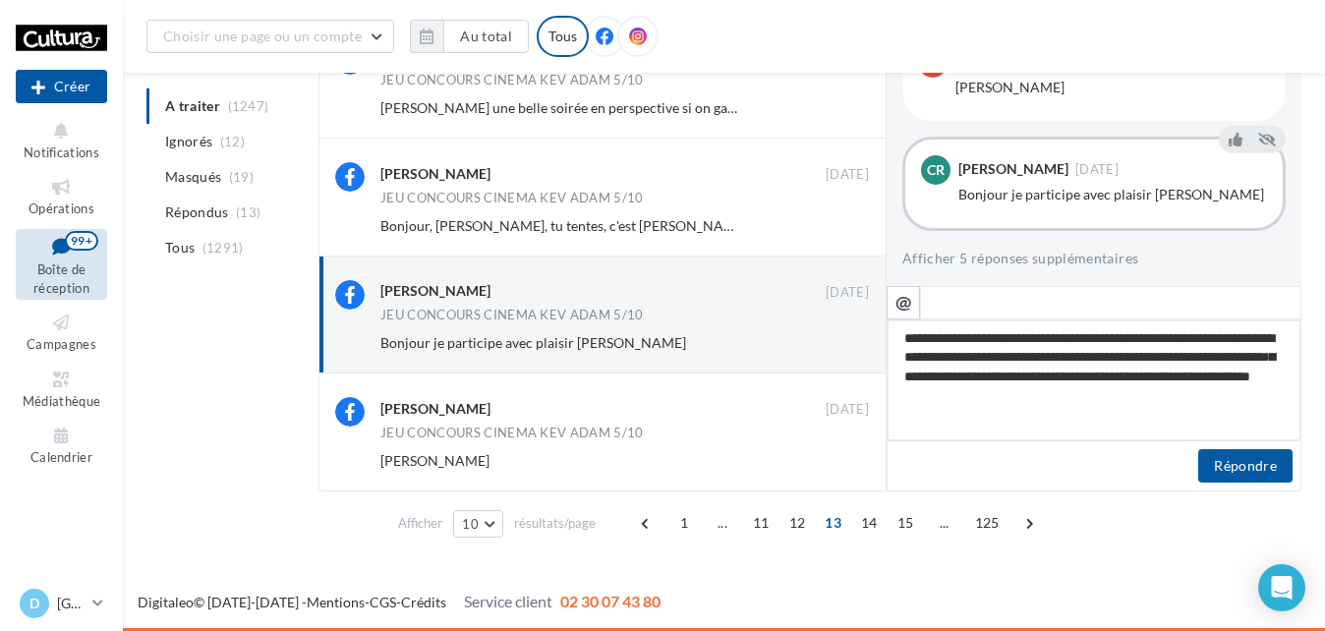
click at [1012, 402] on textarea "**********" at bounding box center [1093, 380] width 415 height 122
drag, startPoint x: 1012, startPoint y: 402, endPoint x: 1108, endPoint y: 416, distance: 96.3
click at [1108, 416] on textarea "**********" at bounding box center [1093, 380] width 415 height 122
type textarea "**********"
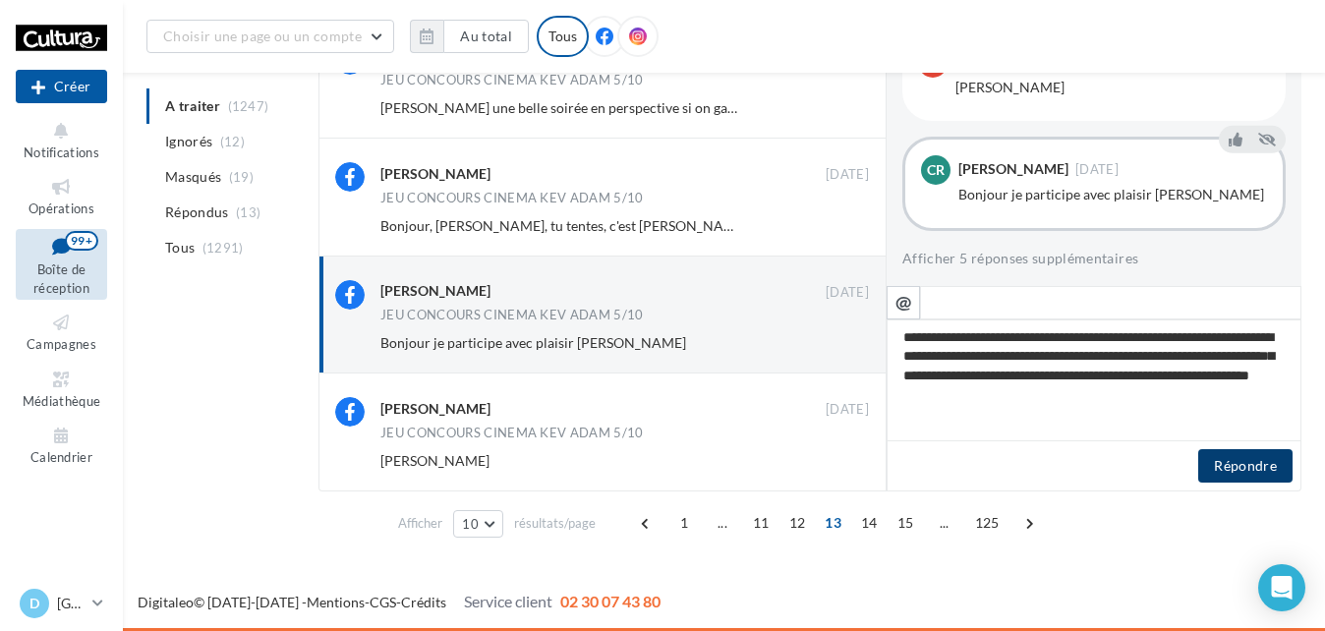
click at [1249, 467] on button "Répondre" at bounding box center [1245, 465] width 94 height 33
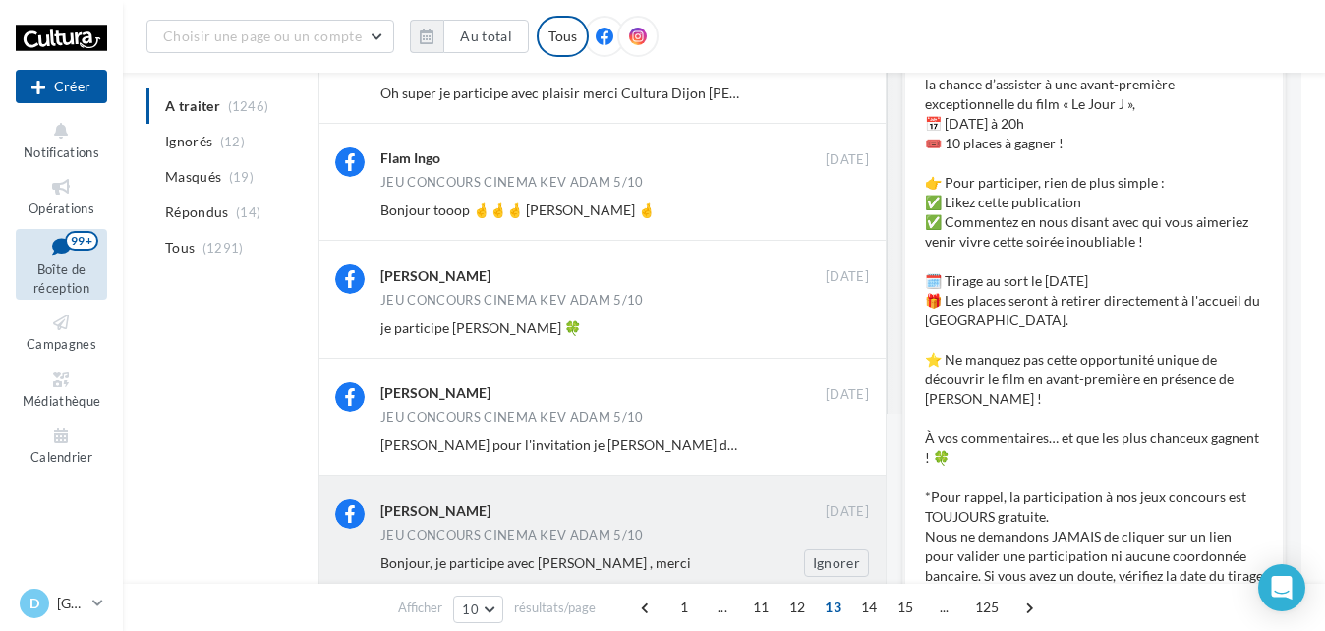
scroll to position [0, 0]
